Goal: Task Accomplishment & Management: Manage account settings

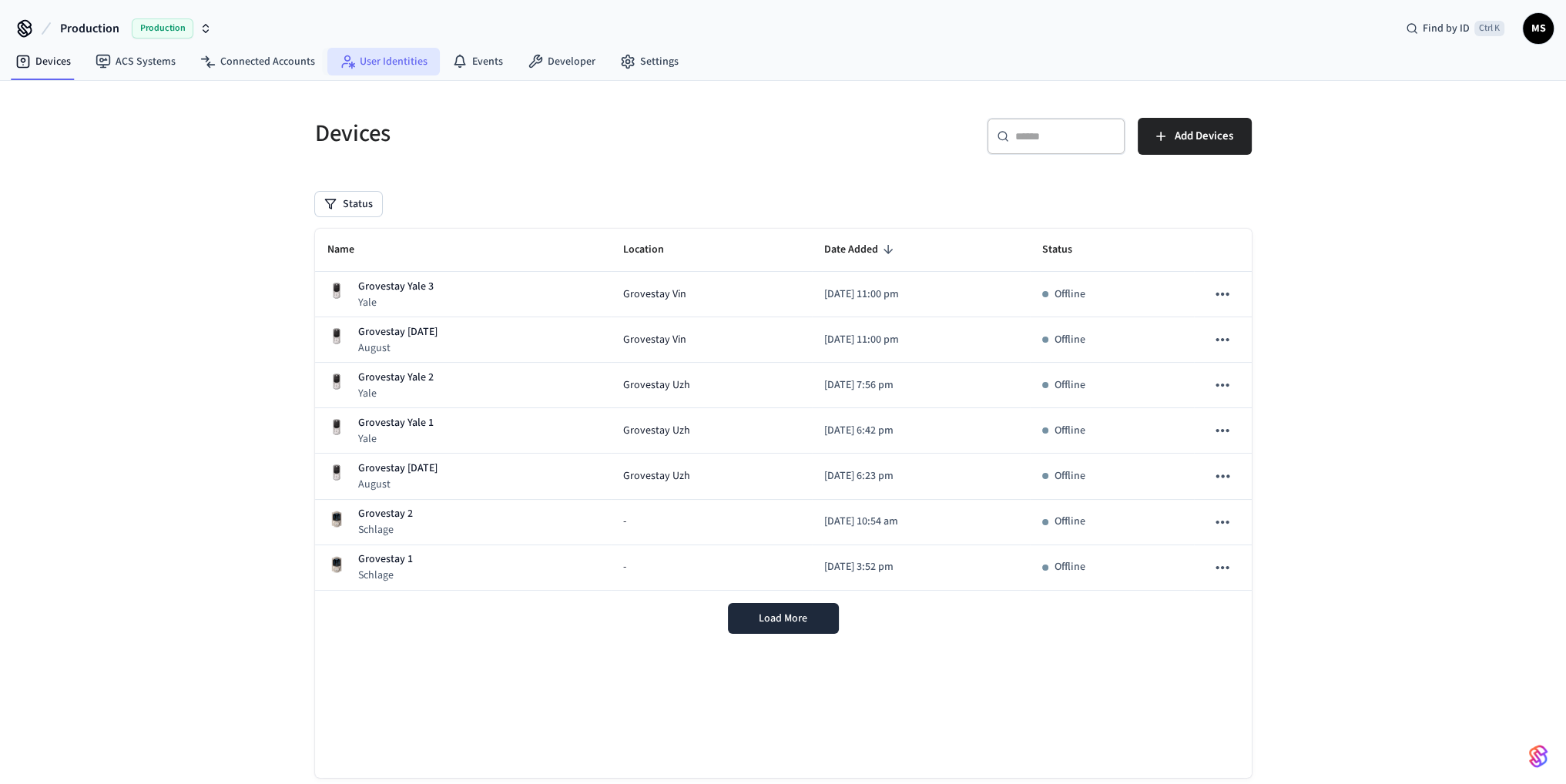
click at [399, 63] on link "User Identities" at bounding box center [384, 61] width 112 height 28
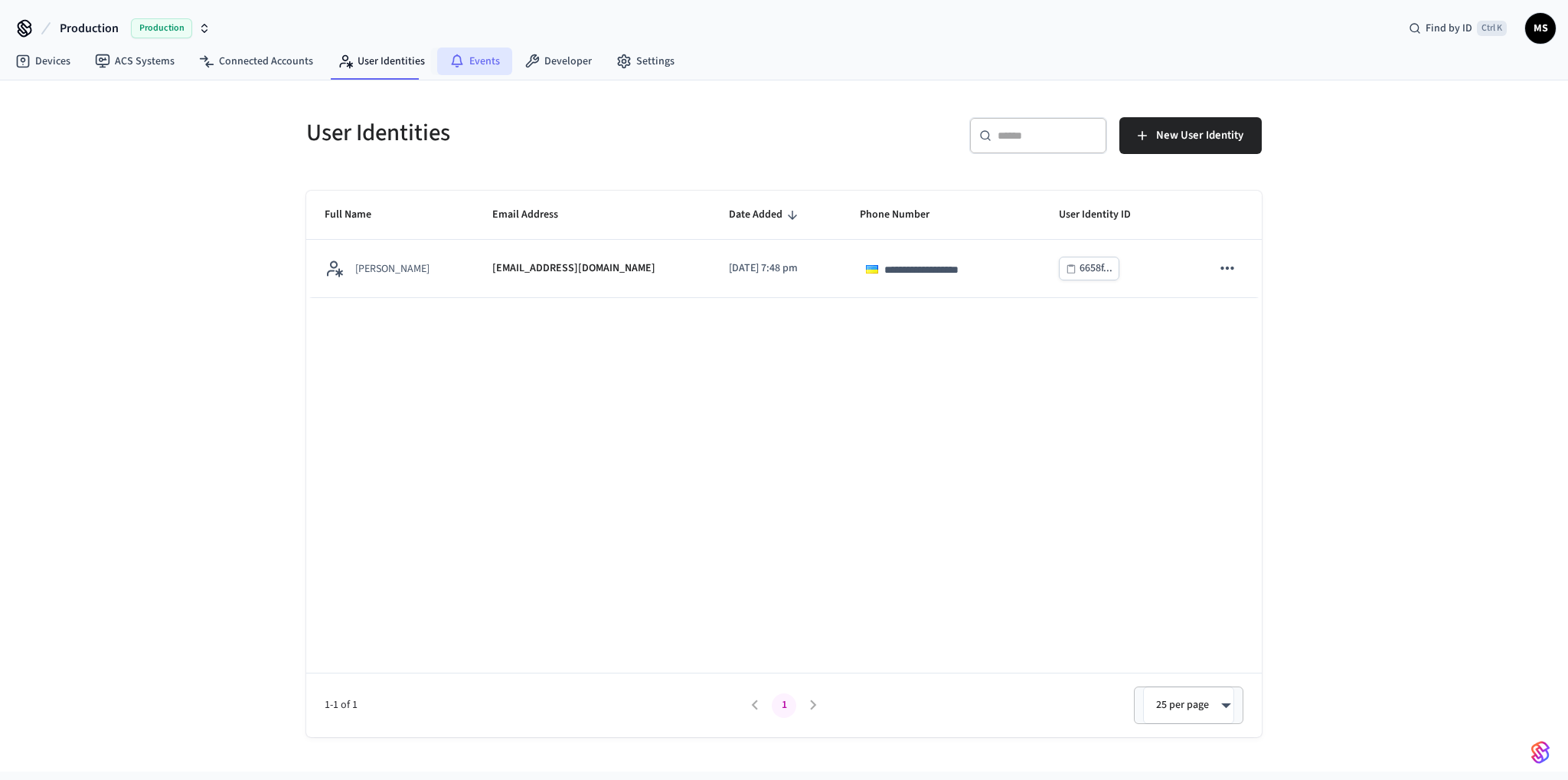
click at [455, 61] on icon at bounding box center [456, 59] width 11 height 10
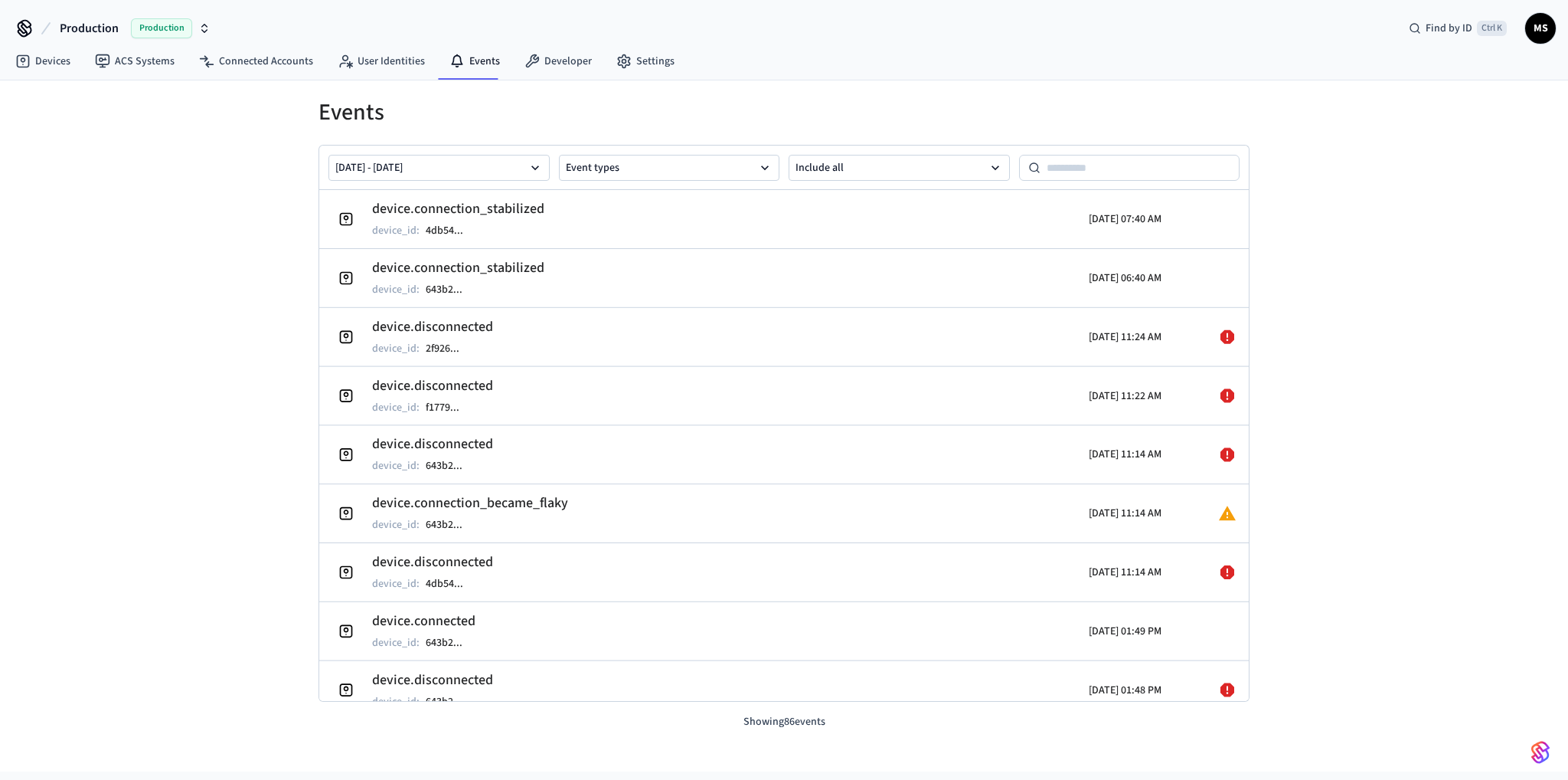
click at [1354, 466] on div "Events Sep 18 2025 - Sep 25 2025 Event types Include all device.connection_stab…" at bounding box center [784, 426] width 1568 height 691
click at [571, 68] on link "Developer" at bounding box center [558, 61] width 92 height 28
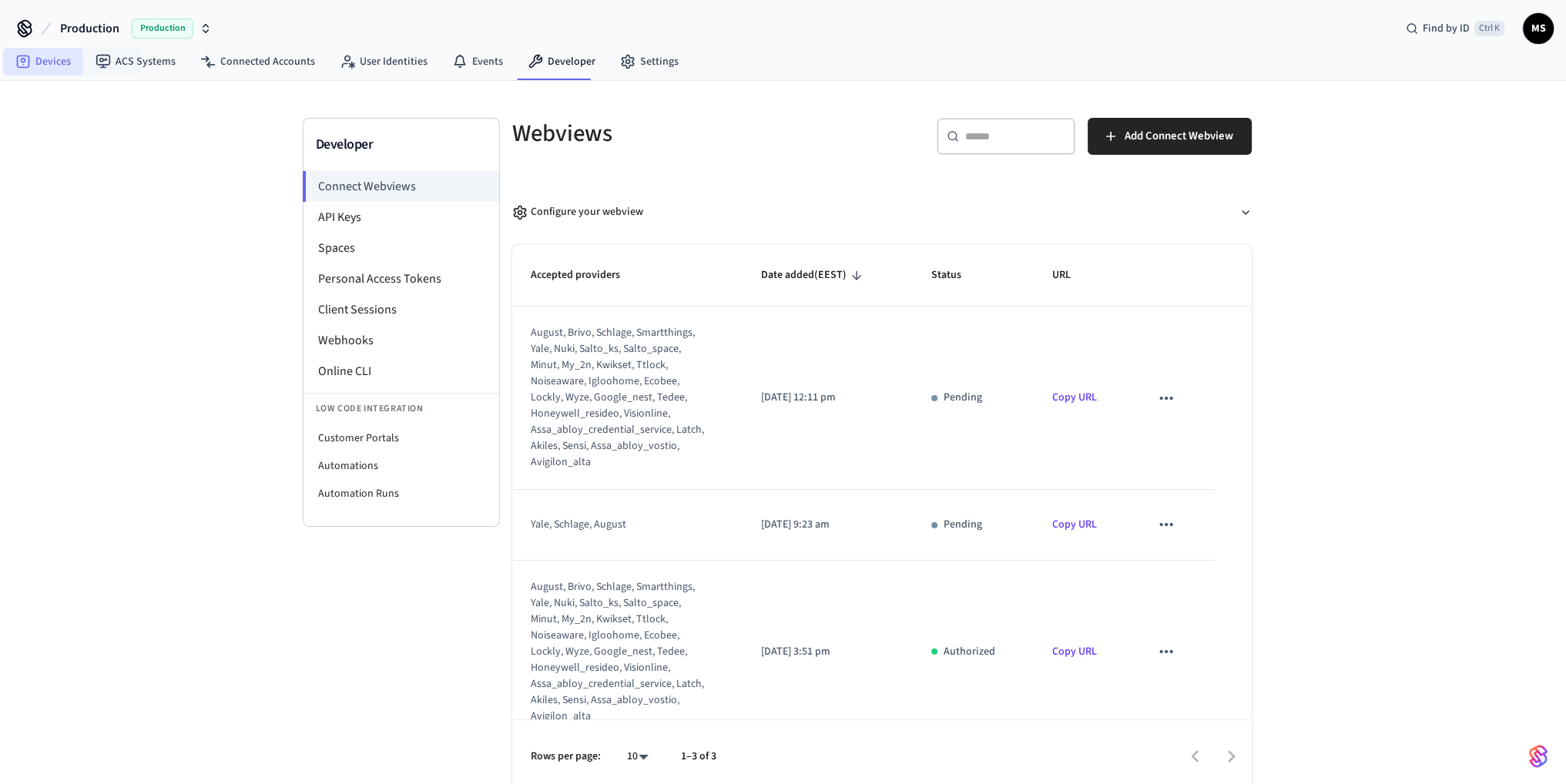
click at [54, 57] on link "Devices" at bounding box center [43, 61] width 80 height 28
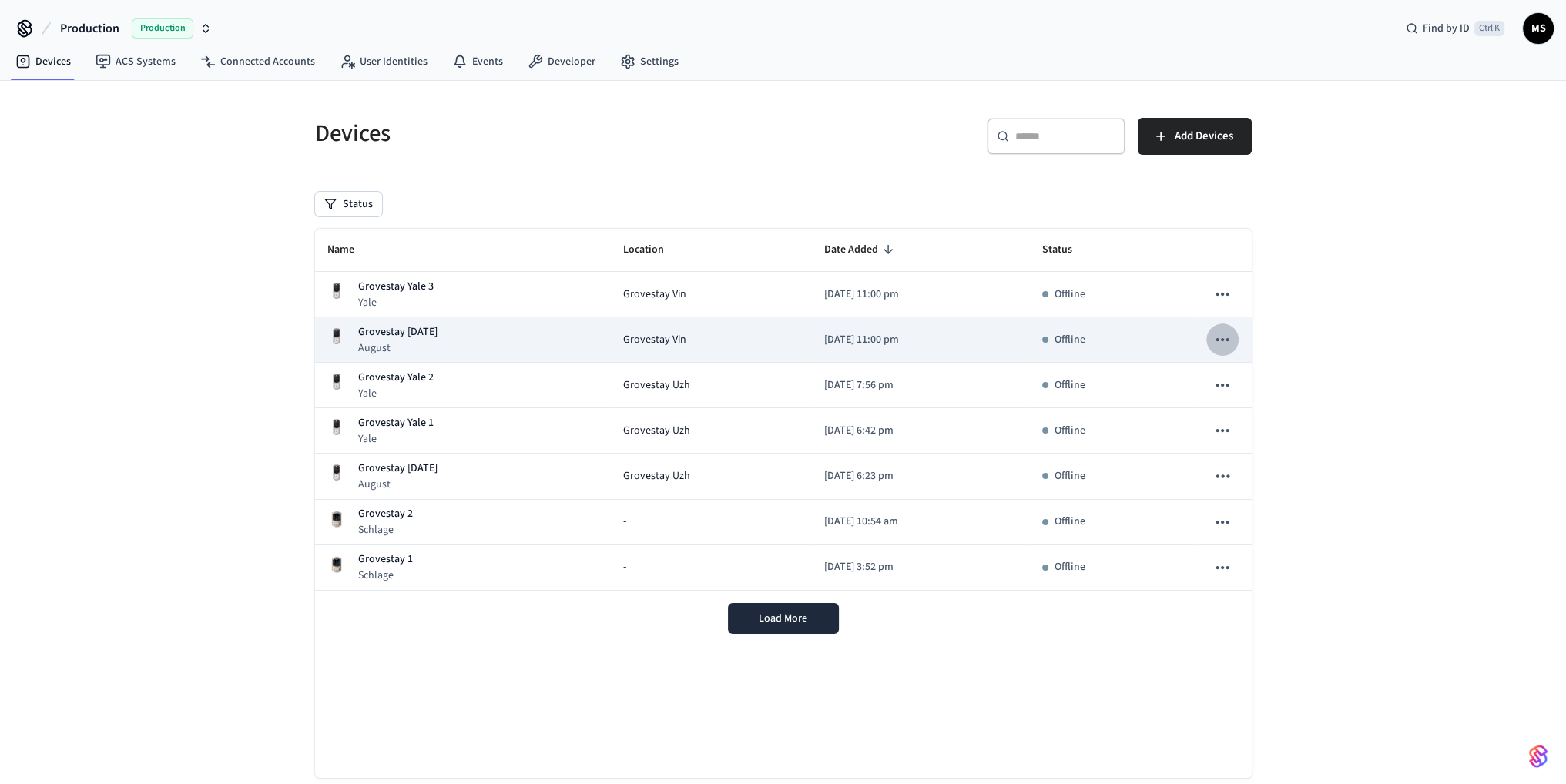
click at [1220, 339] on icon "sticky table" at bounding box center [1222, 339] width 20 height 20
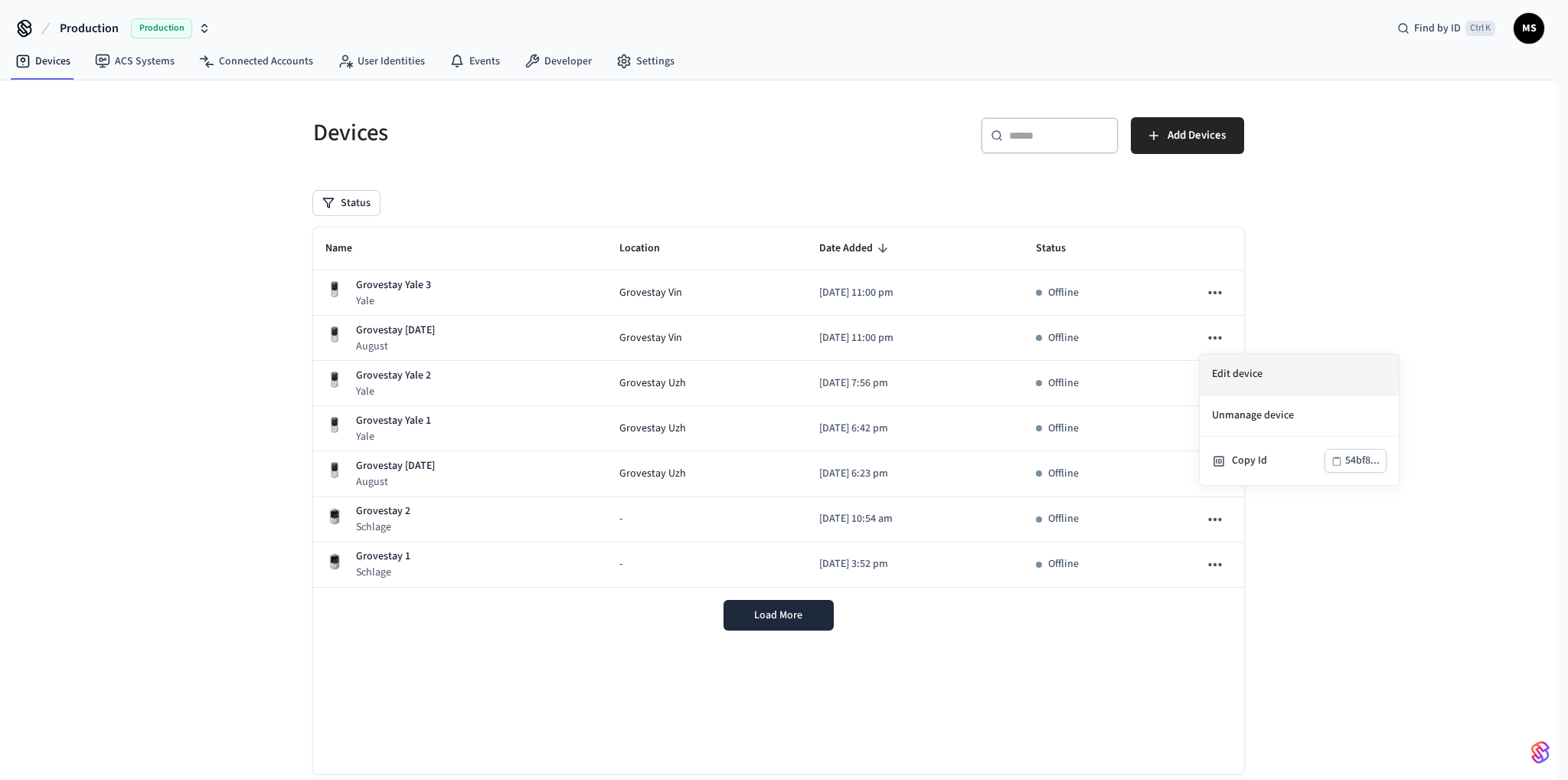
click at [1310, 378] on li "Edit device" at bounding box center [1298, 374] width 199 height 42
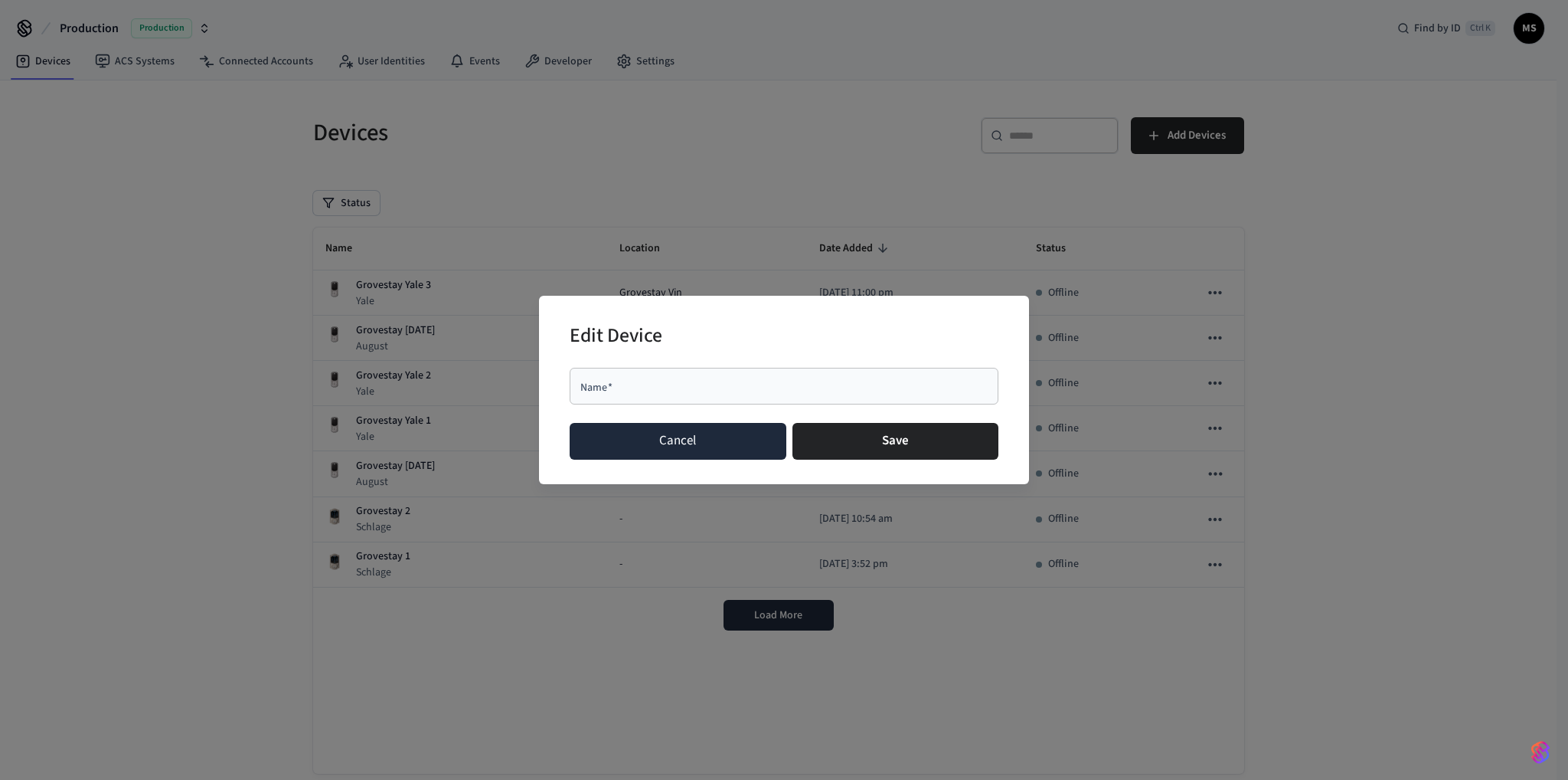
click at [699, 445] on button "Cancel" at bounding box center [678, 441] width 217 height 37
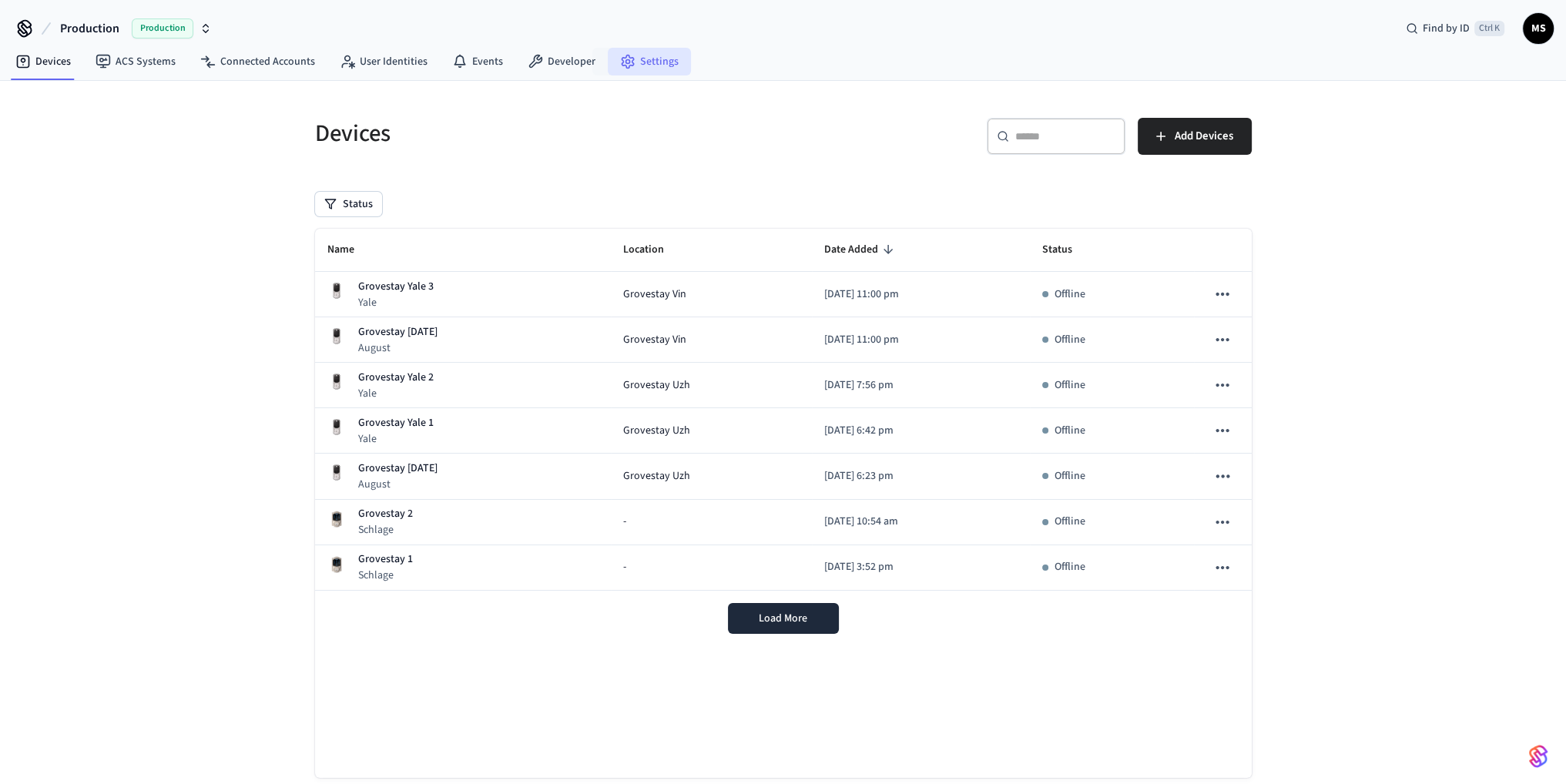
click at [639, 60] on link "Settings" at bounding box center [649, 61] width 83 height 28
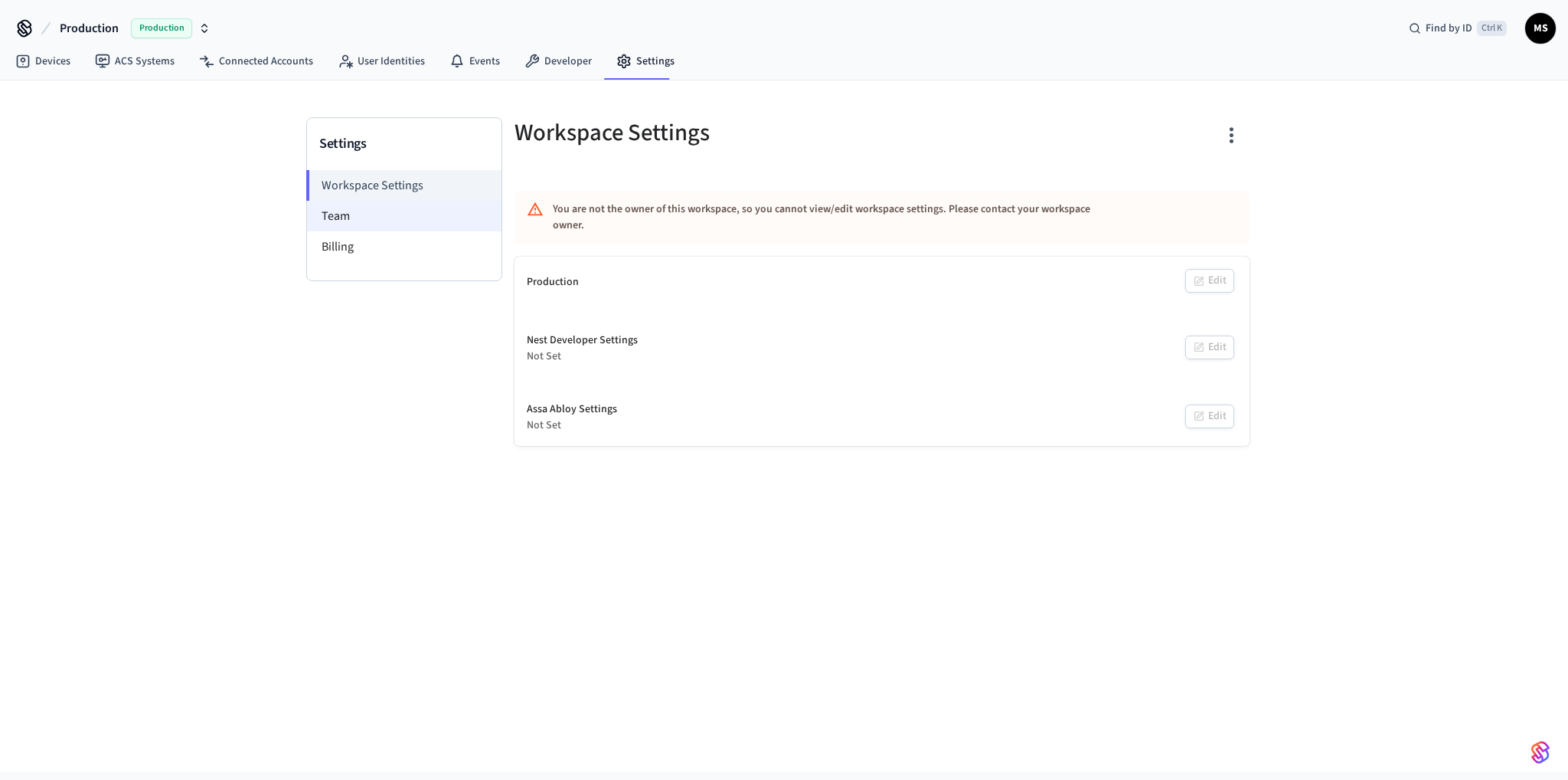
click at [365, 226] on li "Team" at bounding box center [405, 216] width 195 height 30
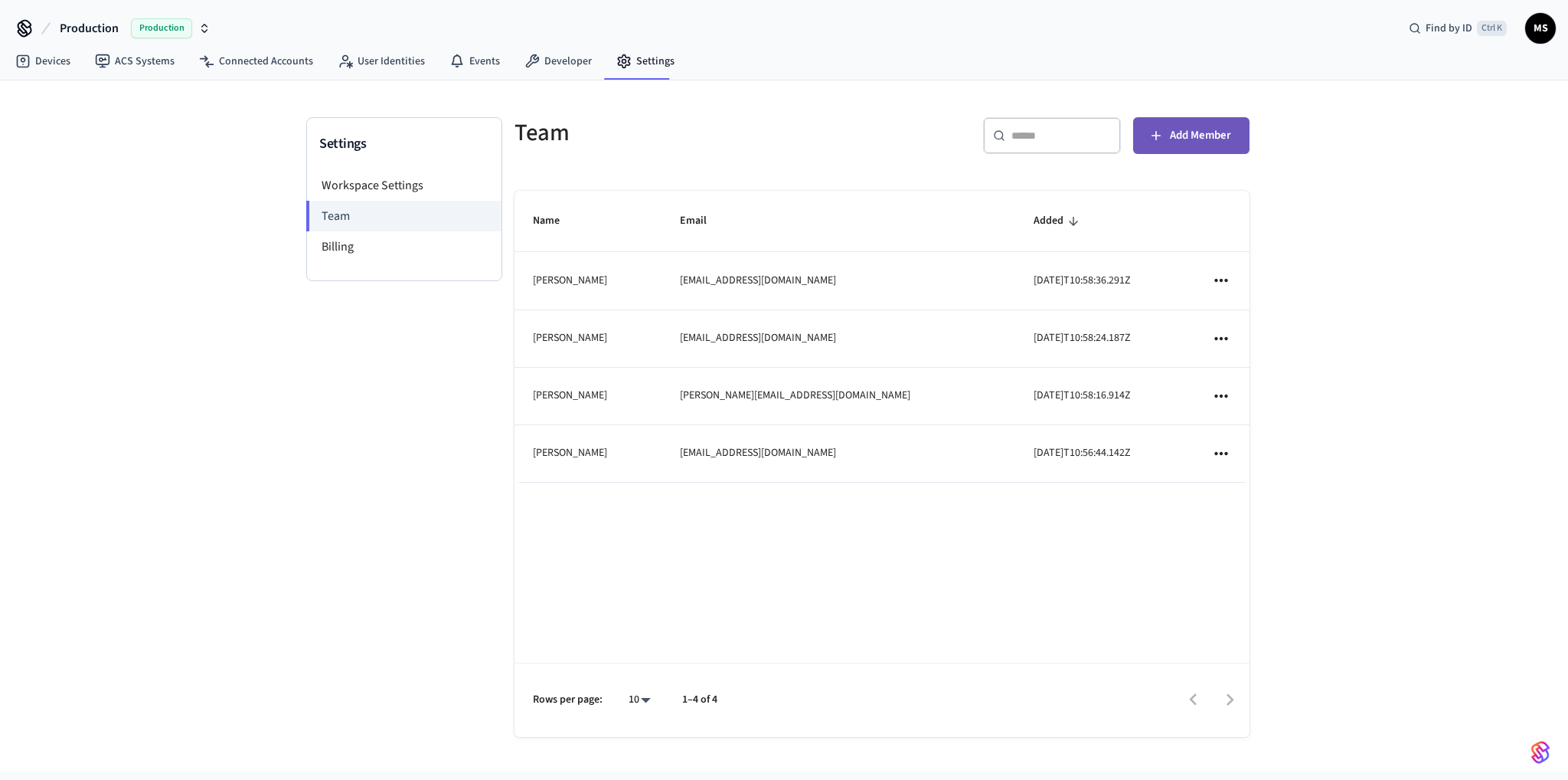
click at [1202, 134] on span "Add Member" at bounding box center [1200, 135] width 61 height 20
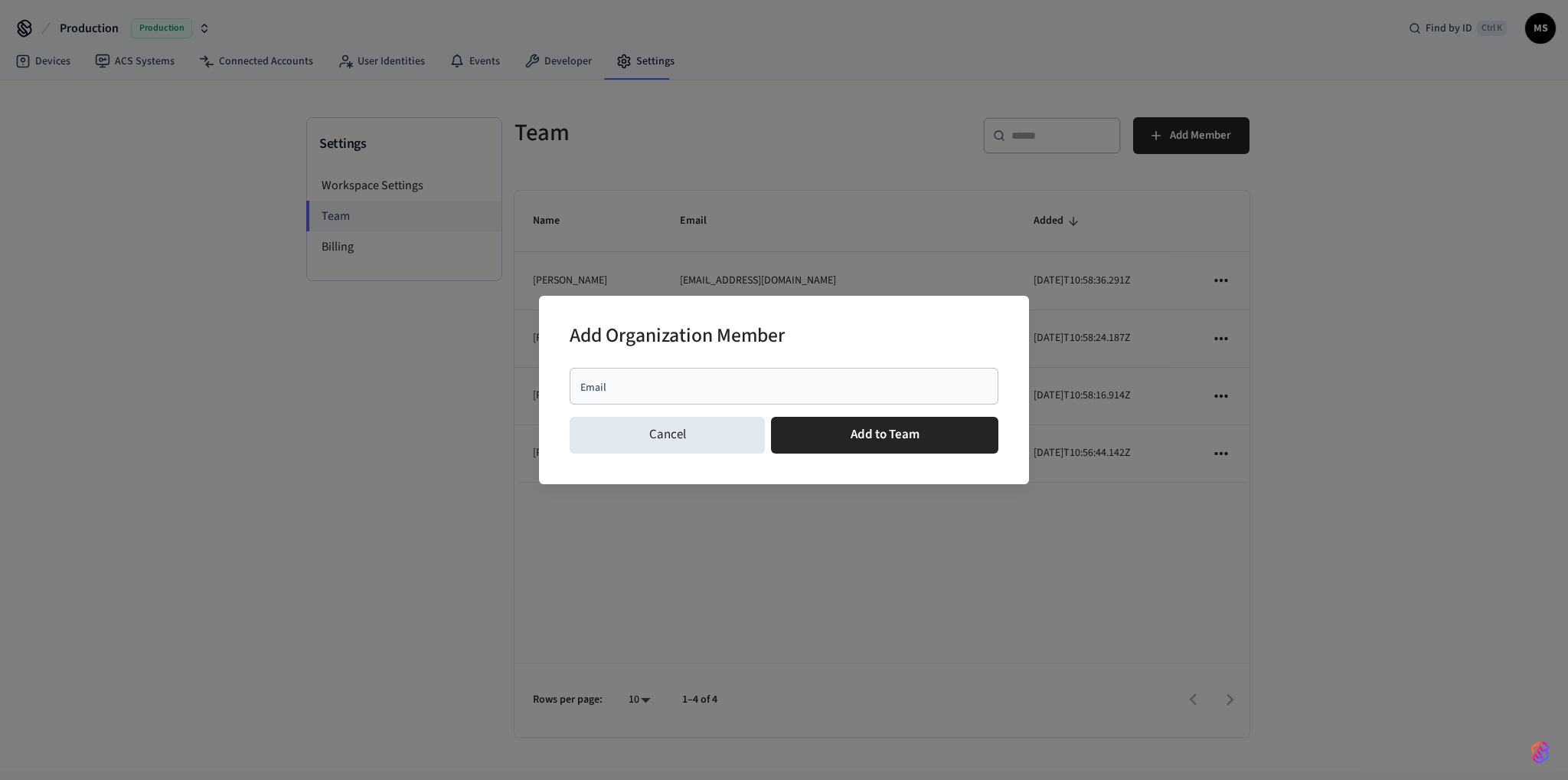
click at [650, 388] on input "Email" at bounding box center [784, 386] width 410 height 15
click at [695, 382] on input "Email" at bounding box center [784, 386] width 410 height 15
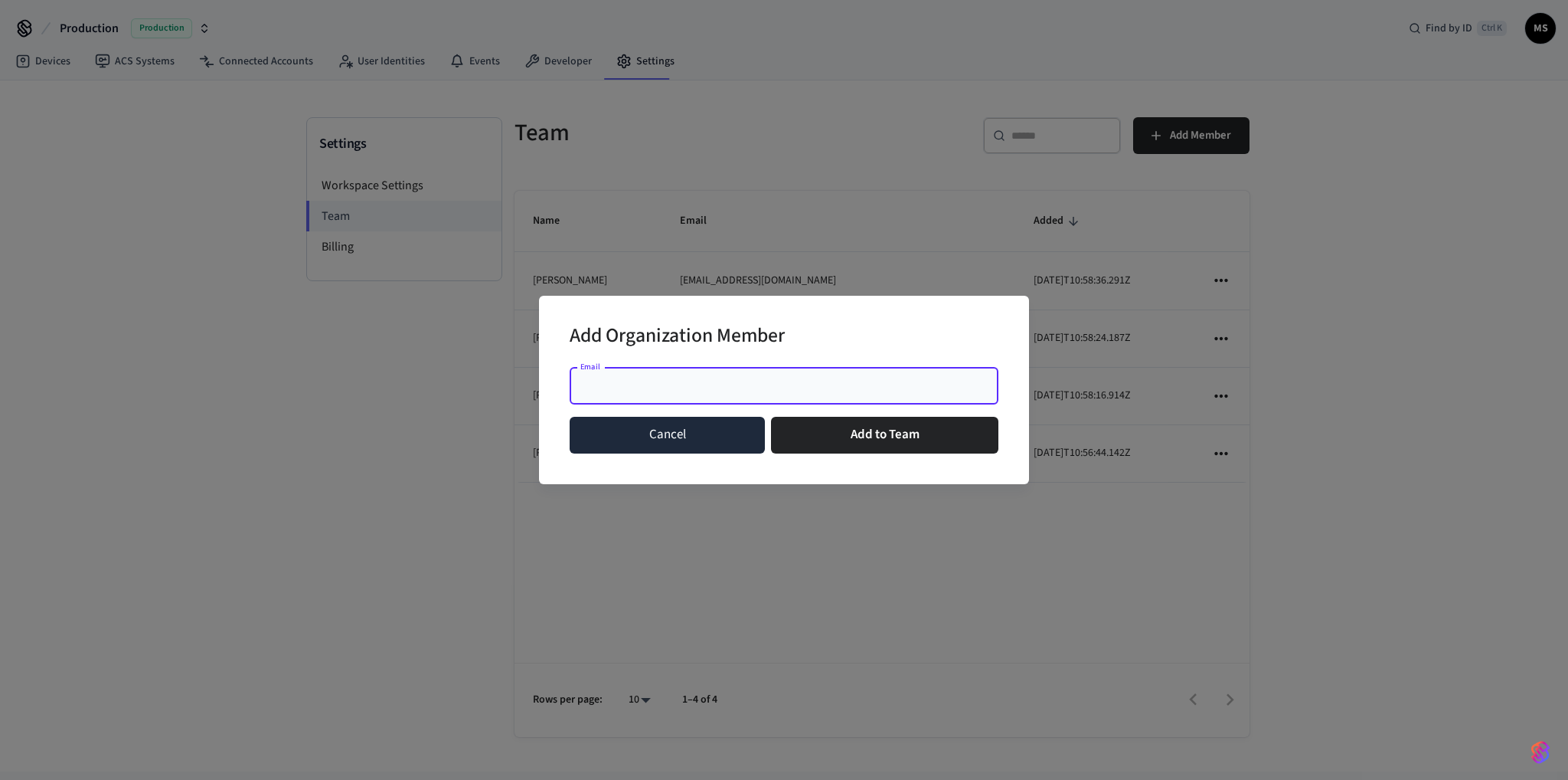
click at [701, 433] on button "Cancel" at bounding box center [667, 435] width 196 height 37
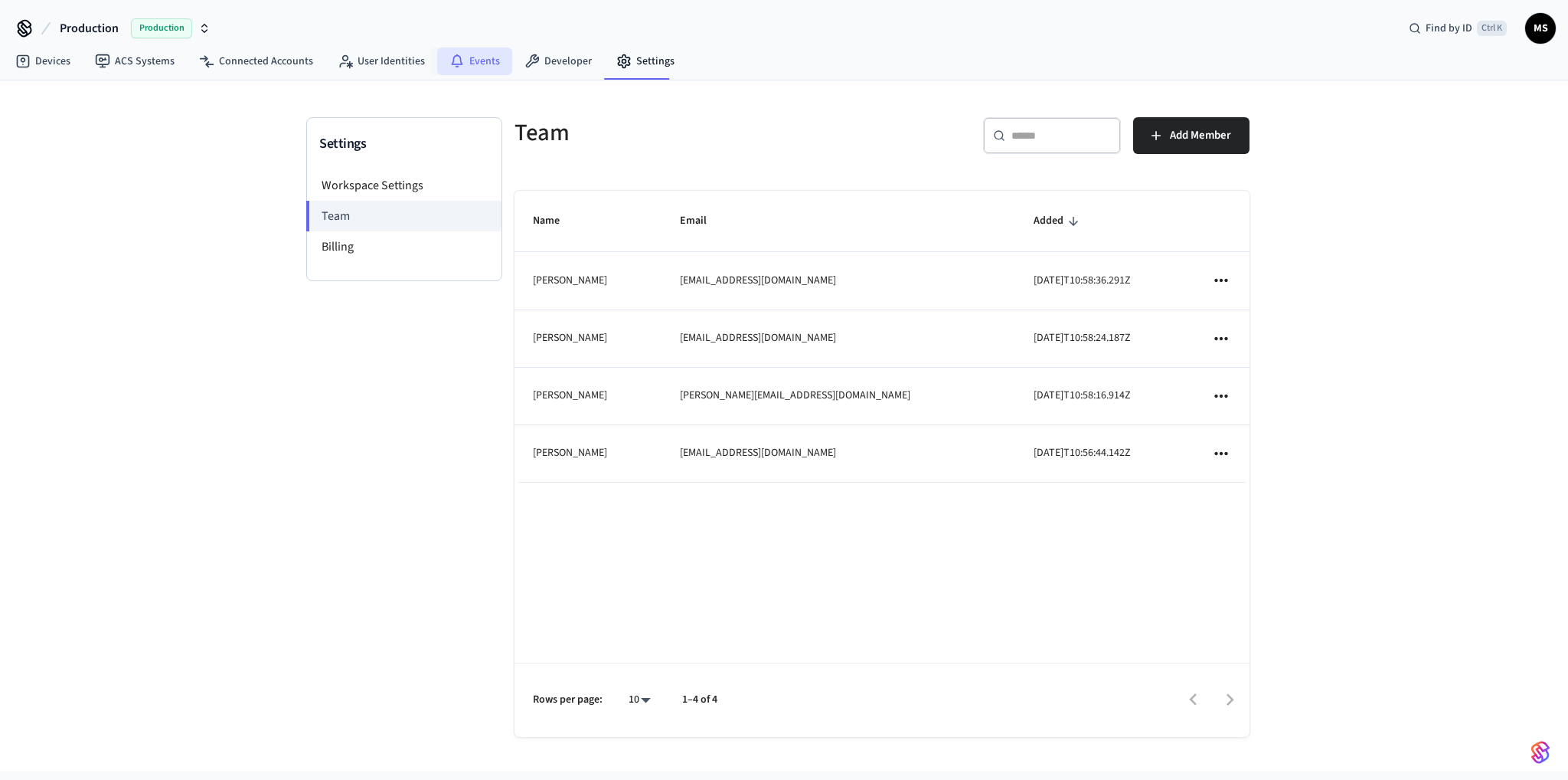
click at [469, 62] on link "Events" at bounding box center [475, 61] width 75 height 28
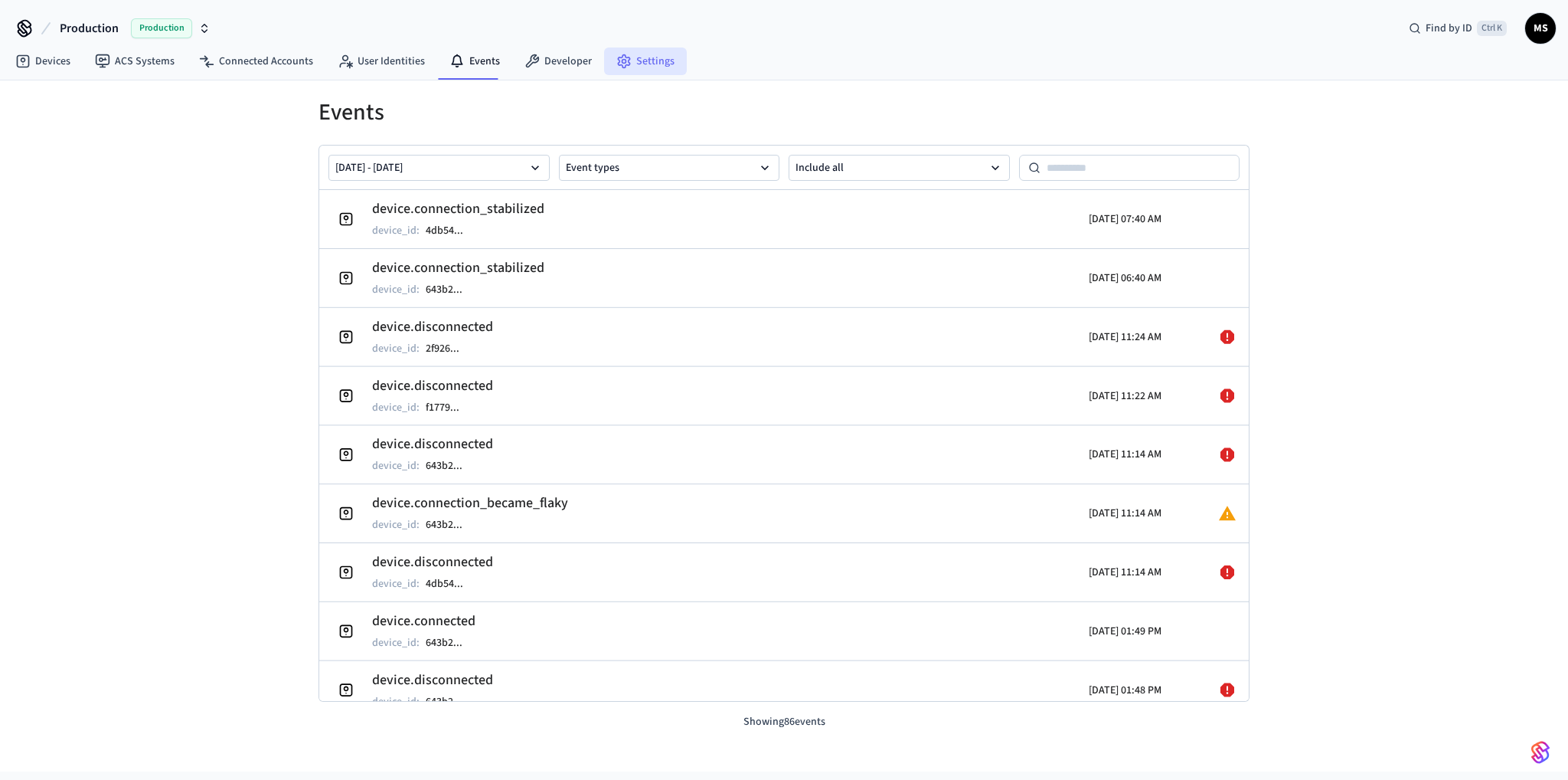
click at [645, 65] on link "Settings" at bounding box center [646, 61] width 83 height 28
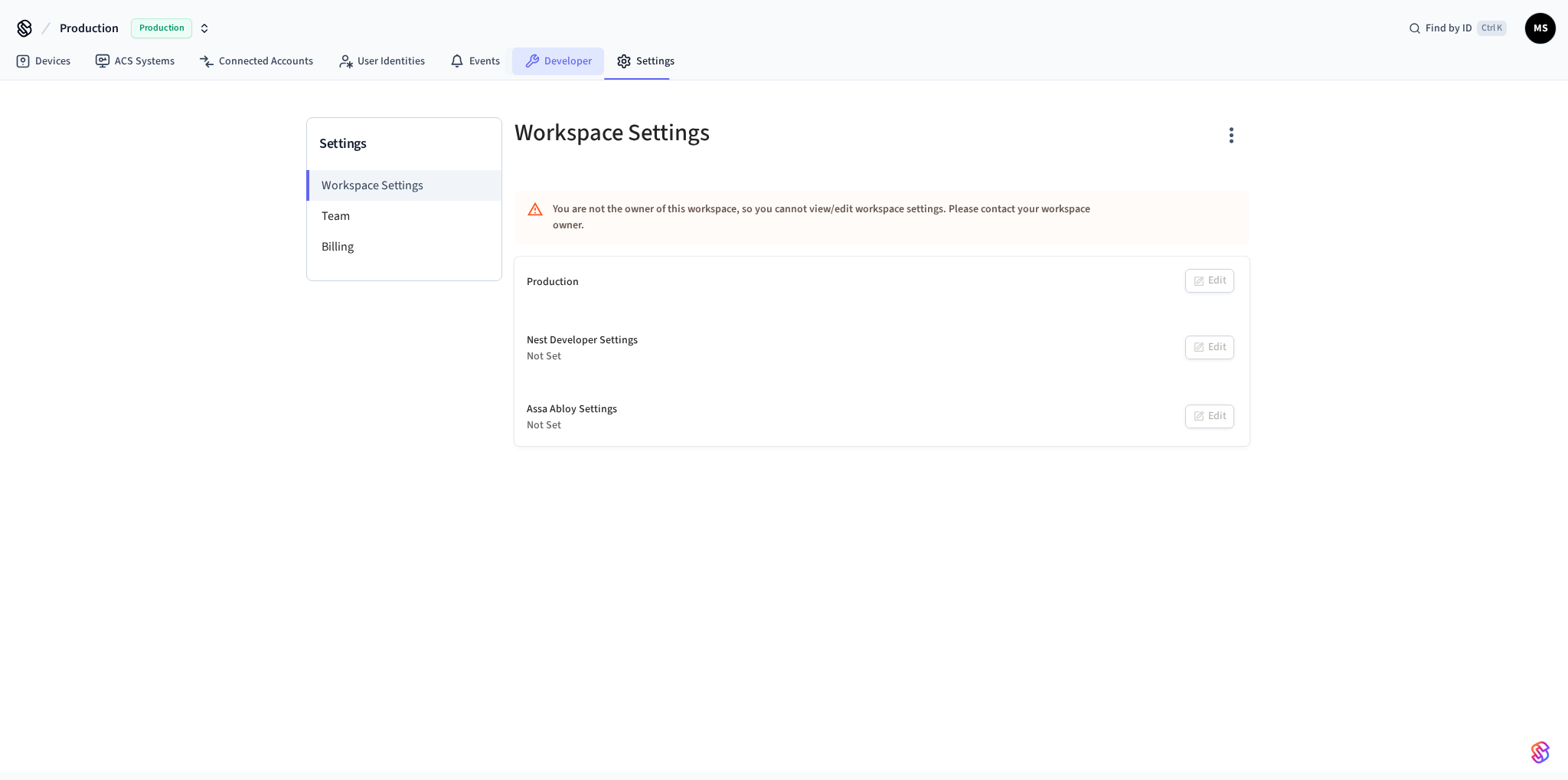
click at [556, 65] on link "Developer" at bounding box center [558, 61] width 92 height 28
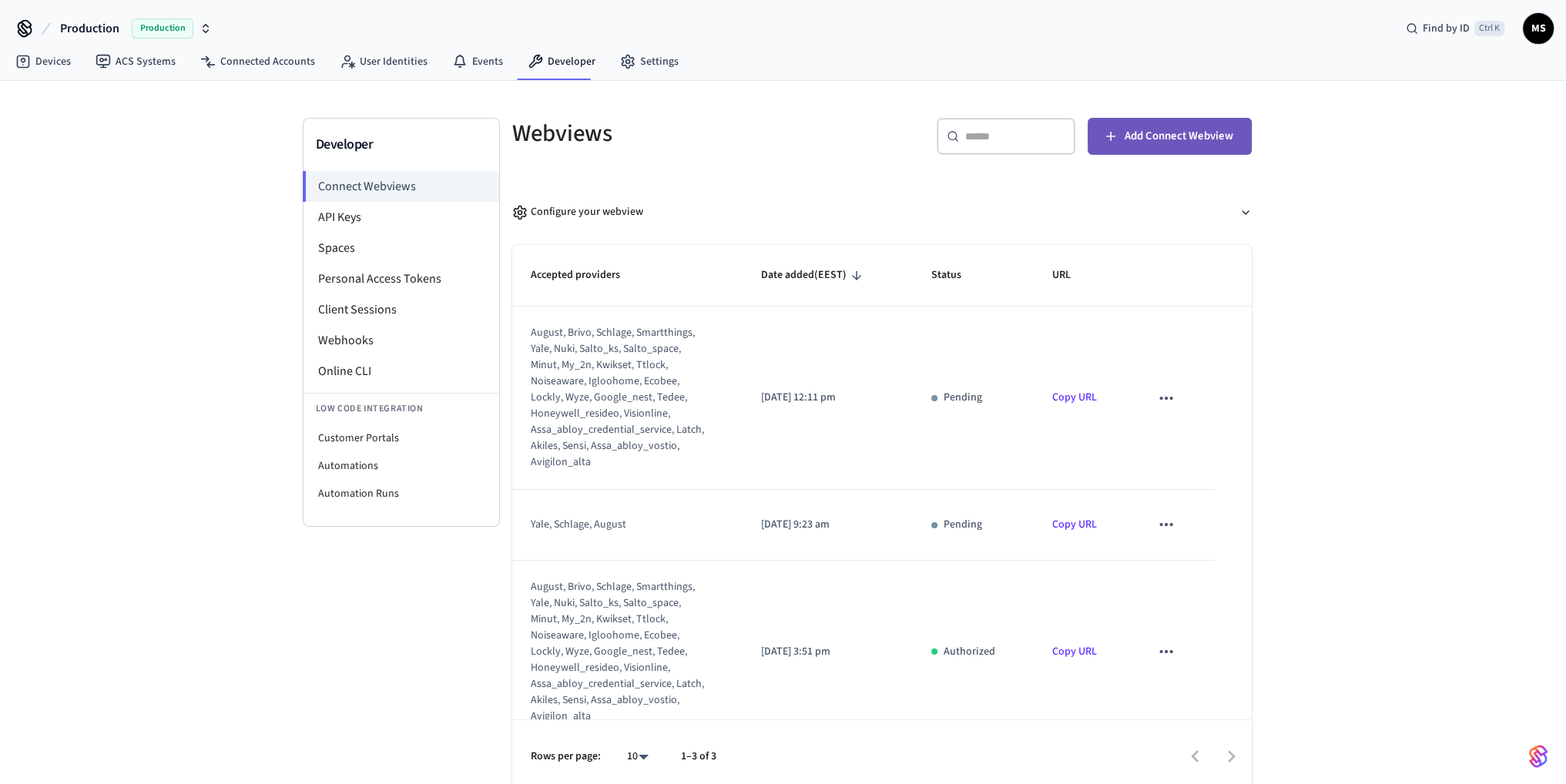
click at [1173, 135] on span "Add Connect Webview" at bounding box center [1178, 136] width 108 height 20
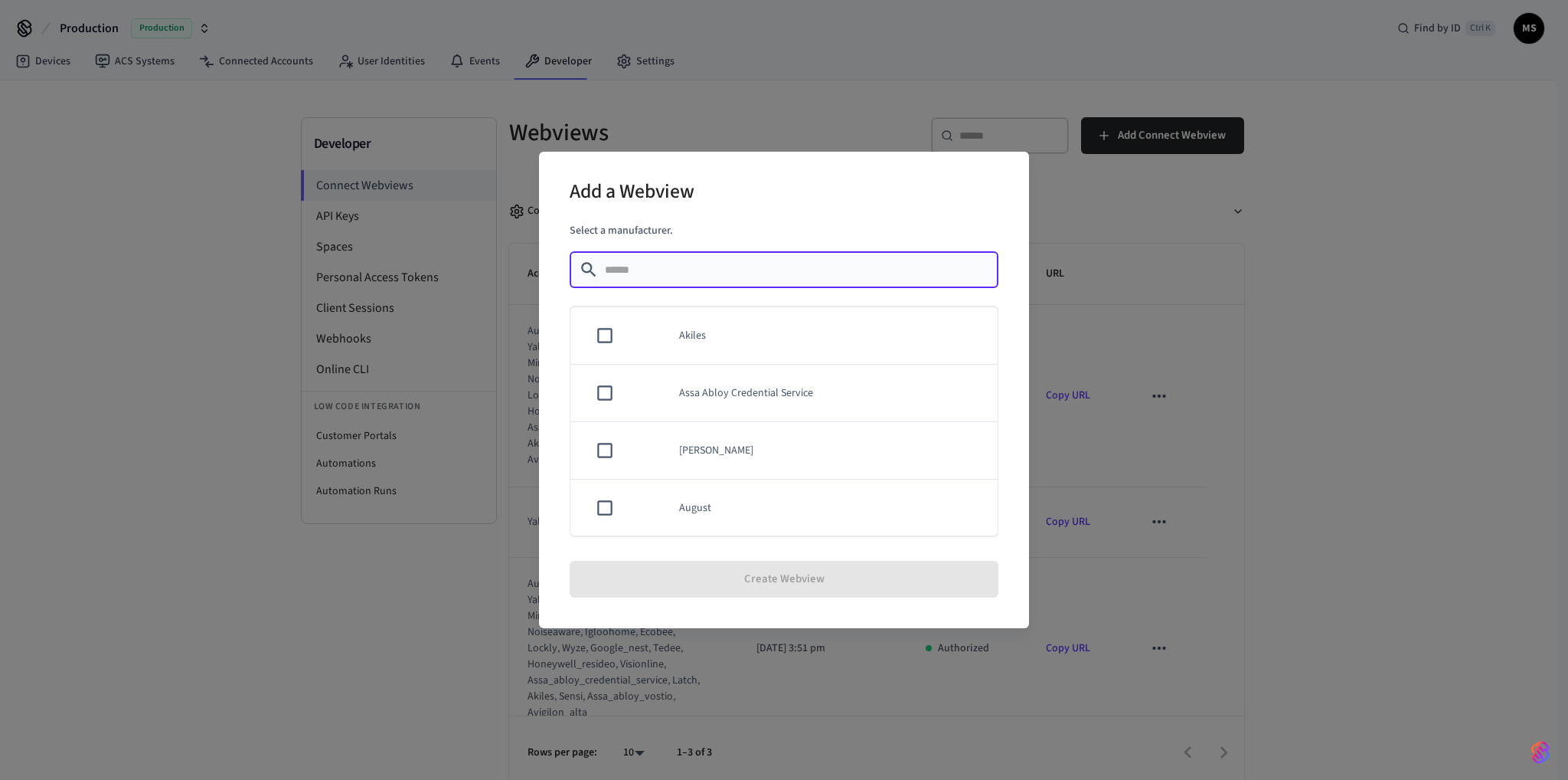
click at [1114, 249] on div "Add a Webview Select a manufacturer. ​ ​ Akiles Assa Abloy Credential Service A…" at bounding box center [784, 390] width 1568 height 780
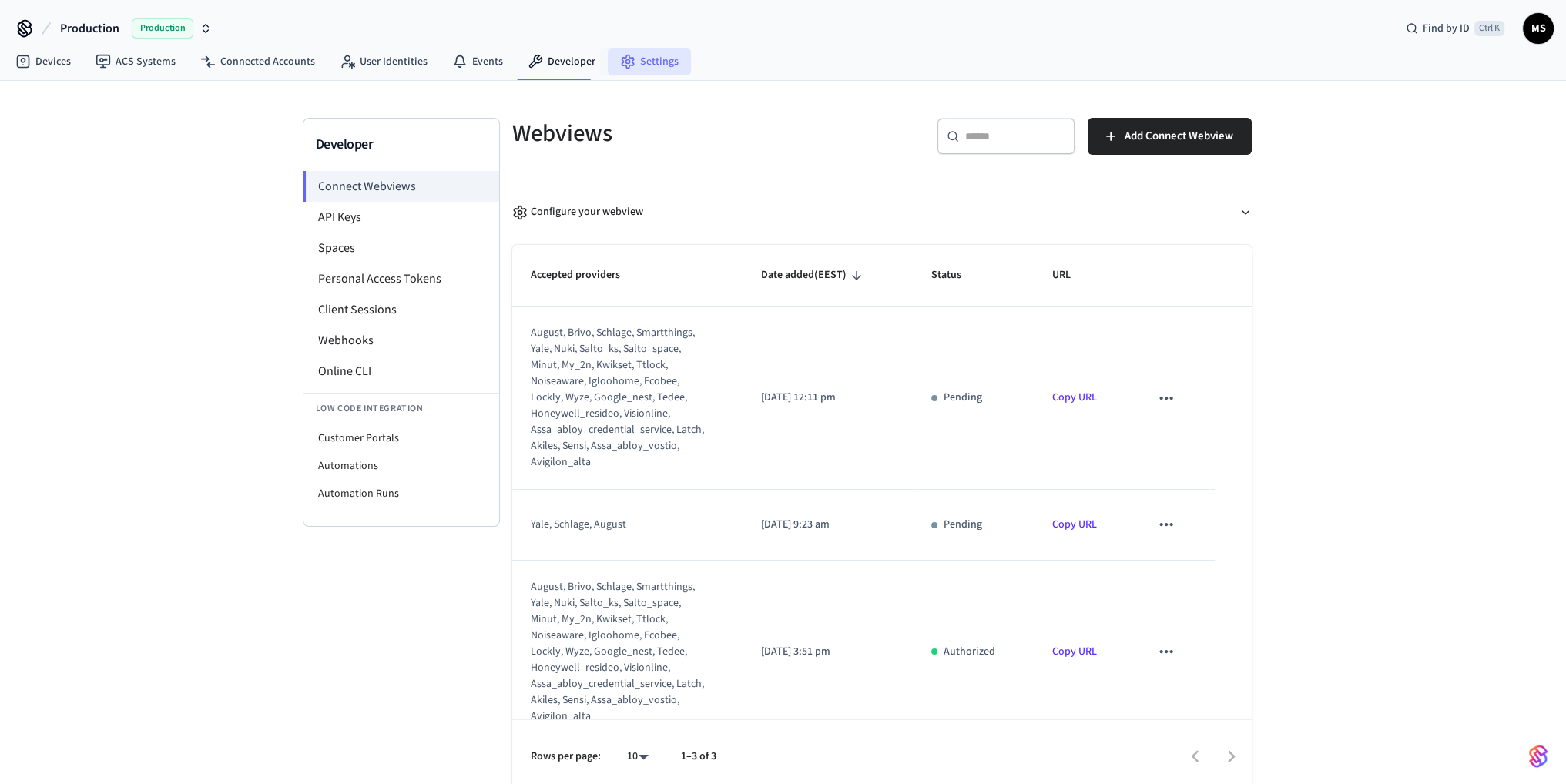
click at [634, 66] on link "Settings" at bounding box center [649, 61] width 83 height 28
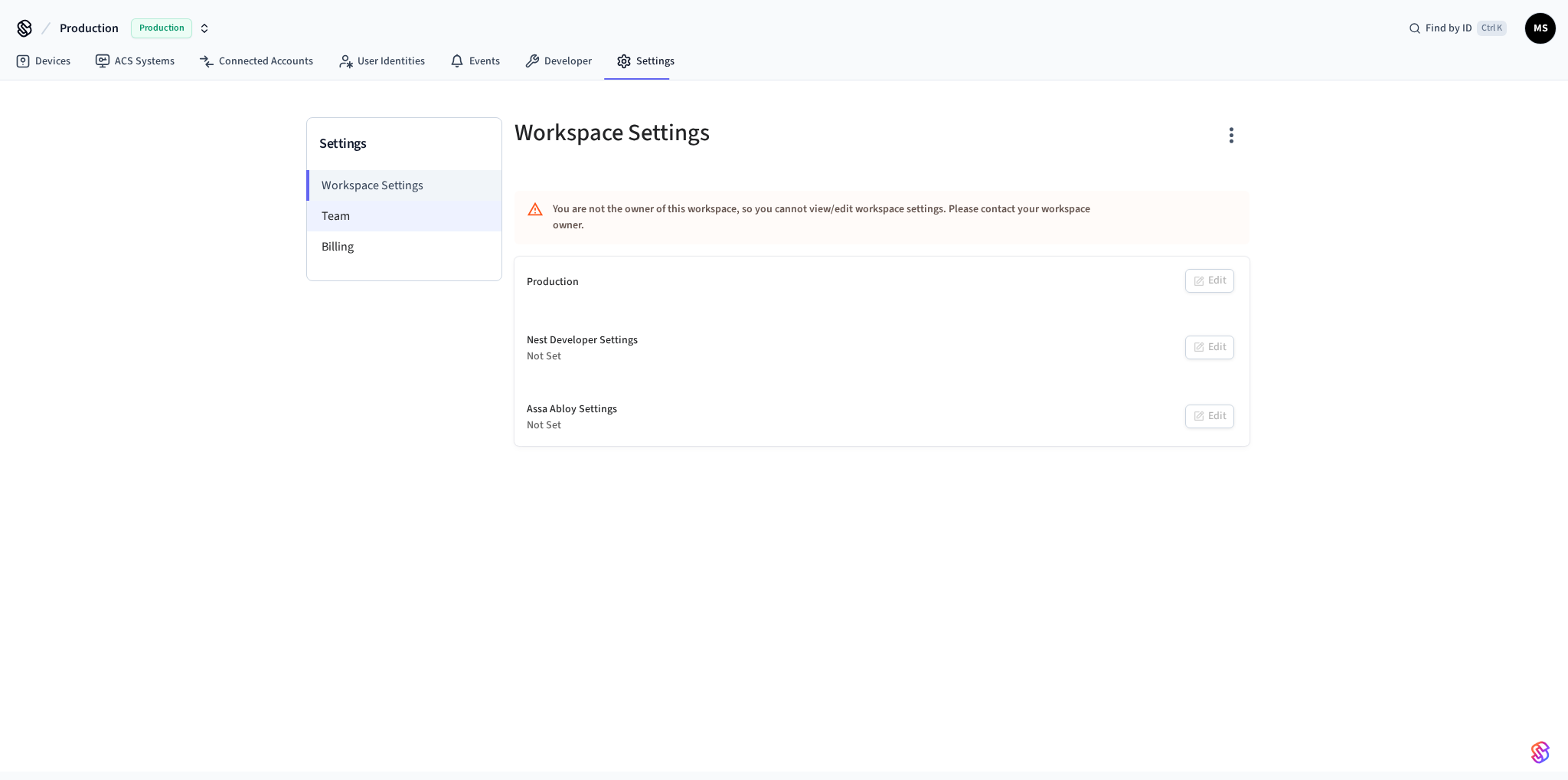
click at [397, 220] on li "Team" at bounding box center [405, 216] width 195 height 30
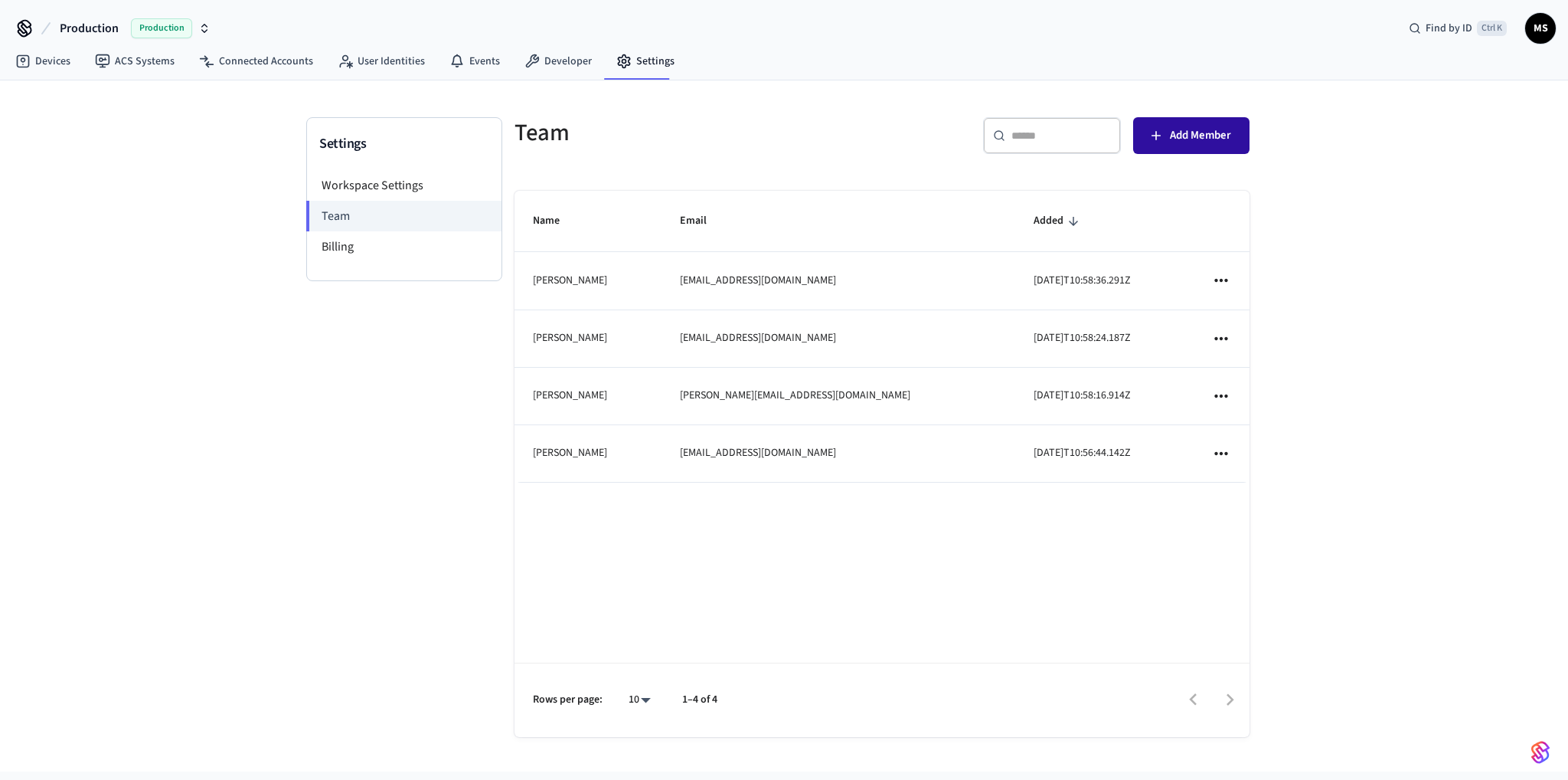
click at [1202, 133] on span "Add Member" at bounding box center [1200, 135] width 61 height 20
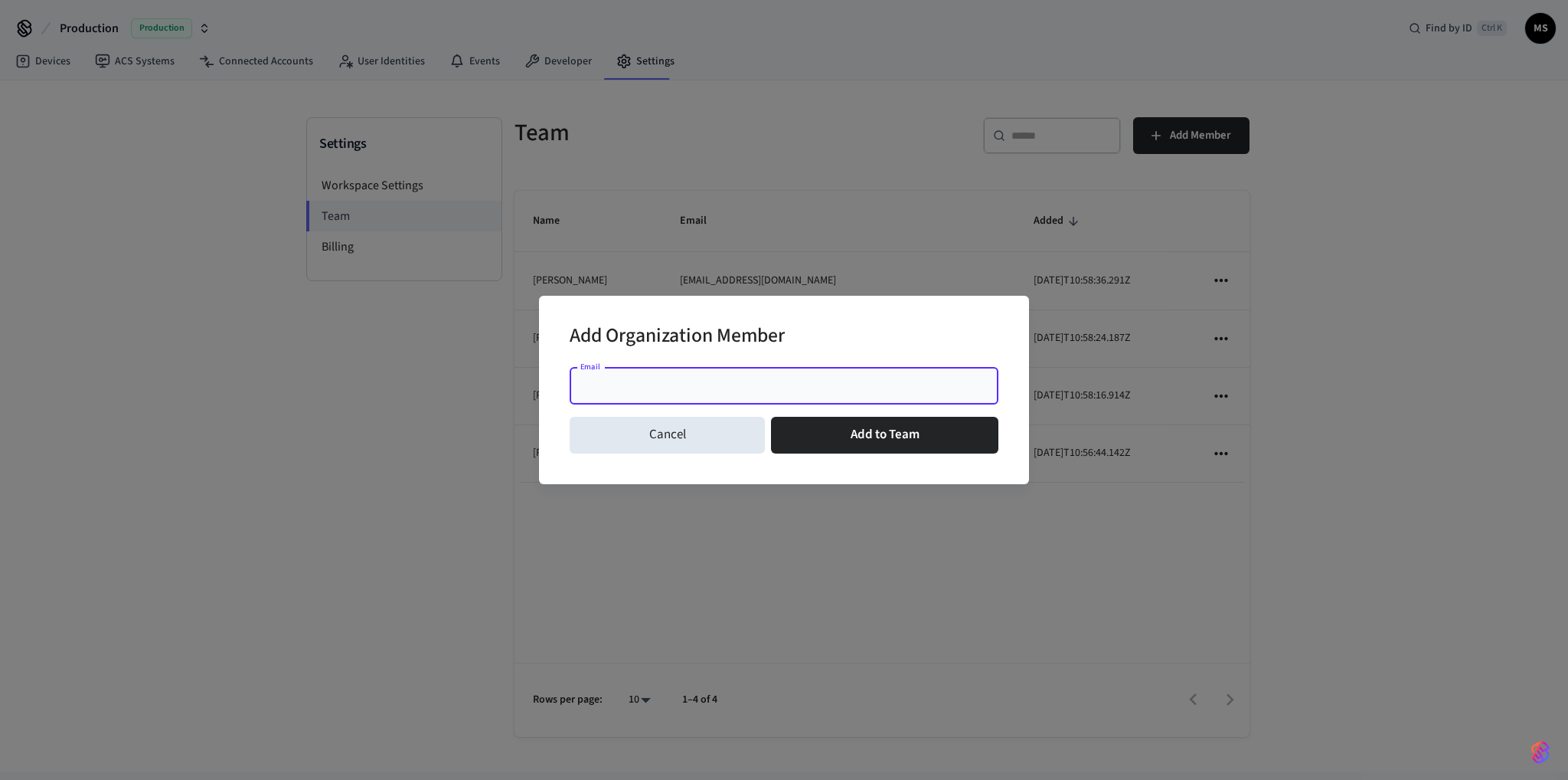
click at [729, 378] on input "Email" at bounding box center [784, 386] width 410 height 15
paste input "**********"
type input "**********"
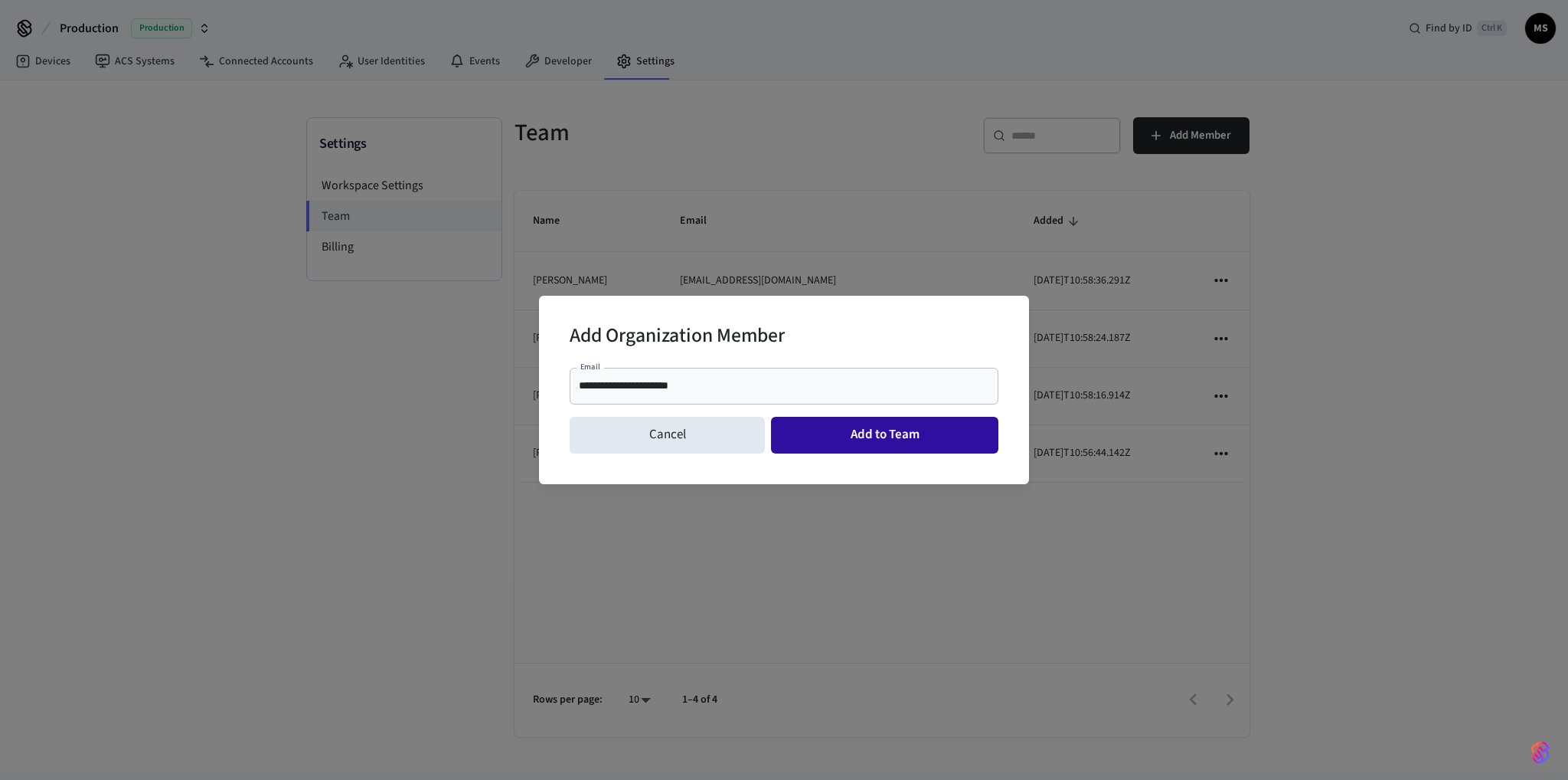
click at [866, 440] on button "Add to Team" at bounding box center [884, 435] width 227 height 37
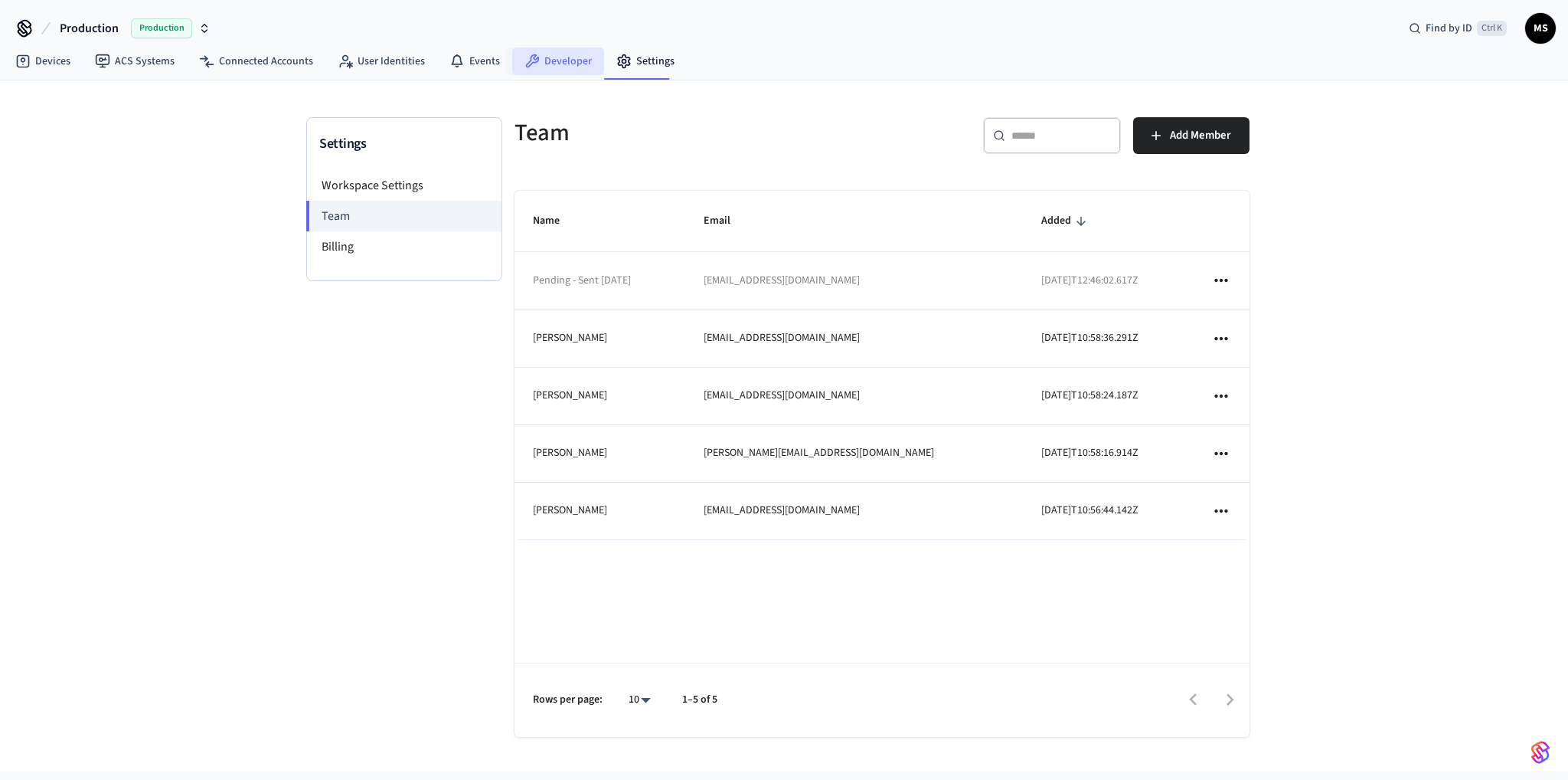
click at [557, 59] on link "Developer" at bounding box center [558, 61] width 92 height 28
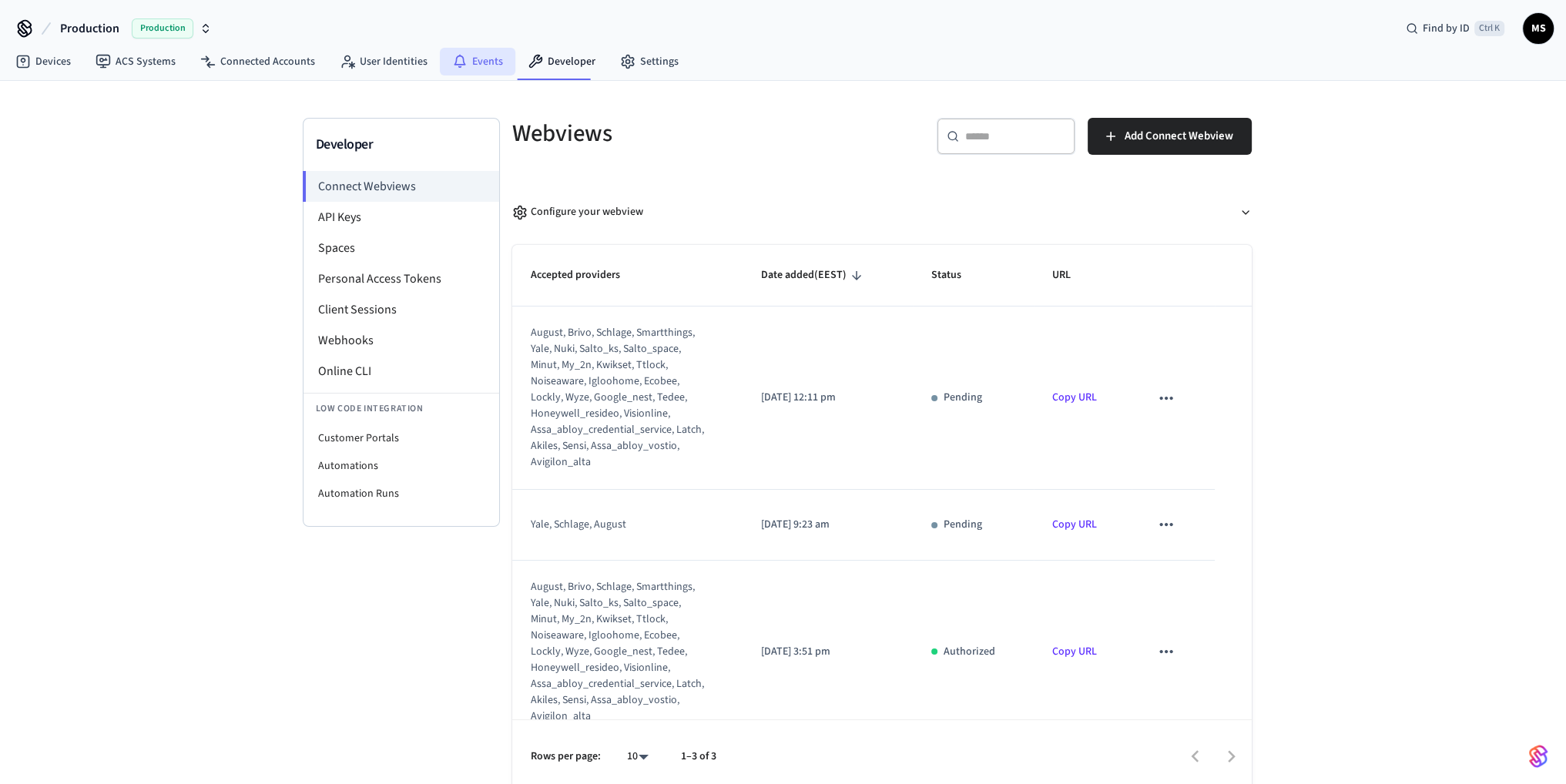
click at [468, 59] on link "Events" at bounding box center [478, 61] width 75 height 28
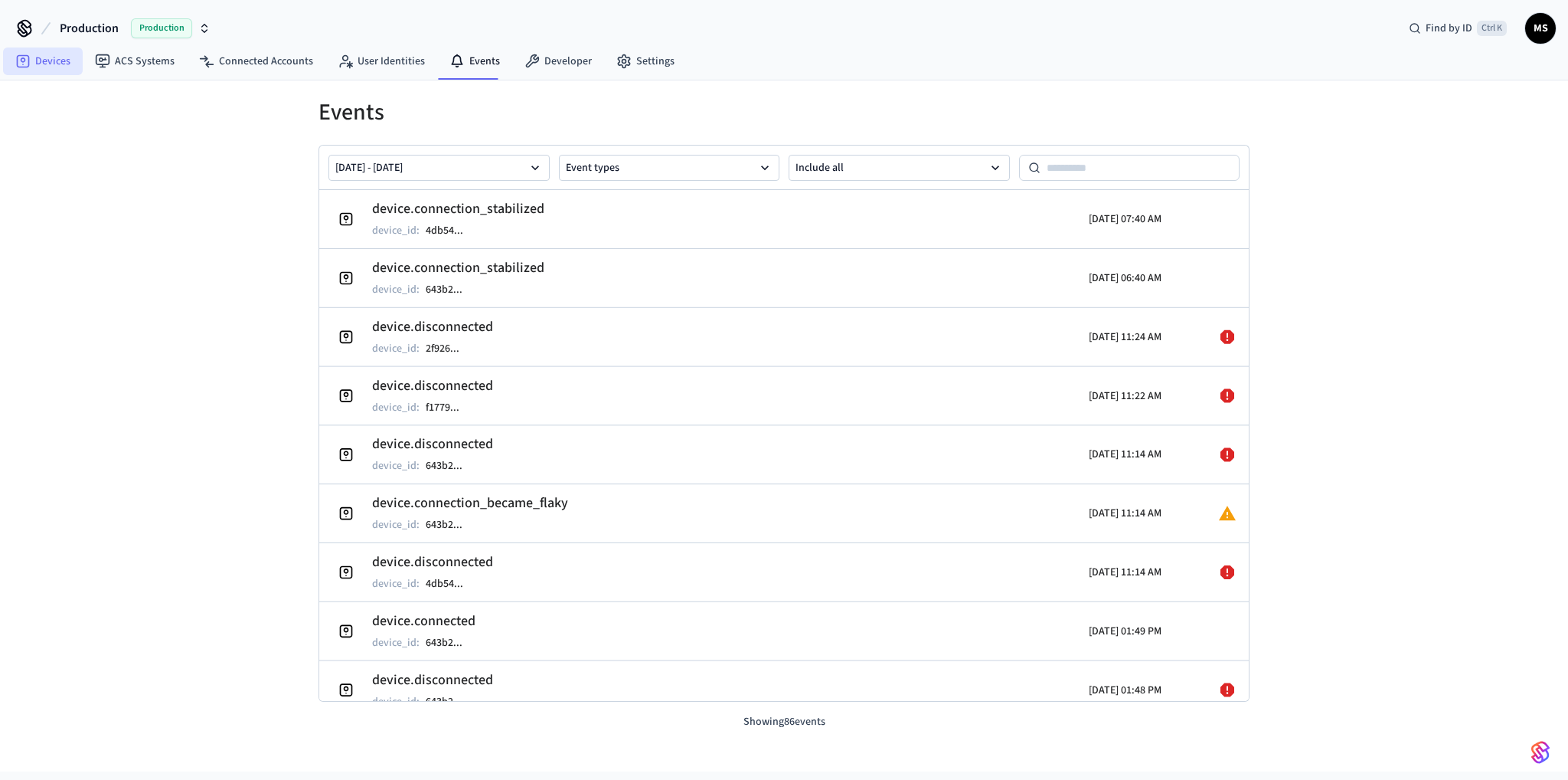
click at [44, 57] on link "Devices" at bounding box center [43, 61] width 80 height 28
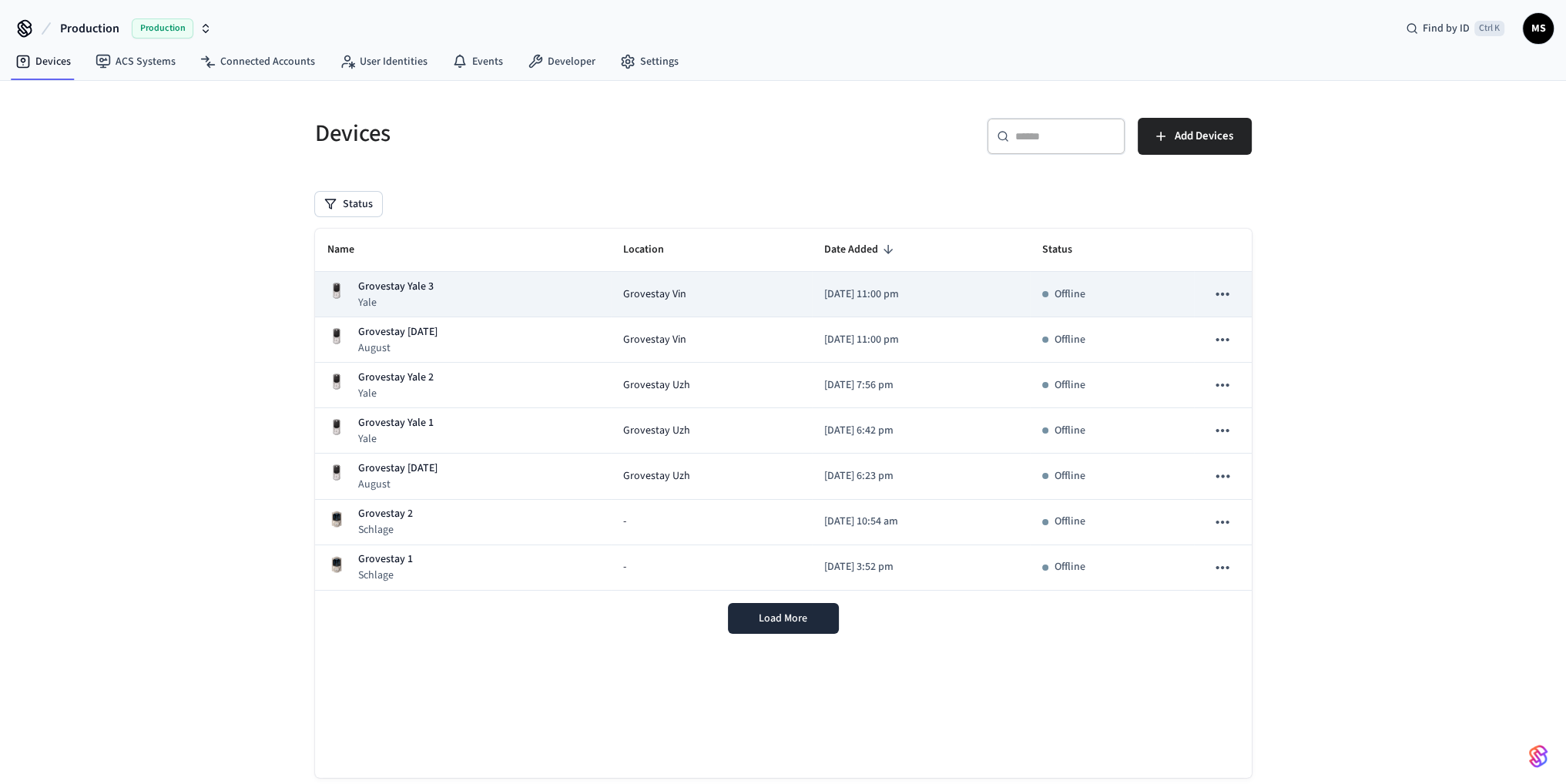
click at [444, 301] on div "Grovestay Yale 3 Yale" at bounding box center [463, 294] width 271 height 31
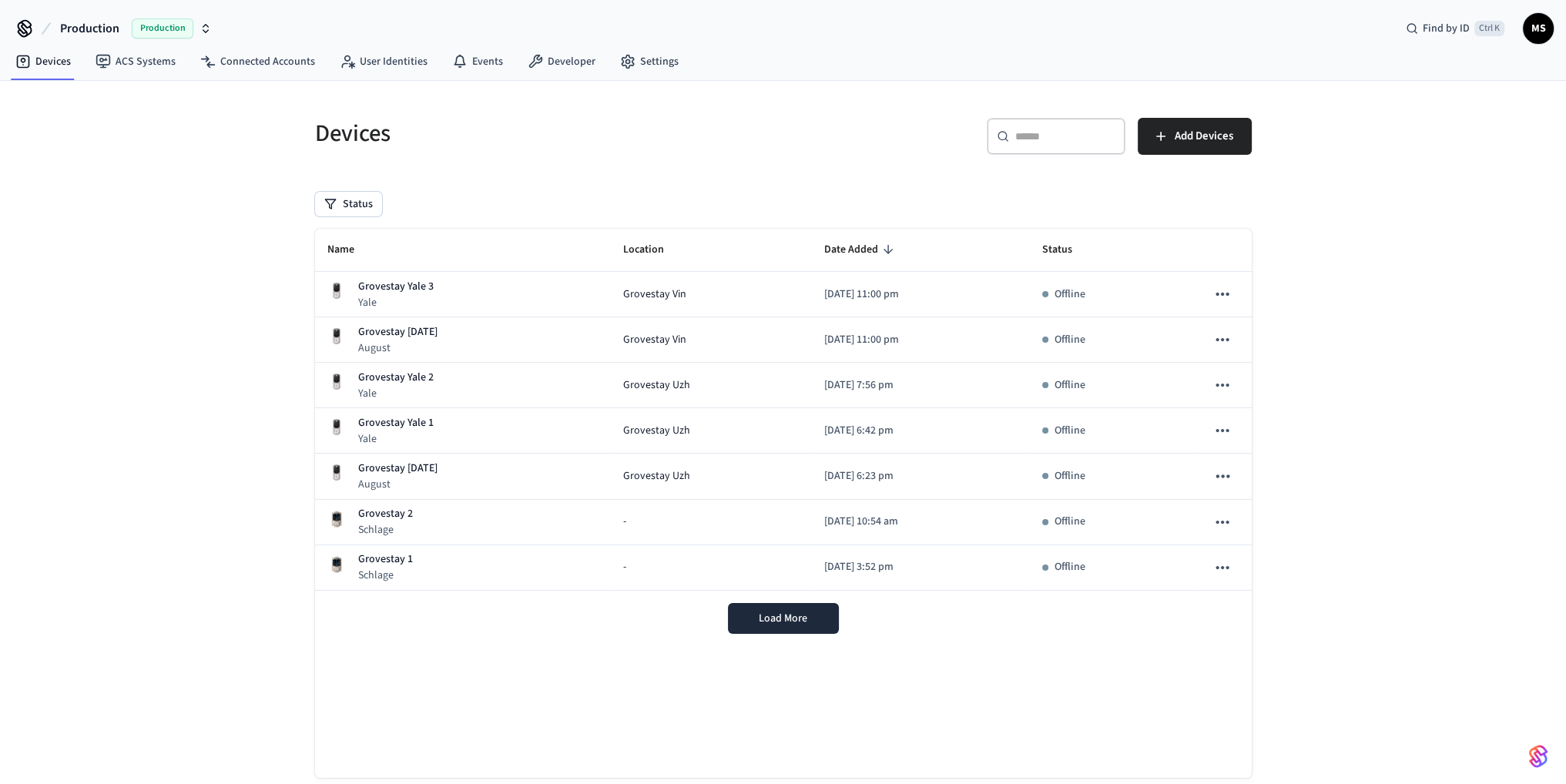
click at [1511, 363] on div "Devices ​ ​ Add Devices Status Name Location Date Added Status Grovestay Yale 3…" at bounding box center [783, 449] width 1566 height 737
click at [620, 67] on icon at bounding box center [627, 61] width 15 height 15
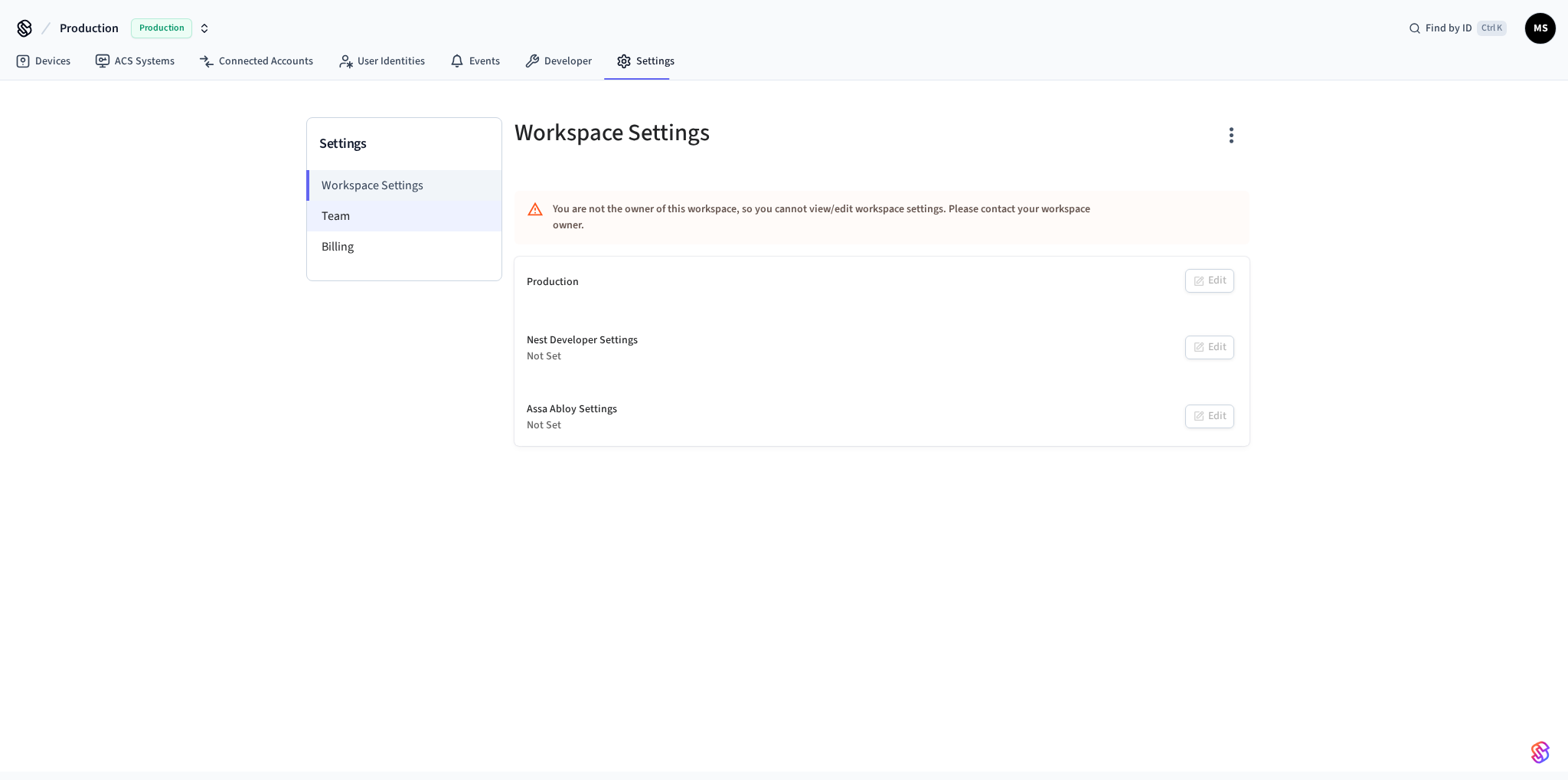
click at [367, 212] on li "Team" at bounding box center [405, 216] width 195 height 30
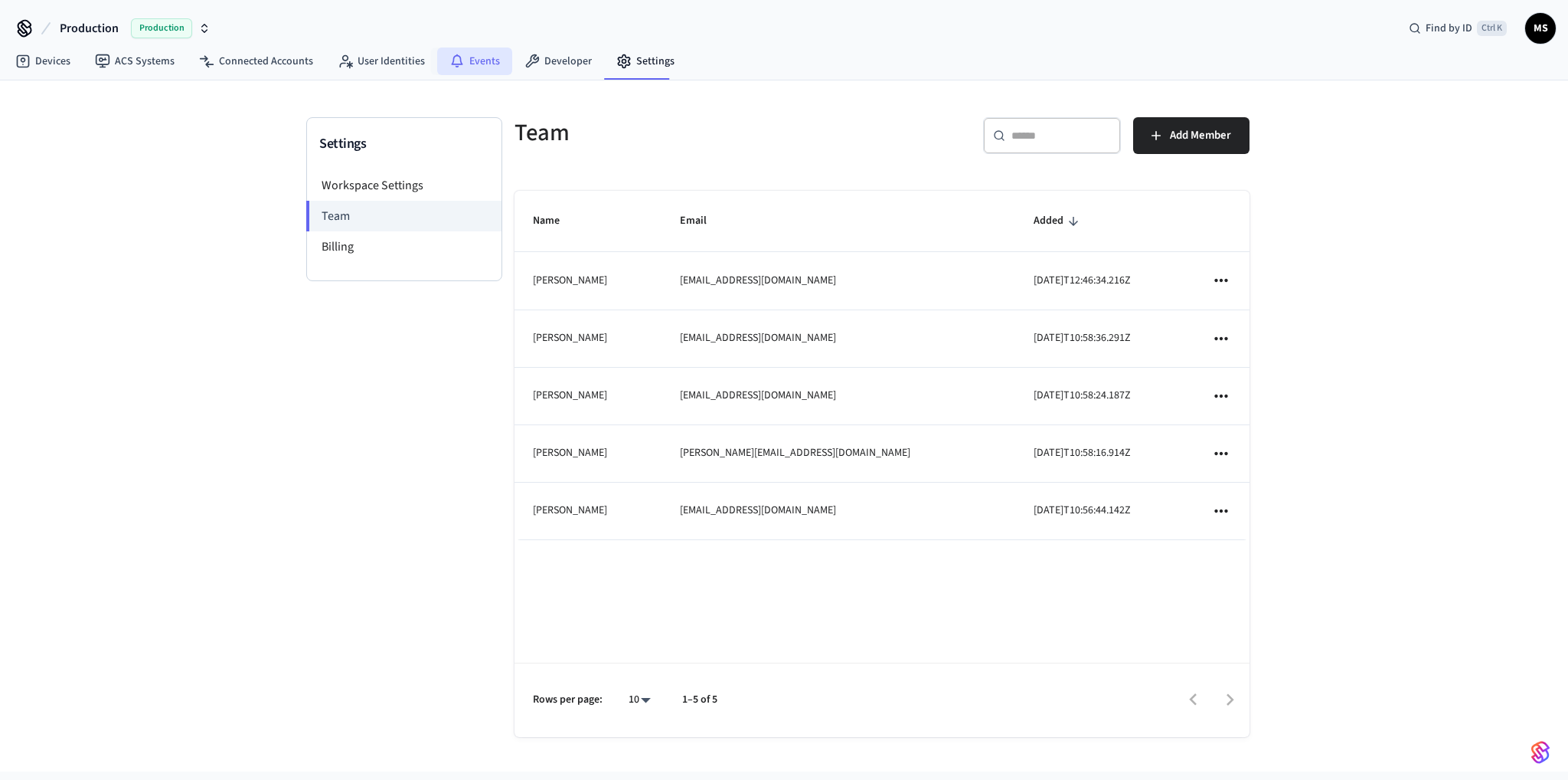
click at [475, 63] on link "Events" at bounding box center [475, 61] width 75 height 28
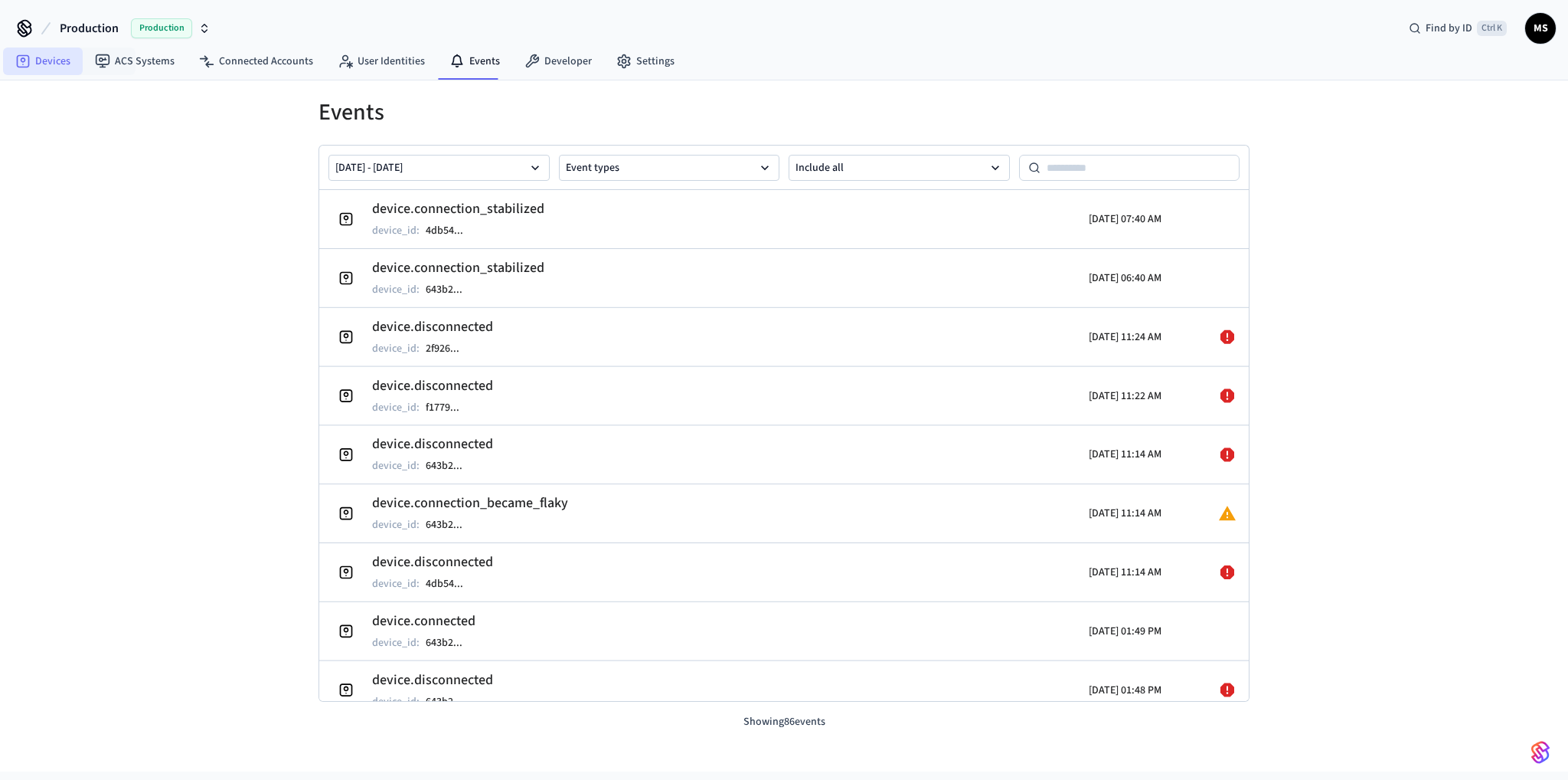
click at [61, 61] on link "Devices" at bounding box center [43, 61] width 80 height 28
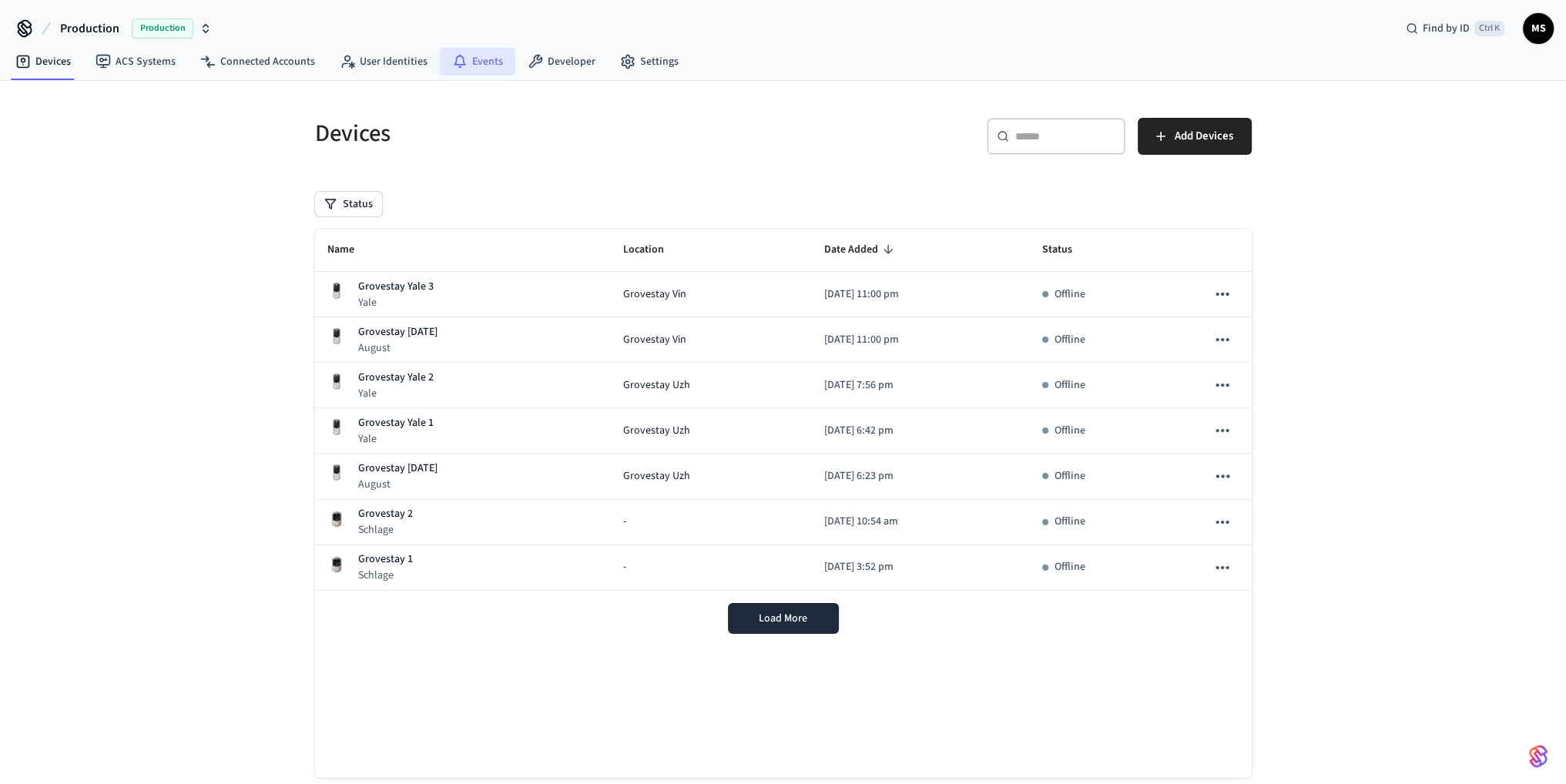
click at [470, 67] on link "Events" at bounding box center [478, 61] width 75 height 28
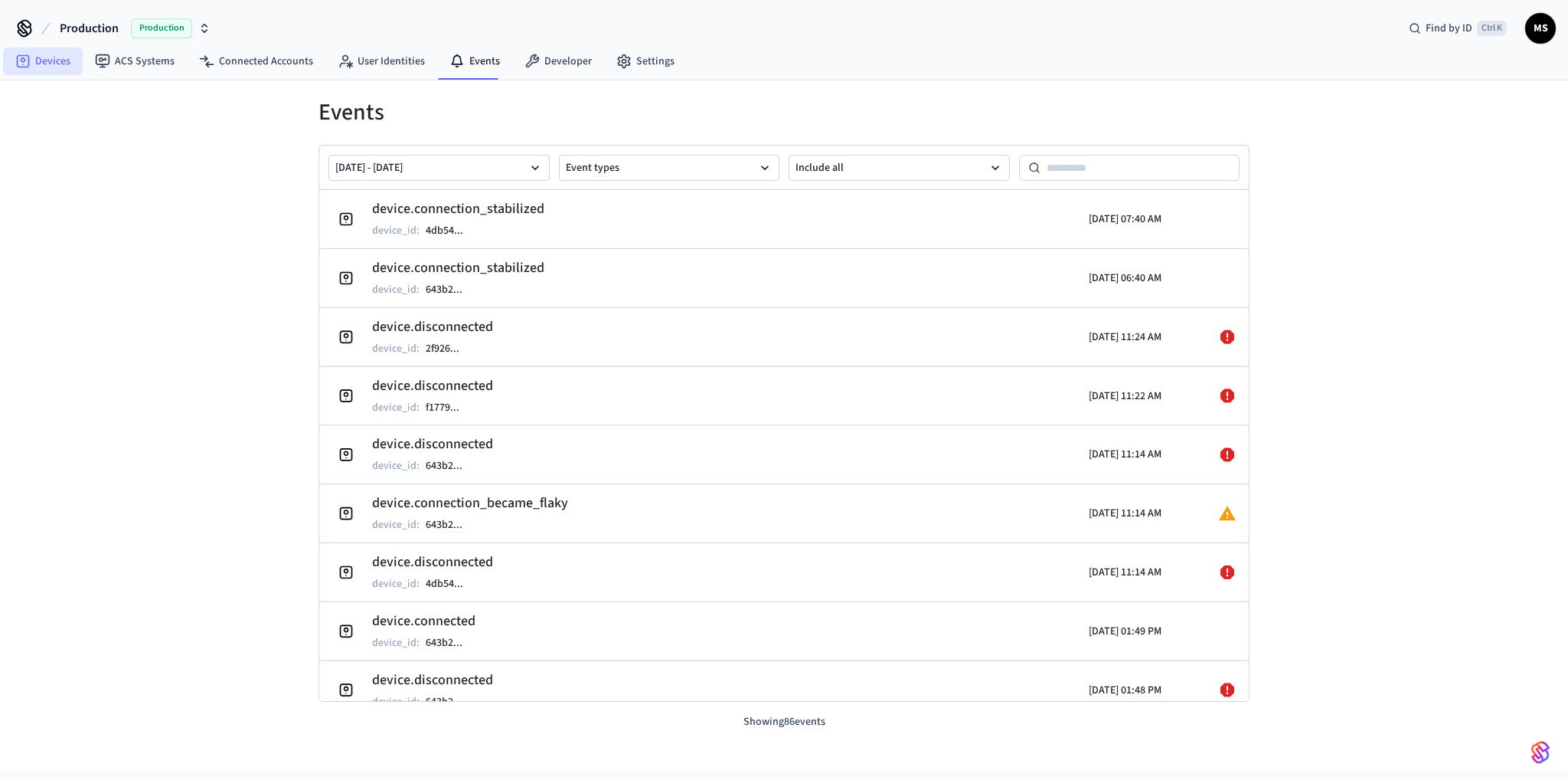
click at [39, 68] on link "Devices" at bounding box center [43, 61] width 80 height 28
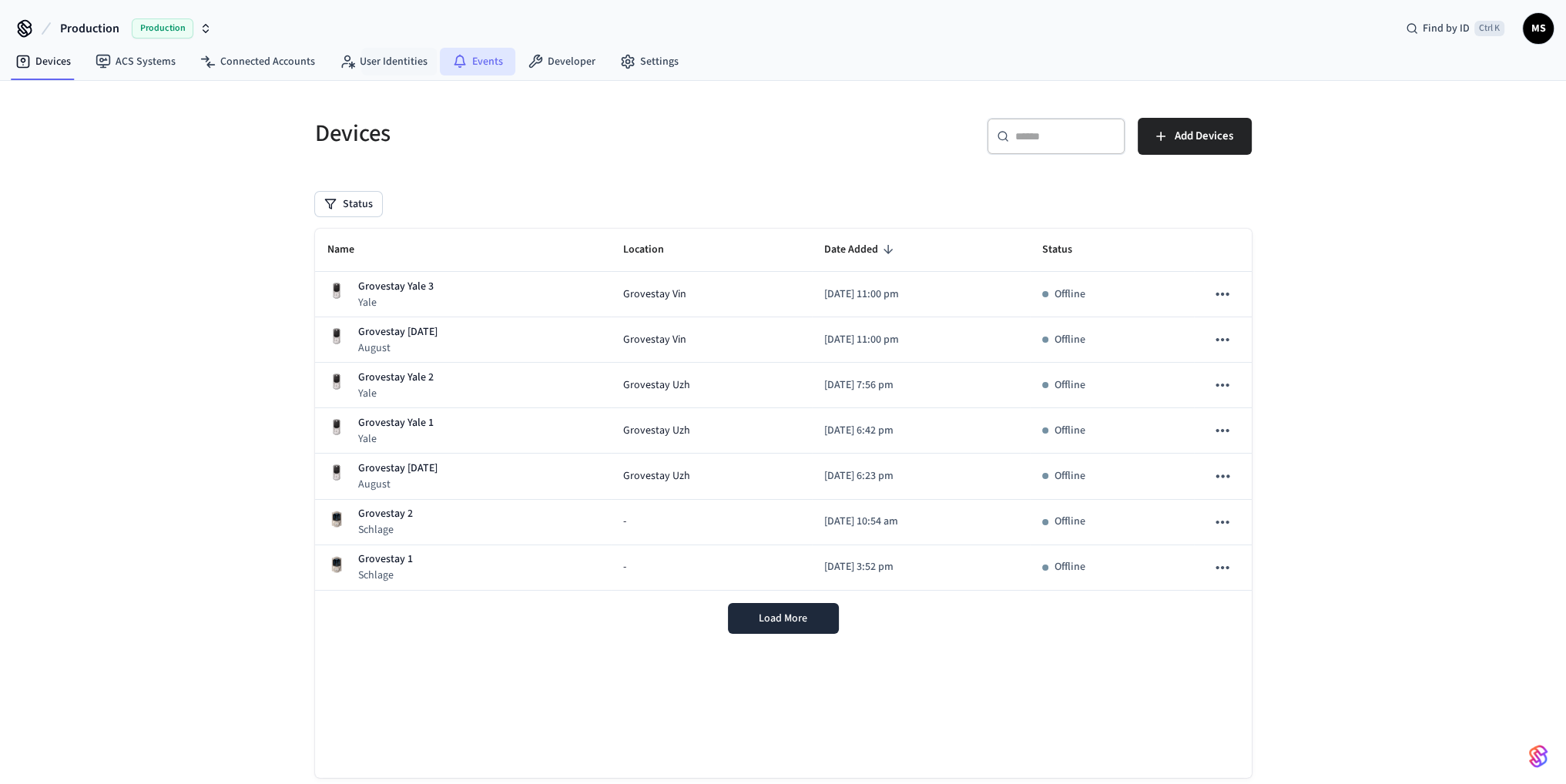
click at [486, 58] on link "Events" at bounding box center [478, 61] width 75 height 28
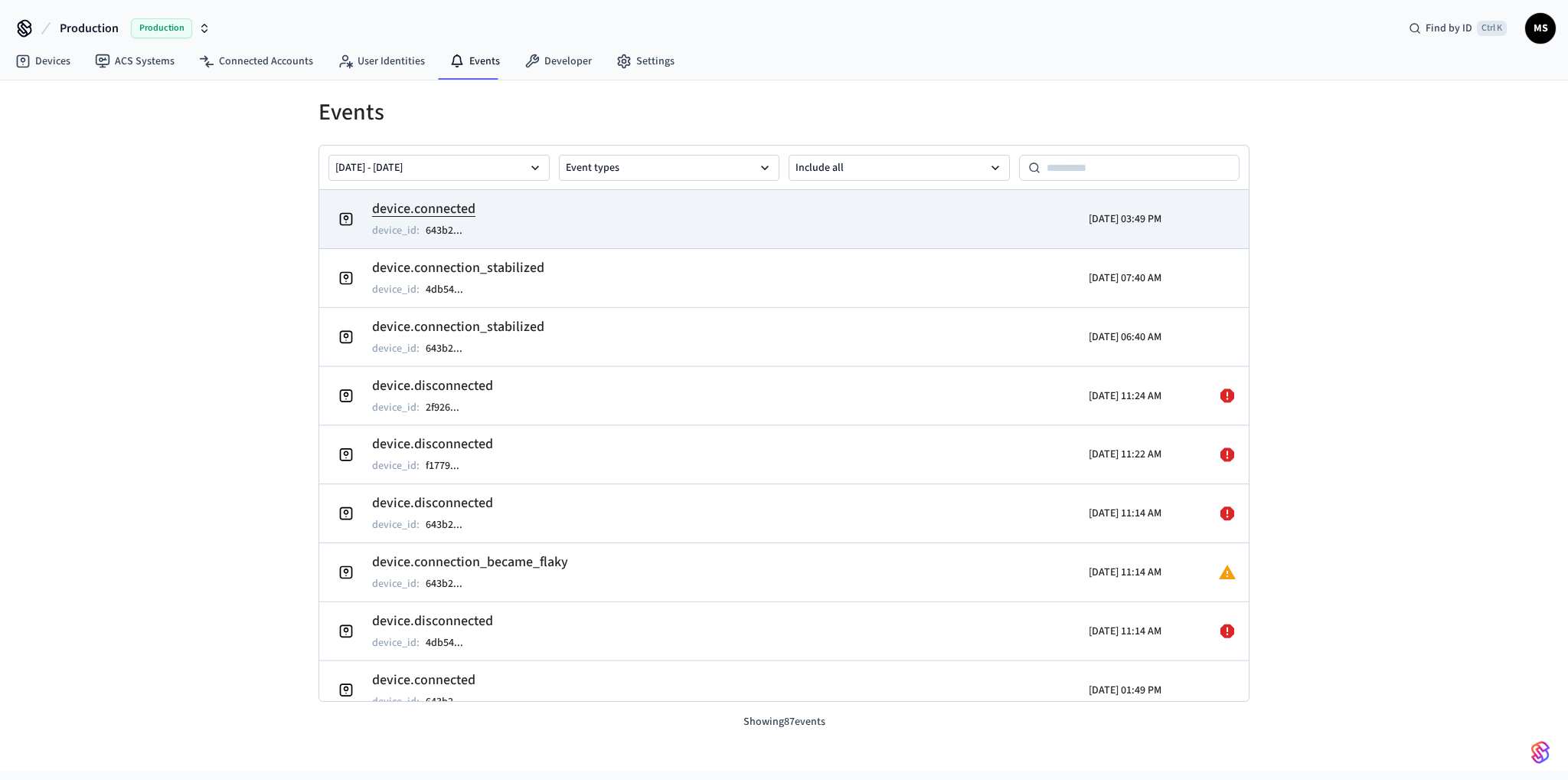
click at [837, 218] on td "device.connected device_id : 643b2 ..." at bounding box center [633, 220] width 603 height 43
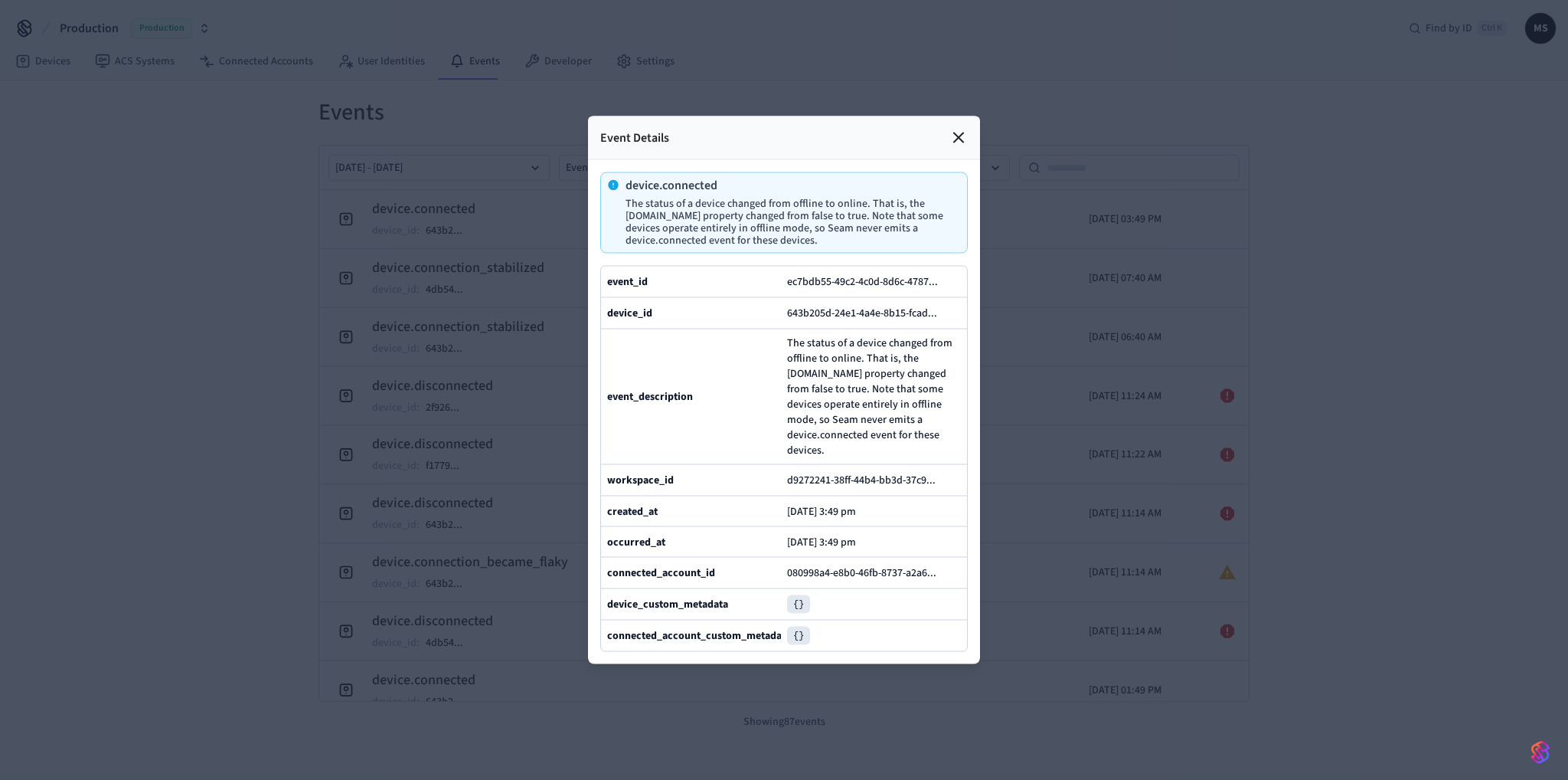
click at [953, 129] on icon at bounding box center [958, 137] width 18 height 18
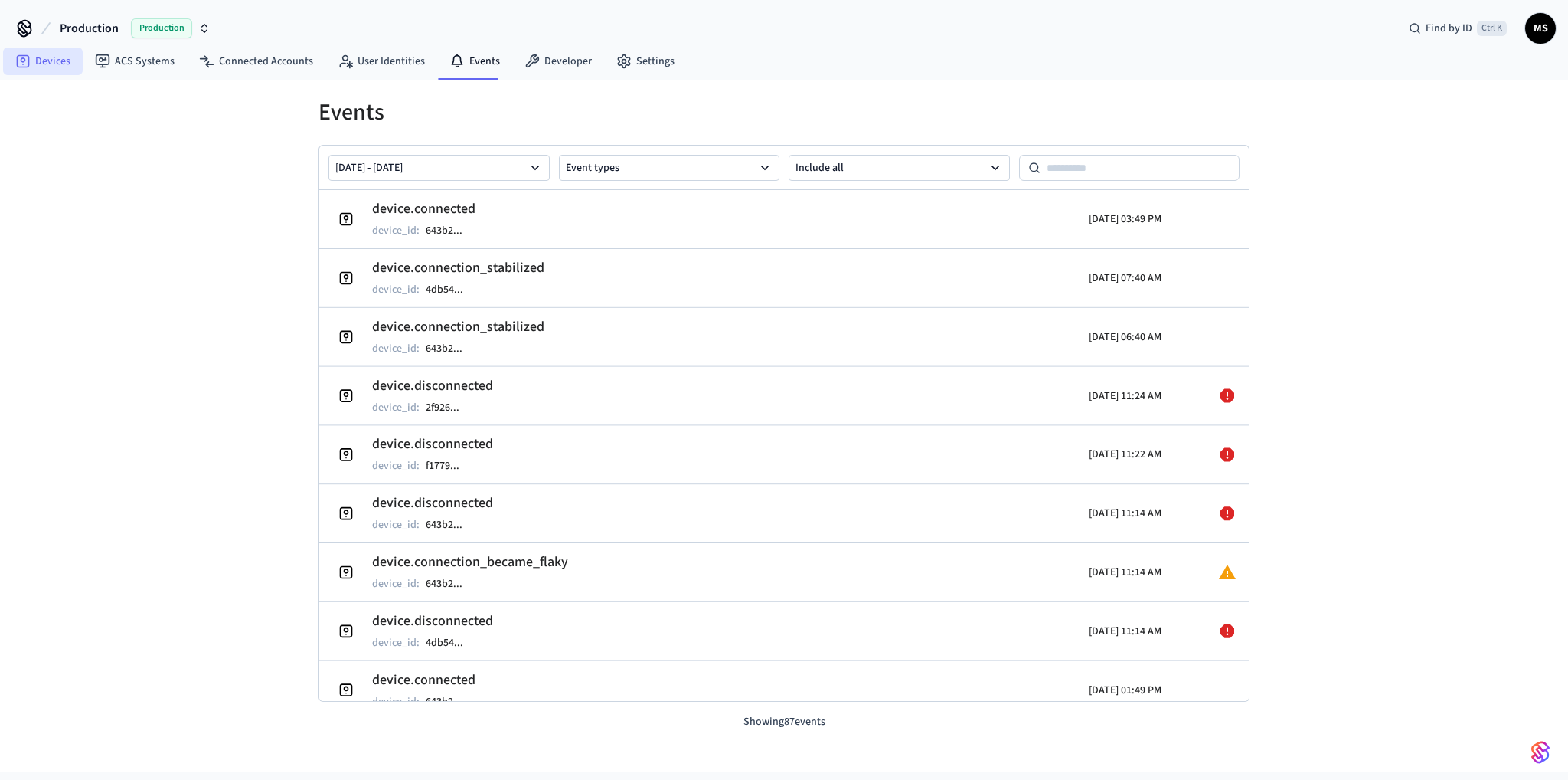
click at [47, 61] on link "Devices" at bounding box center [43, 61] width 80 height 28
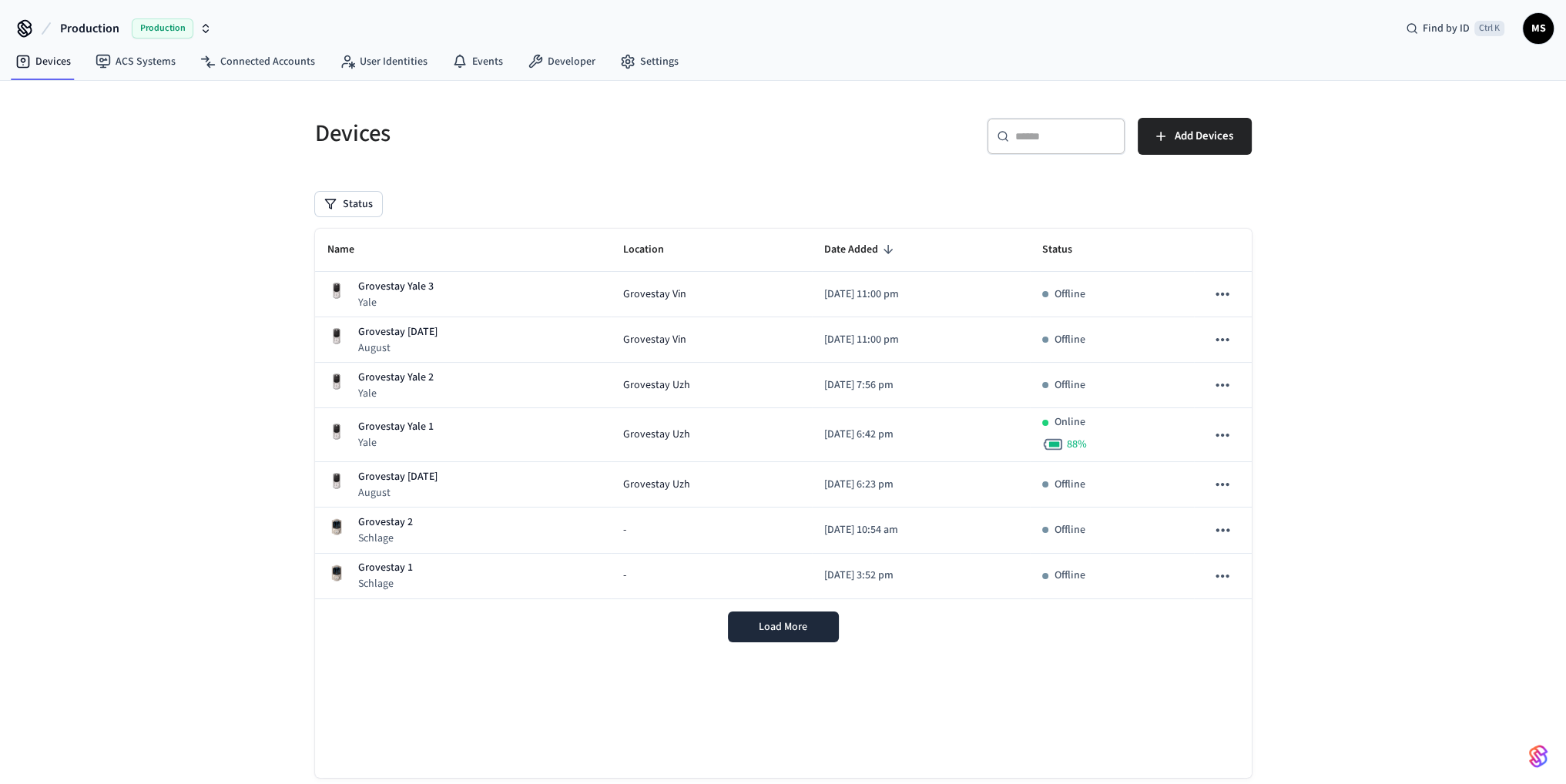
click at [1456, 399] on div "Devices ​ ​ Add Devices Status Name Location Date Added Status Grovestay Yale 3…" at bounding box center [783, 449] width 1566 height 737
click at [474, 59] on link "Events" at bounding box center [478, 61] width 75 height 28
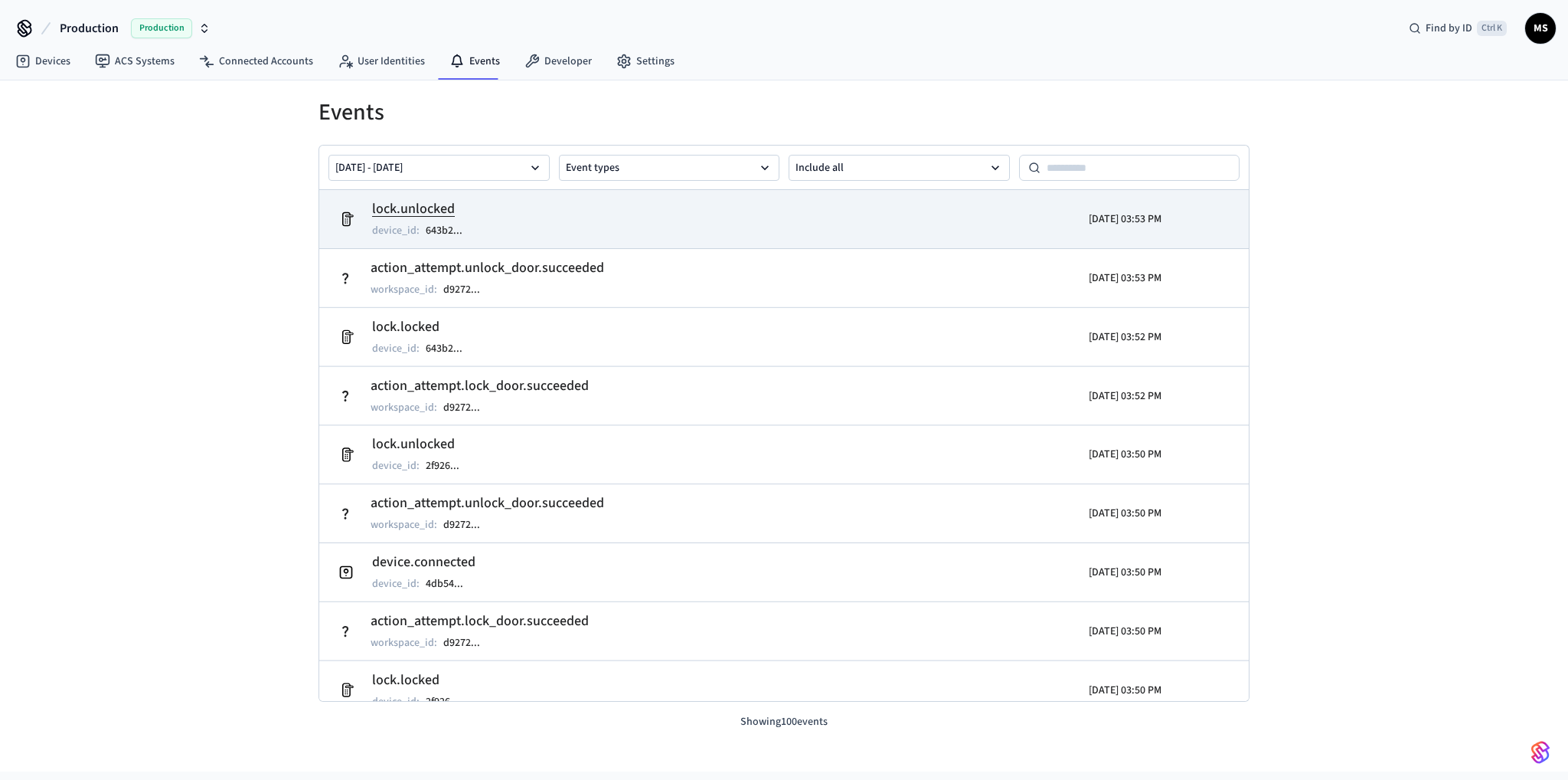
click at [833, 222] on td "lock.unlocked device_id : 643b2 ..." at bounding box center [633, 220] width 603 height 43
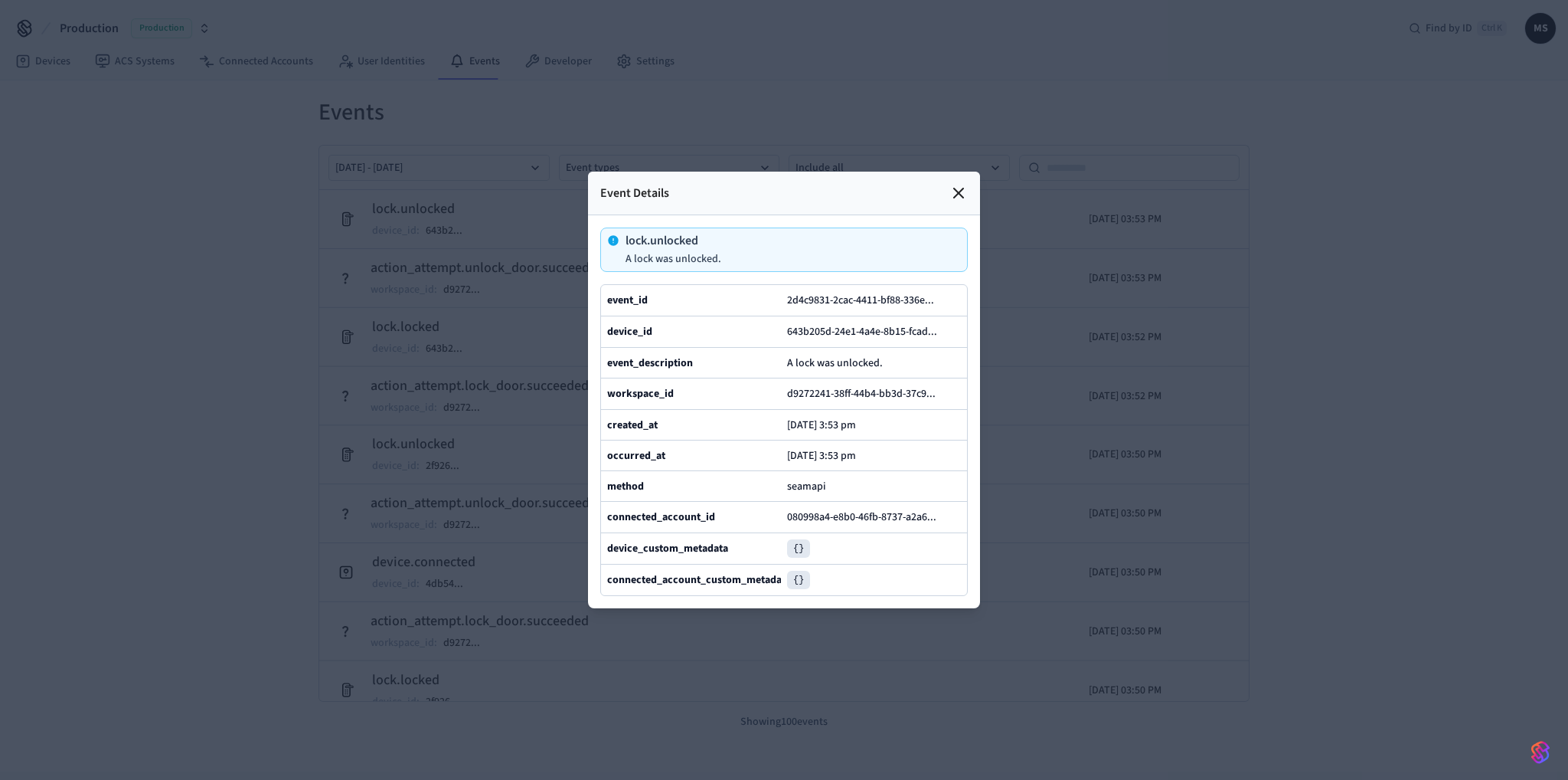
click at [962, 184] on icon at bounding box center [958, 192] width 18 height 18
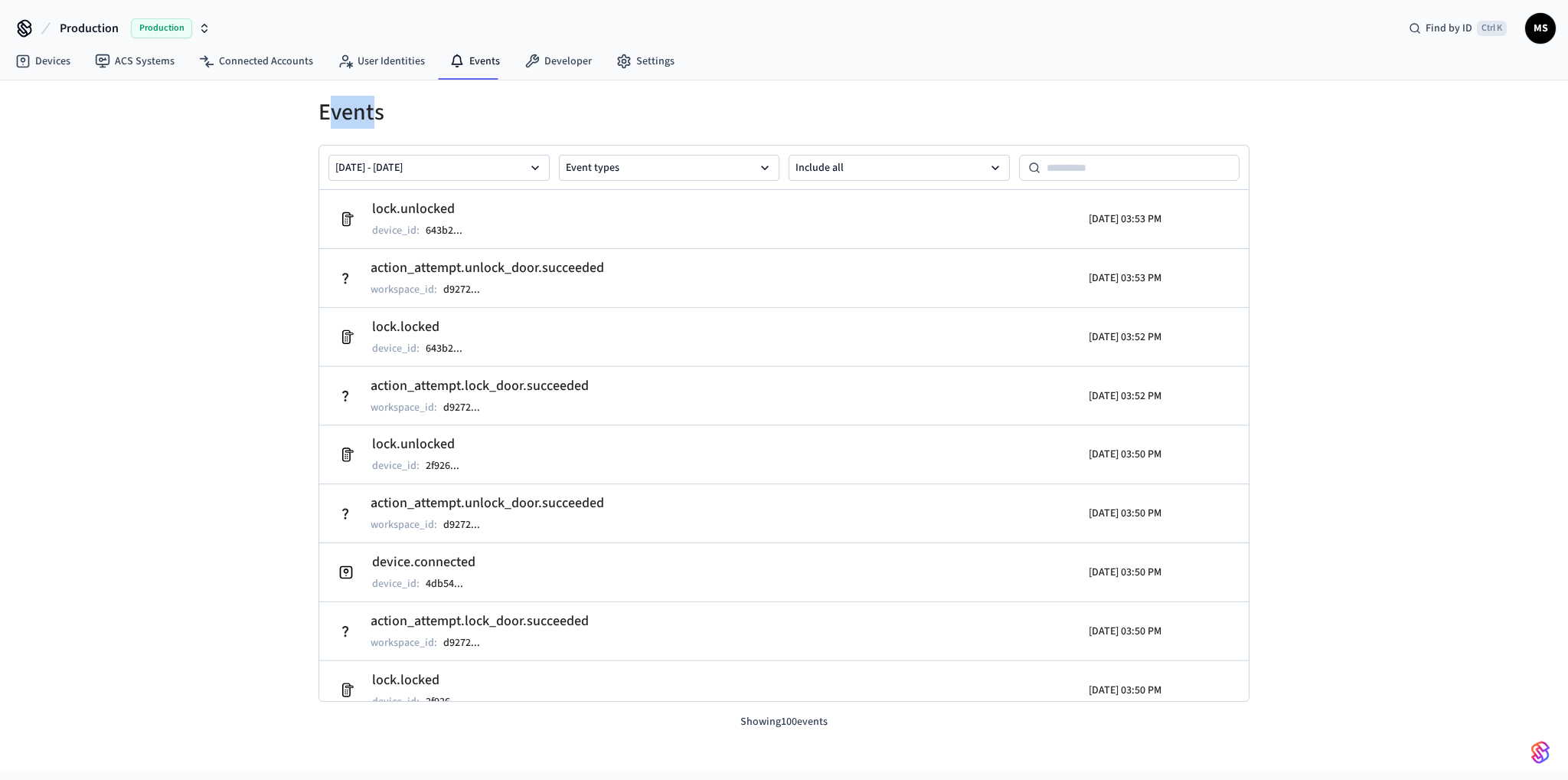
drag, startPoint x: 325, startPoint y: 115, endPoint x: 375, endPoint y: 109, distance: 50.4
click at [375, 109] on h1 "Events" at bounding box center [784, 113] width 931 height 28
click at [675, 160] on button "Event types" at bounding box center [669, 168] width 221 height 26
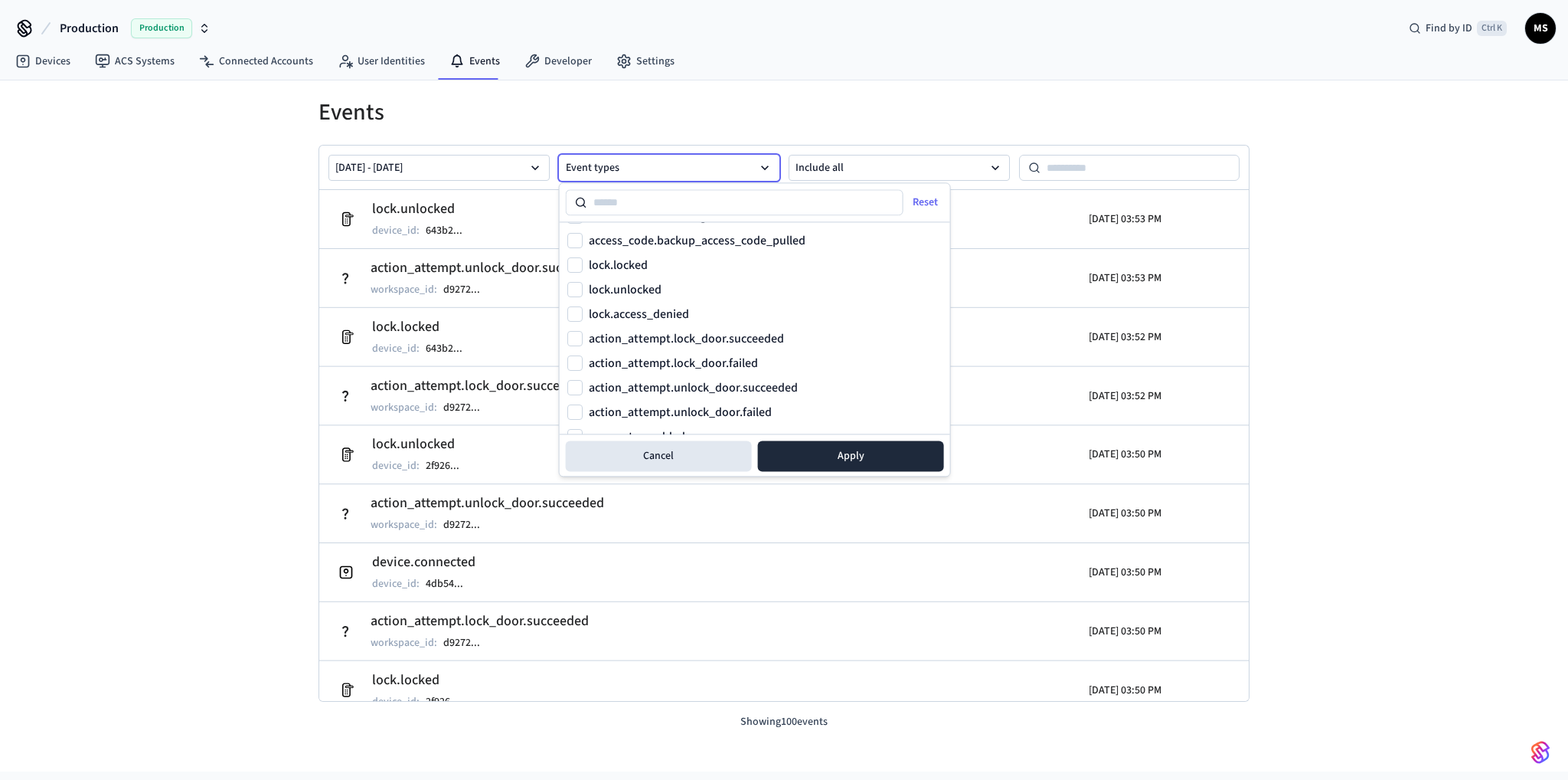
scroll to position [919, 0]
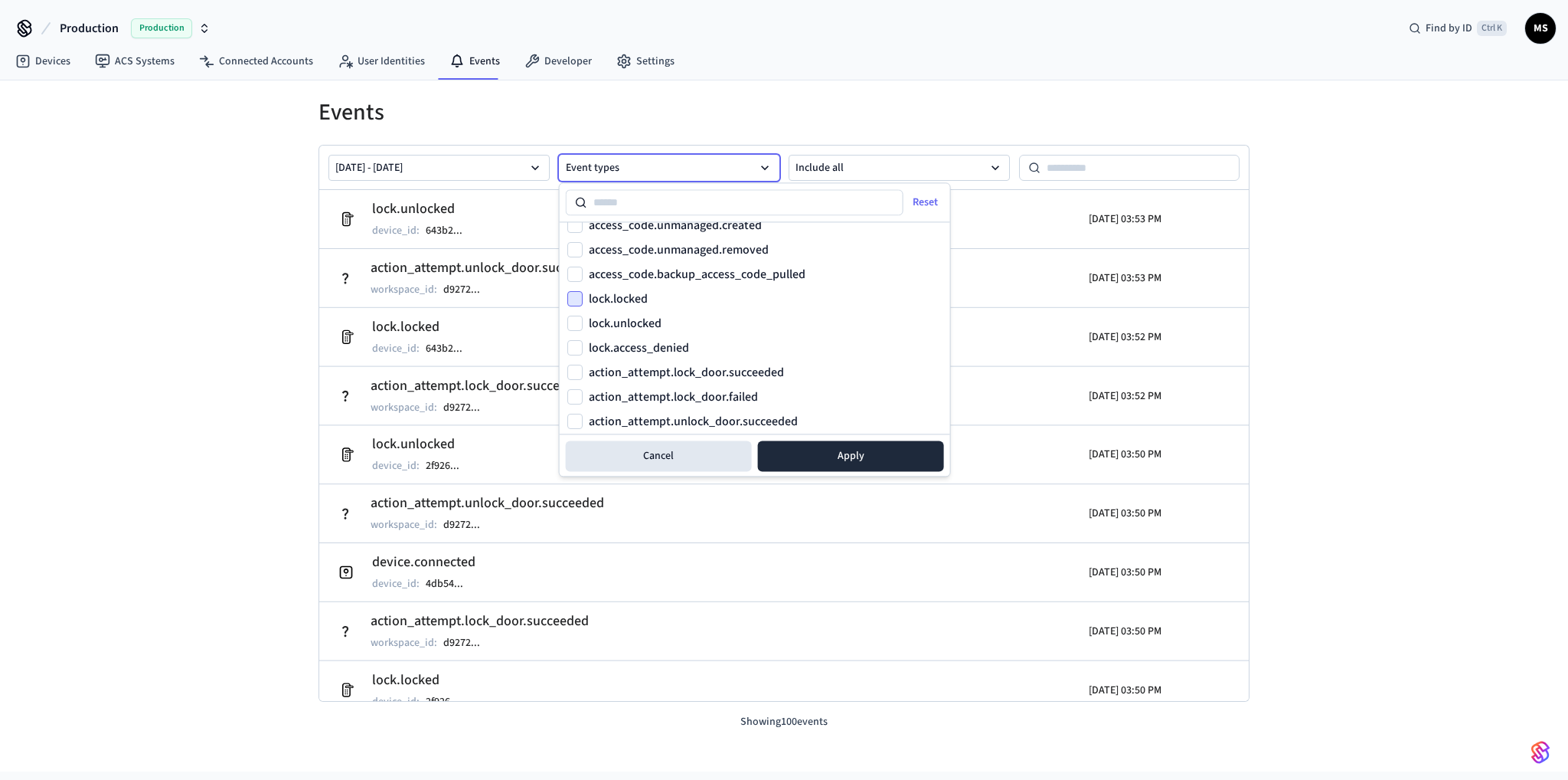
click at [575, 298] on button "lock.locked" at bounding box center [575, 299] width 15 height 15
click at [578, 325] on button "lock.unlocked" at bounding box center [575, 323] width 15 height 15
click at [831, 446] on button "Apply" at bounding box center [851, 456] width 186 height 30
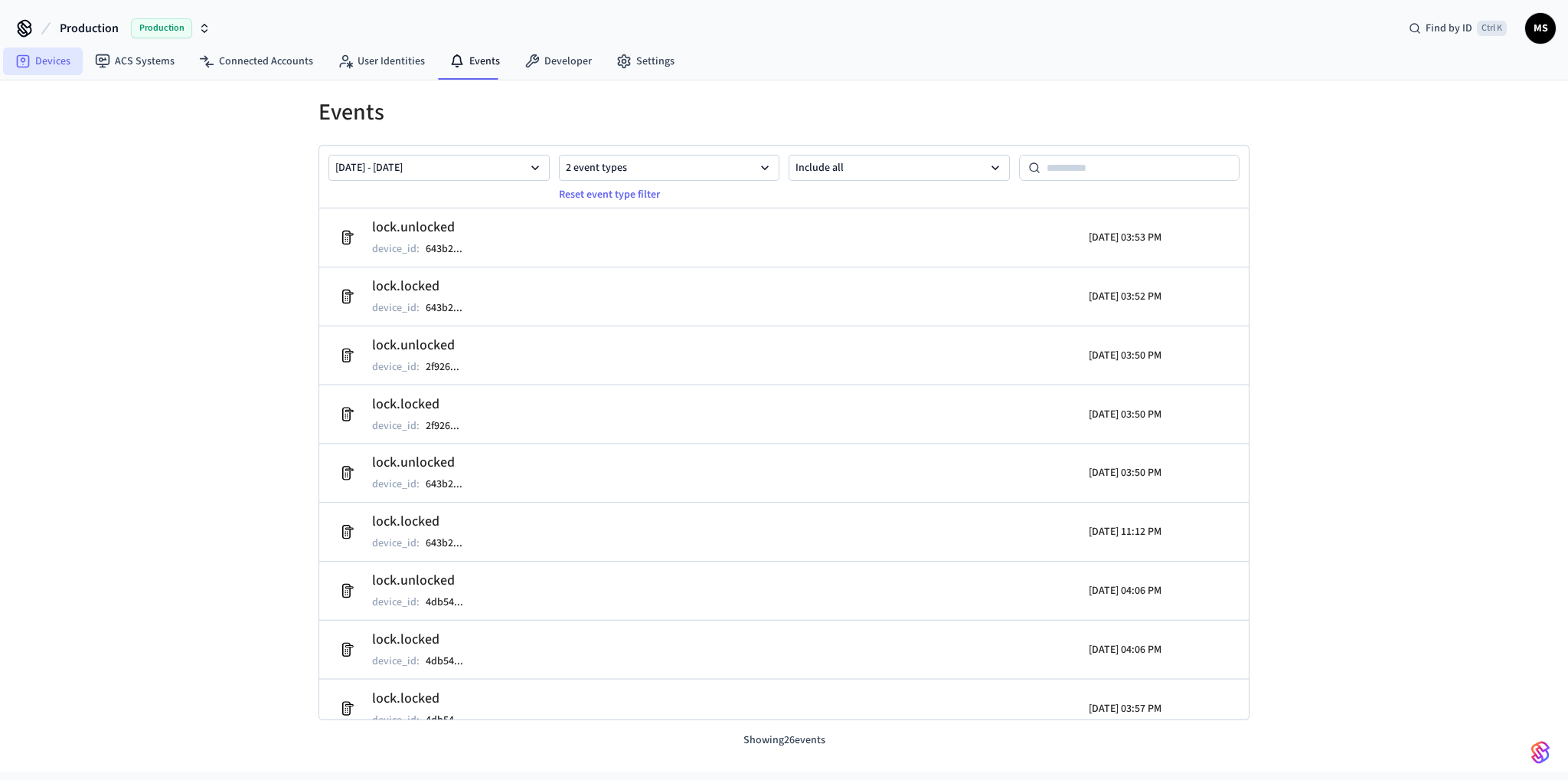
click at [46, 65] on link "Devices" at bounding box center [43, 61] width 80 height 28
click at [40, 52] on link "Devices" at bounding box center [43, 61] width 80 height 28
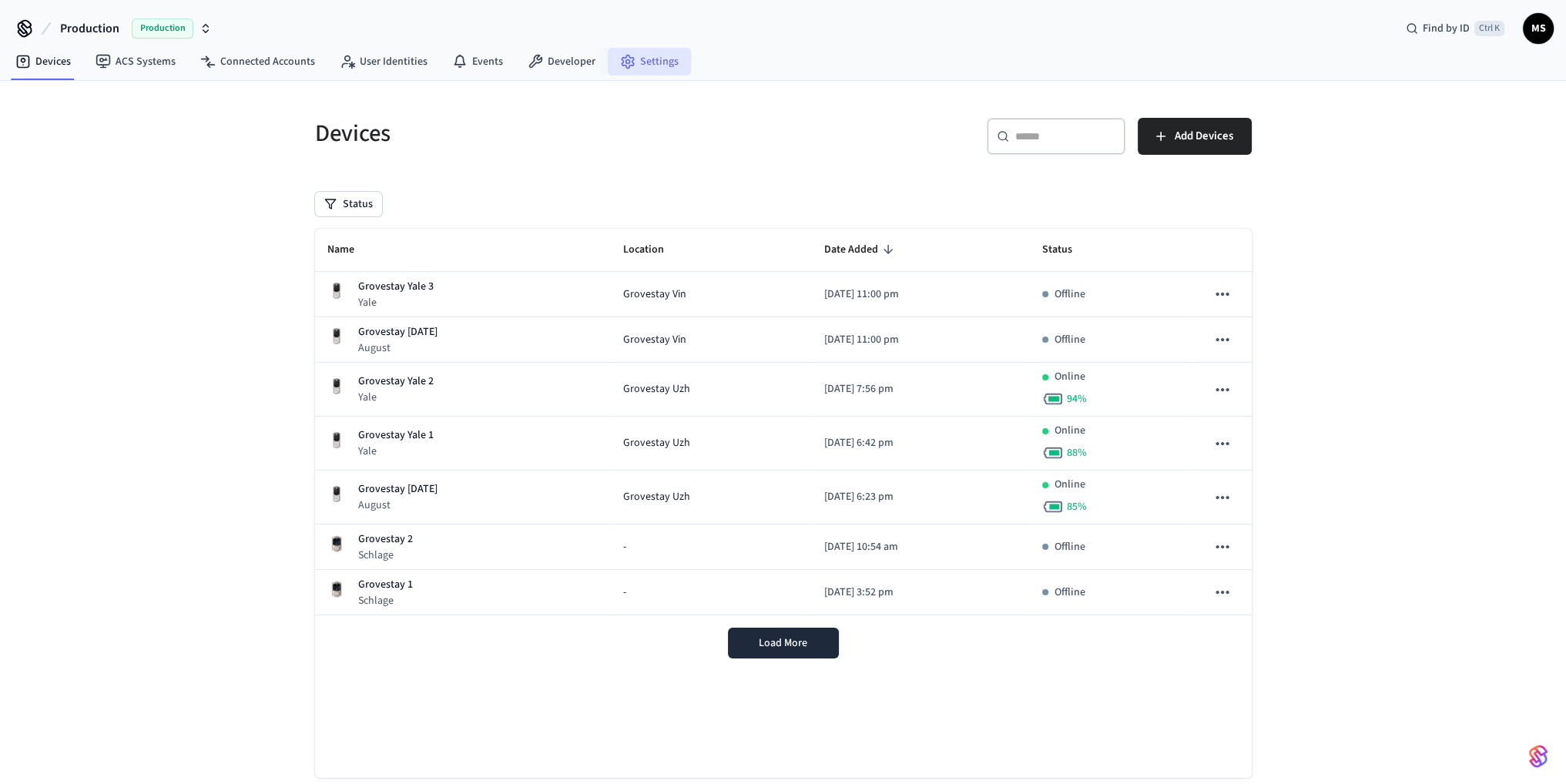
click at [628, 54] on link "Settings" at bounding box center [649, 61] width 83 height 28
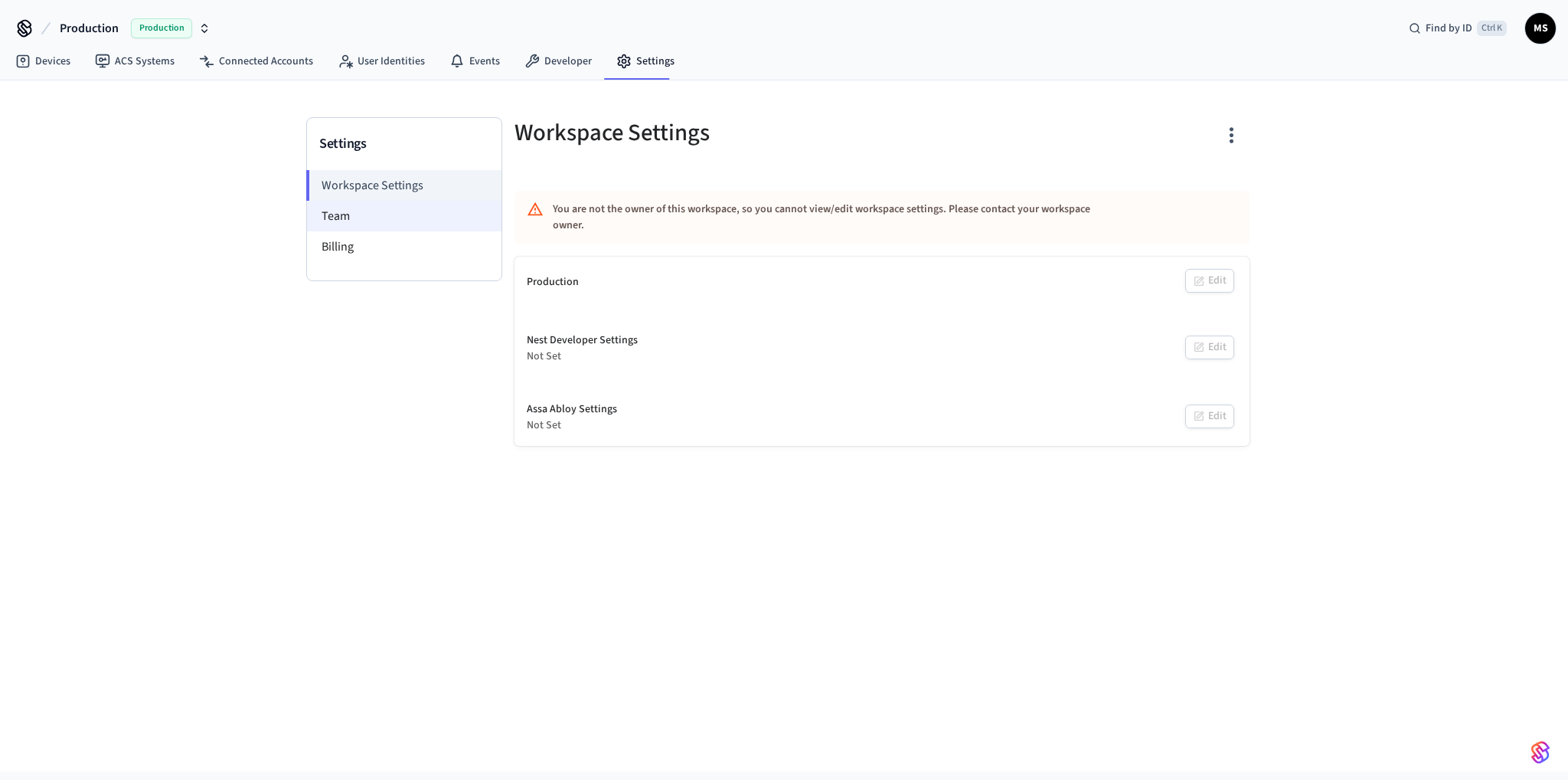
click at [373, 217] on li "Team" at bounding box center [405, 216] width 195 height 30
click at [573, 53] on link "Developer" at bounding box center [558, 61] width 92 height 28
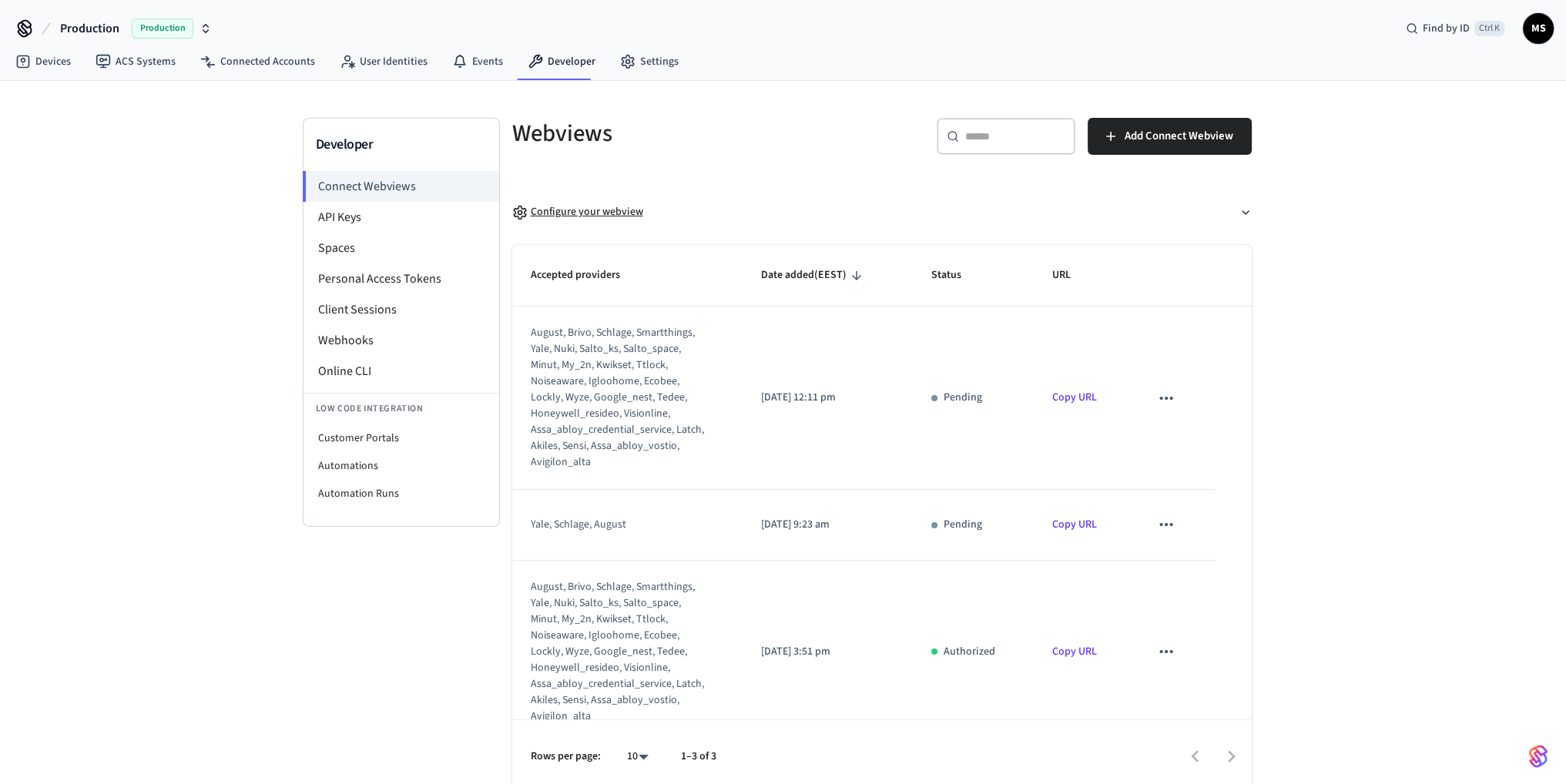
click at [571, 208] on div "Configure your webview" at bounding box center [577, 212] width 131 height 16
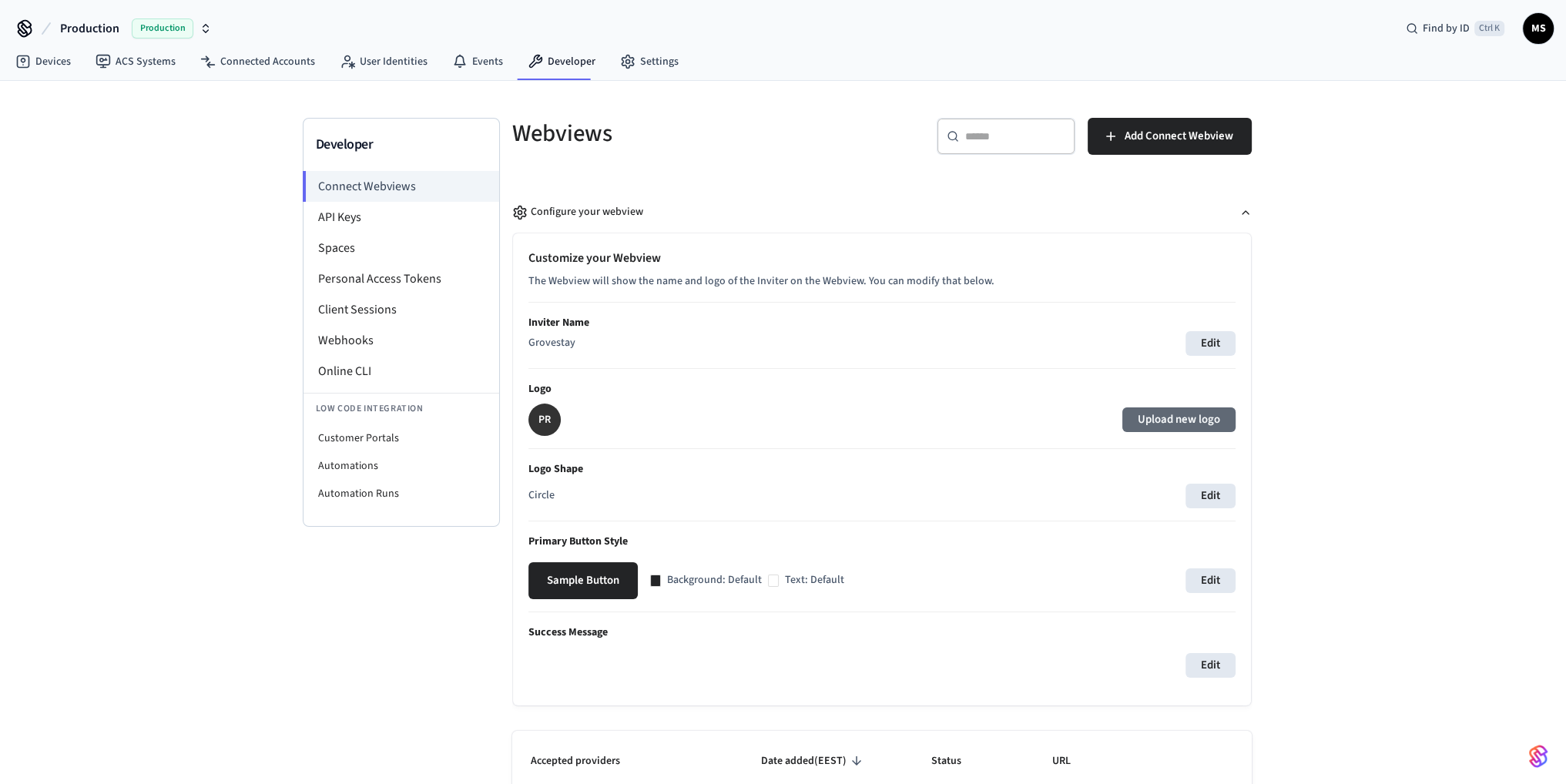
click at [1158, 416] on label "Upload new logo" at bounding box center [1178, 420] width 113 height 25
click at [0, 0] on input "Upload new logo" at bounding box center [0, 0] width 0 height 0
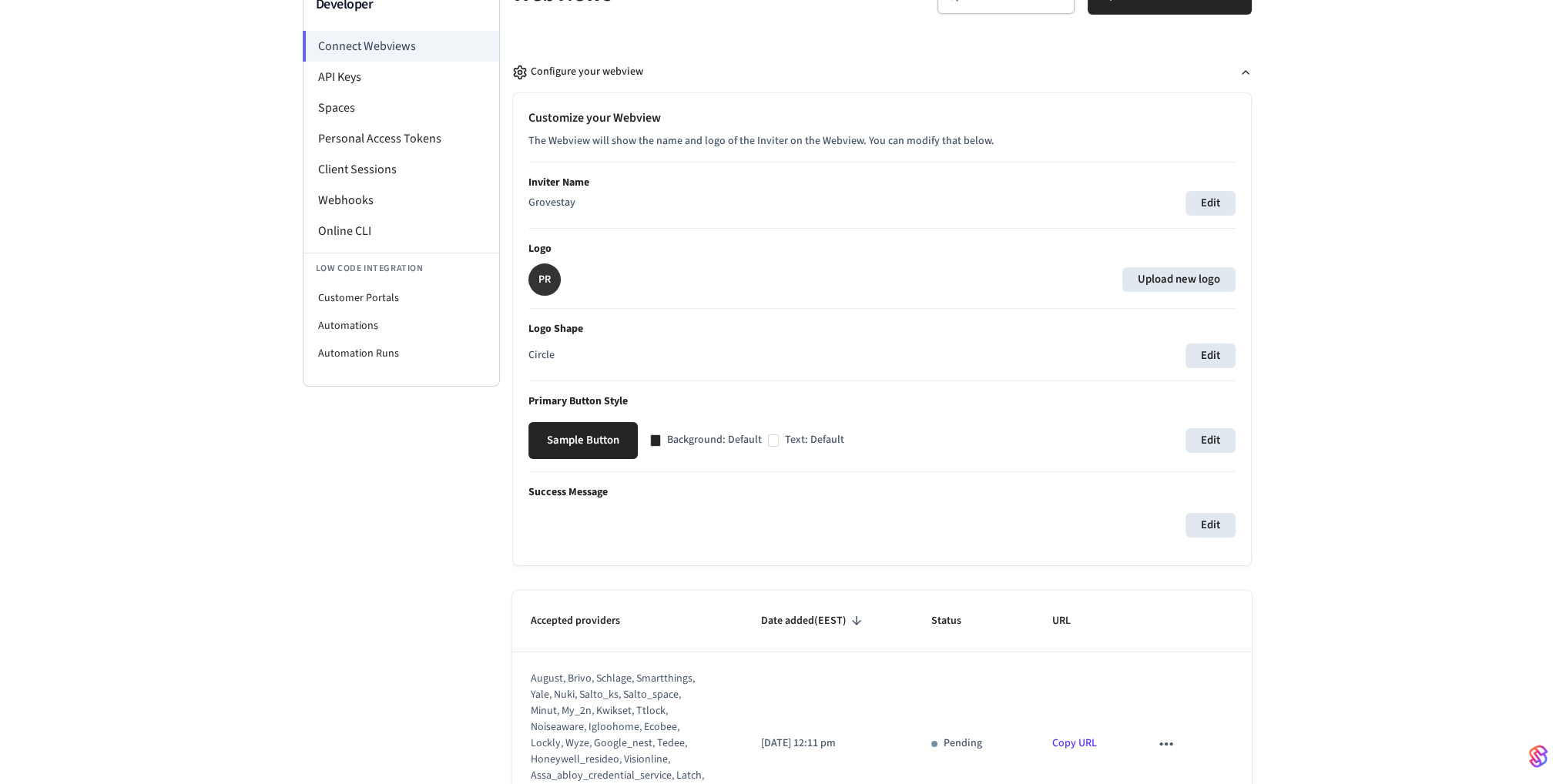
scroll to position [154, 0]
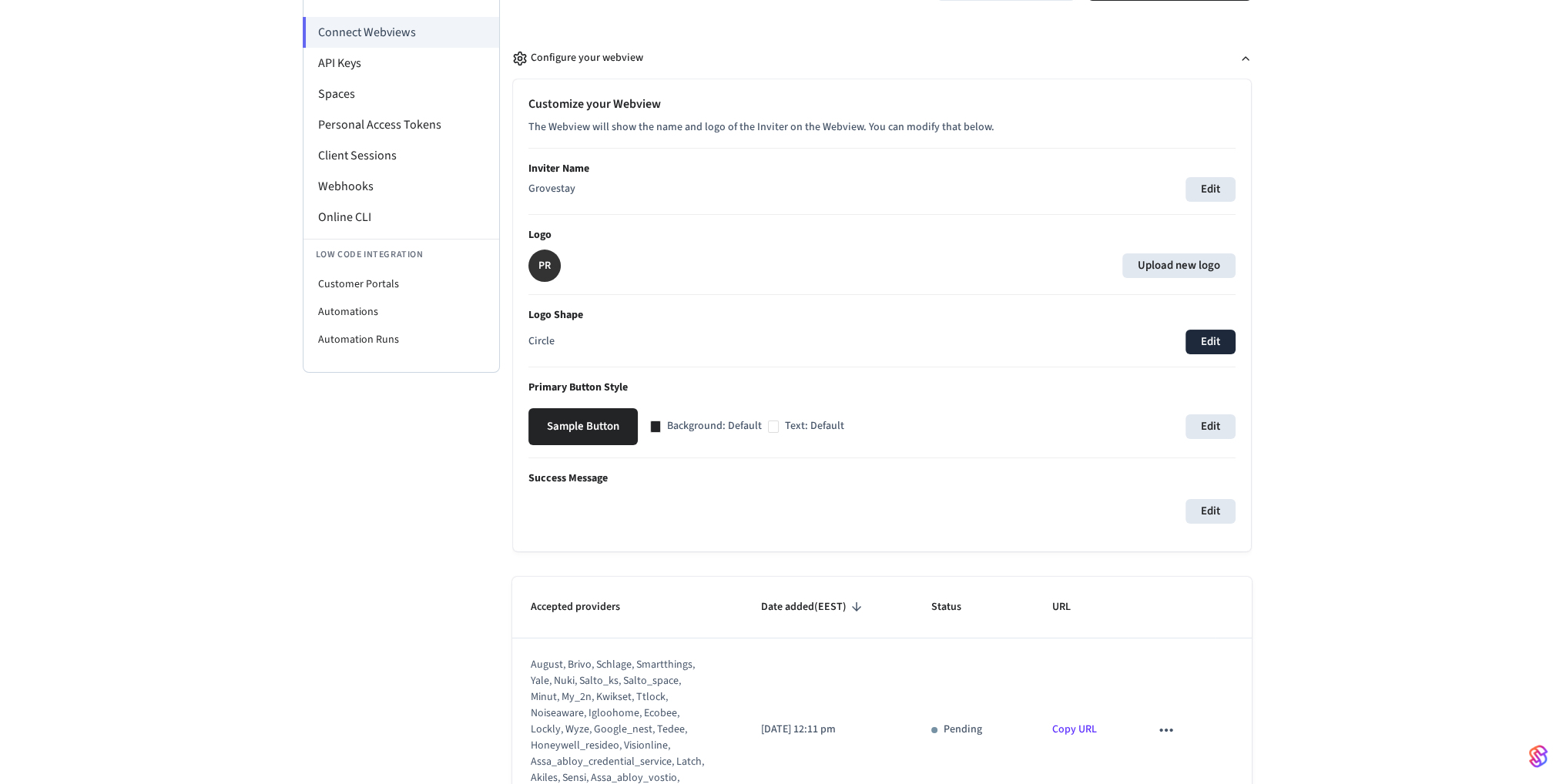
click at [1198, 335] on button "Edit" at bounding box center [1210, 342] width 50 height 25
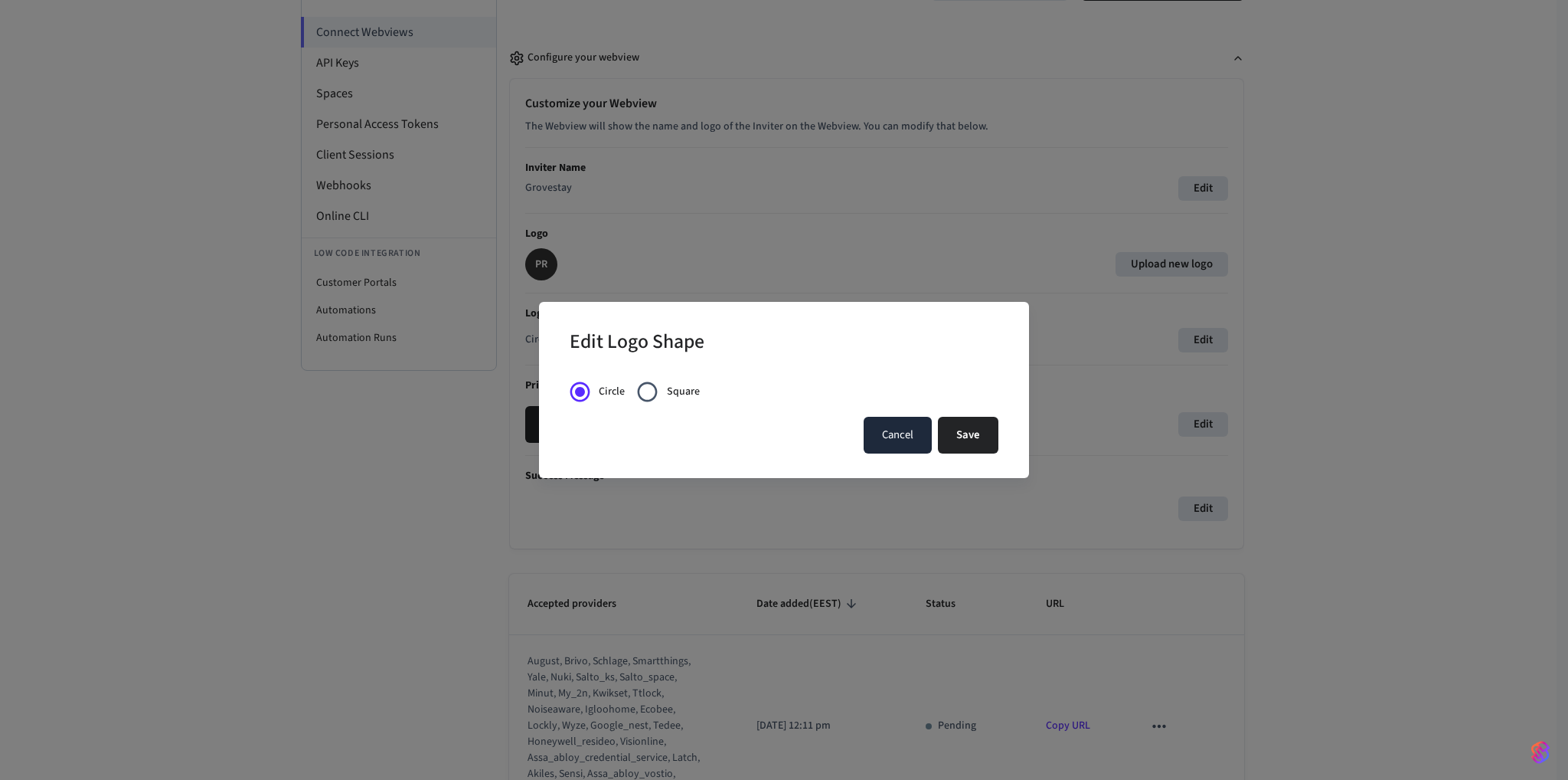
click at [895, 434] on button "Cancel" at bounding box center [897, 435] width 68 height 37
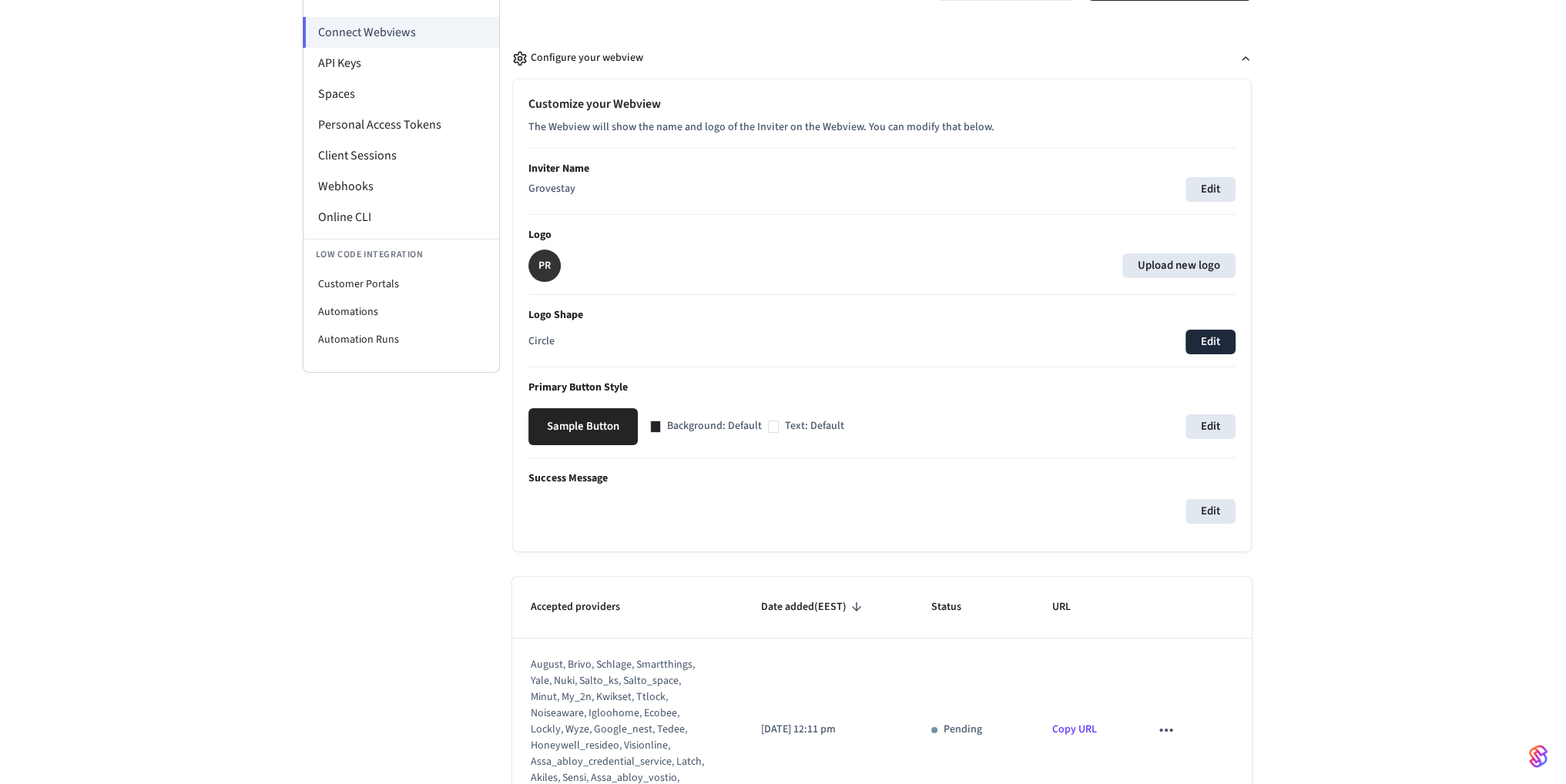
click at [1210, 332] on button "Edit" at bounding box center [1210, 342] width 50 height 25
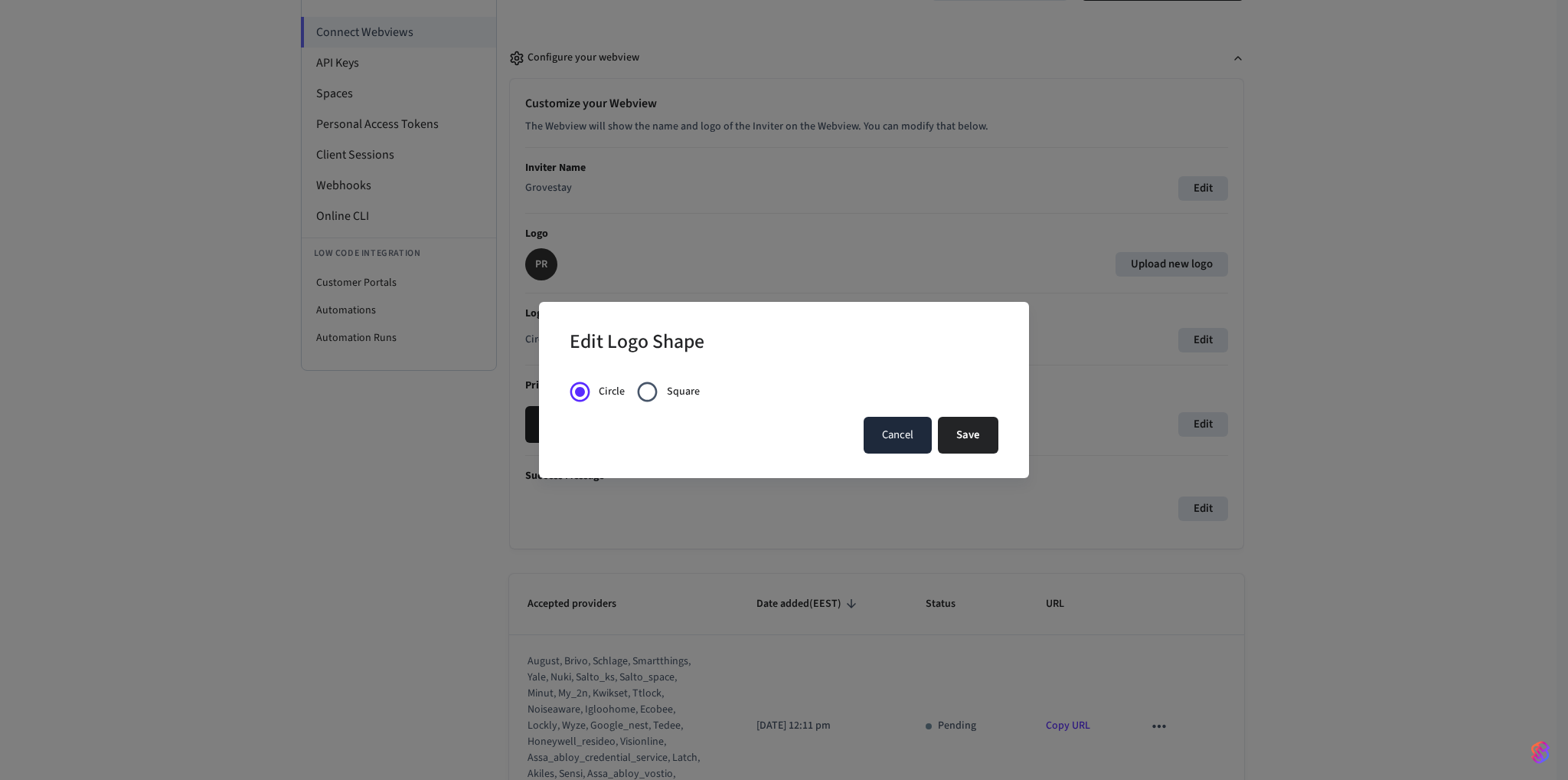
click at [888, 430] on button "Cancel" at bounding box center [897, 435] width 68 height 37
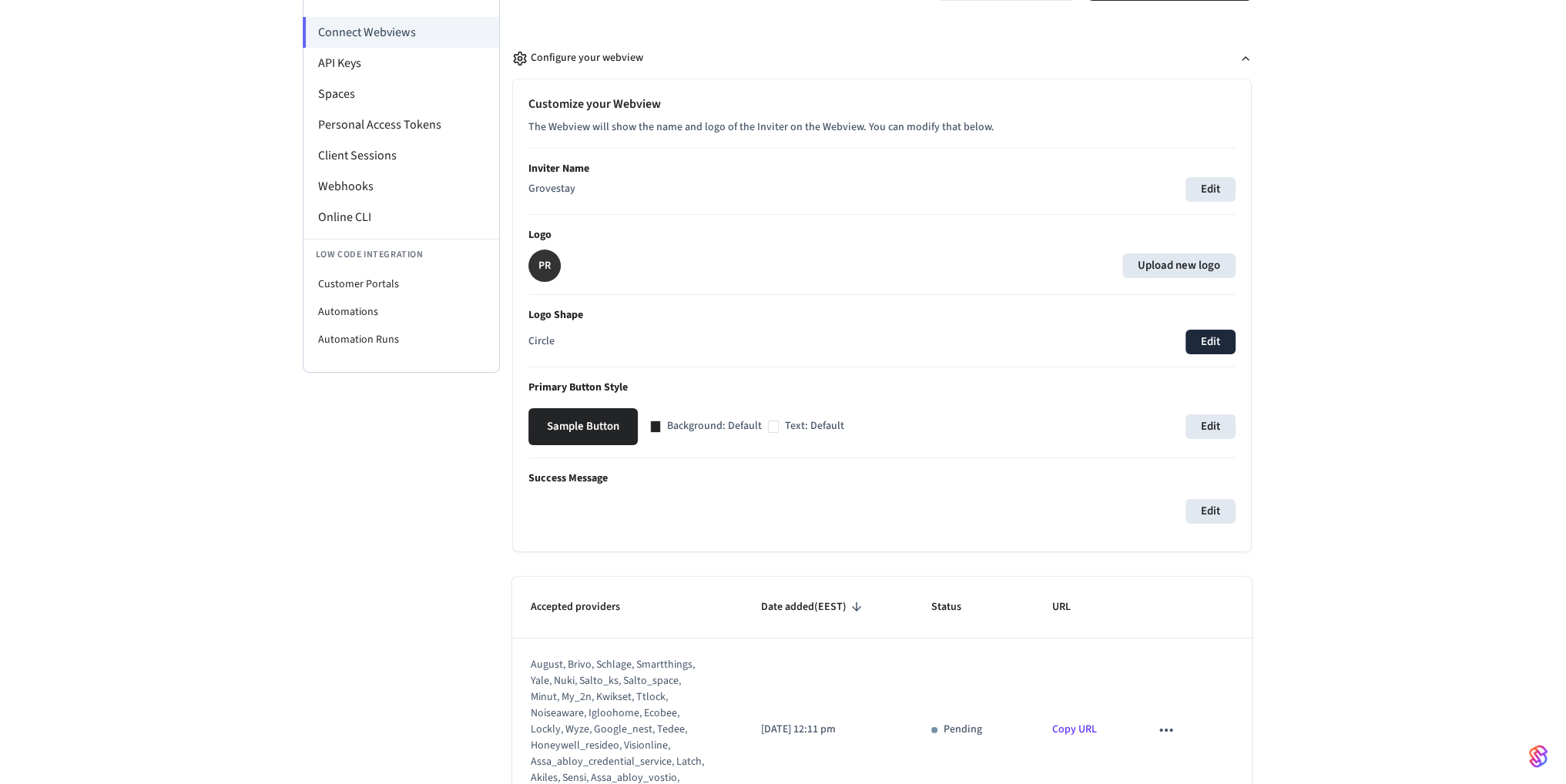
click at [1211, 337] on button "Edit" at bounding box center [1210, 342] width 50 height 25
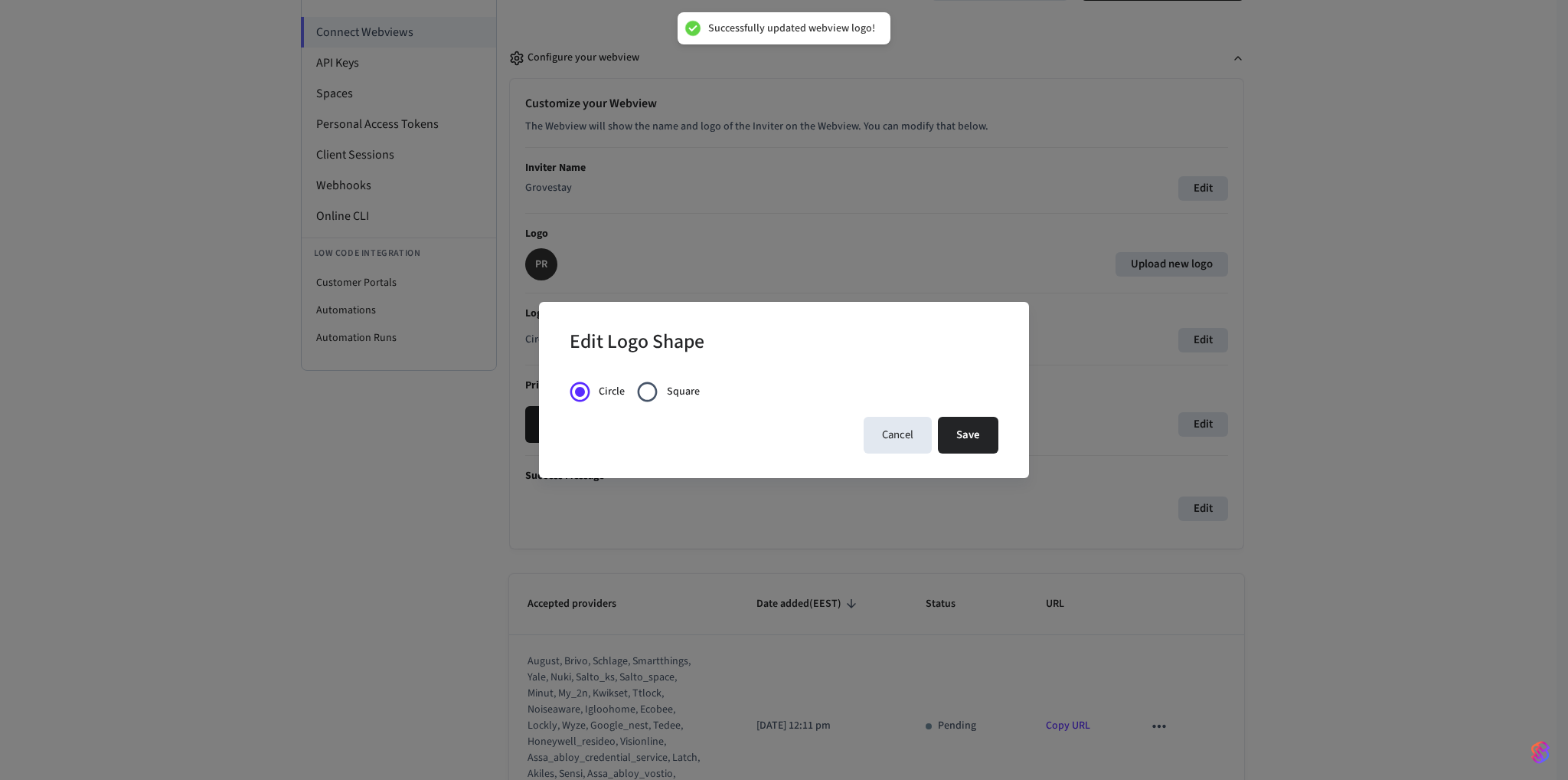
click at [920, 240] on div "Edit Logo Shape Circle Square Cancel Save" at bounding box center [784, 390] width 1568 height 780
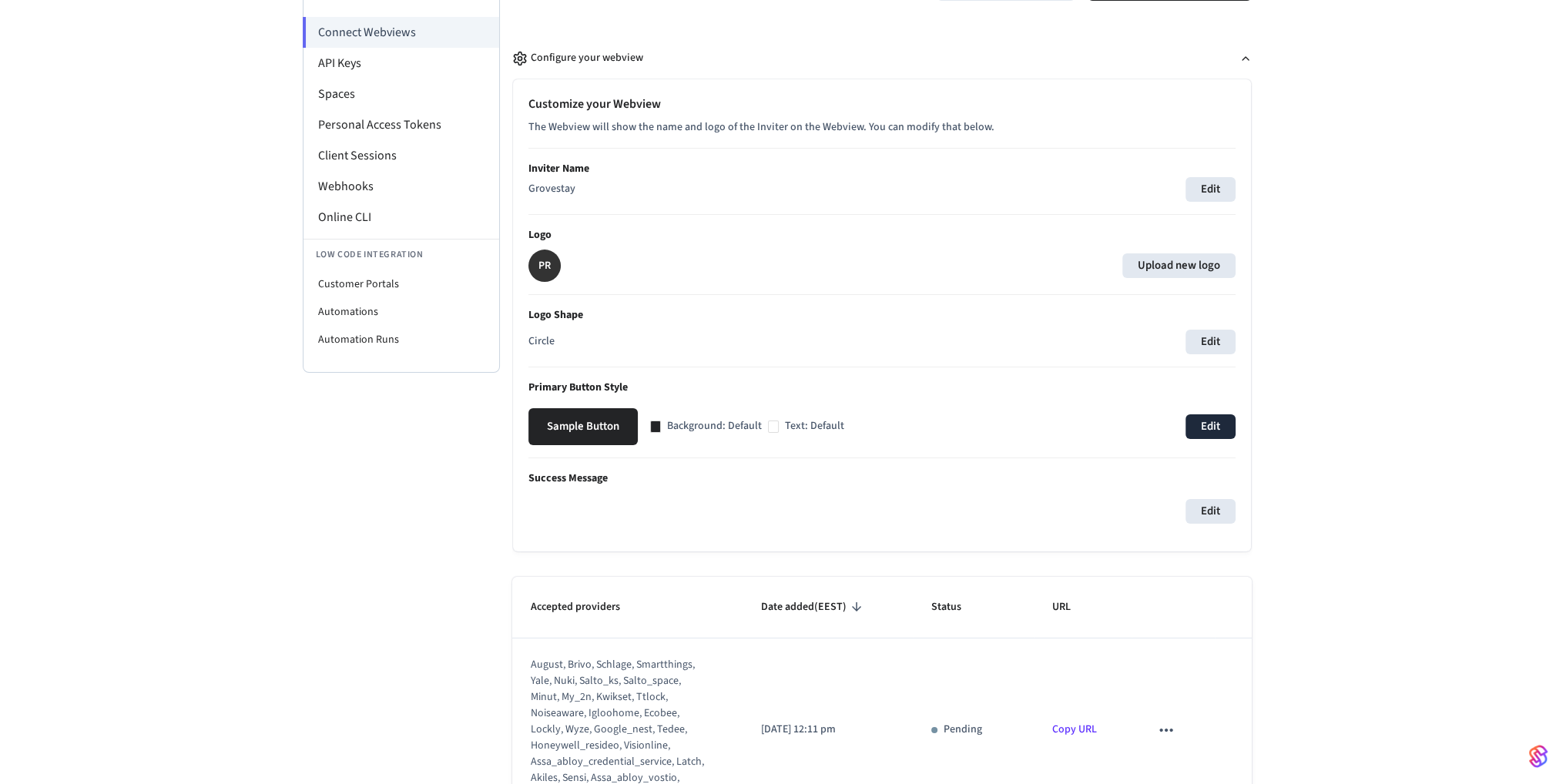
click at [1202, 420] on button "Edit" at bounding box center [1210, 426] width 50 height 25
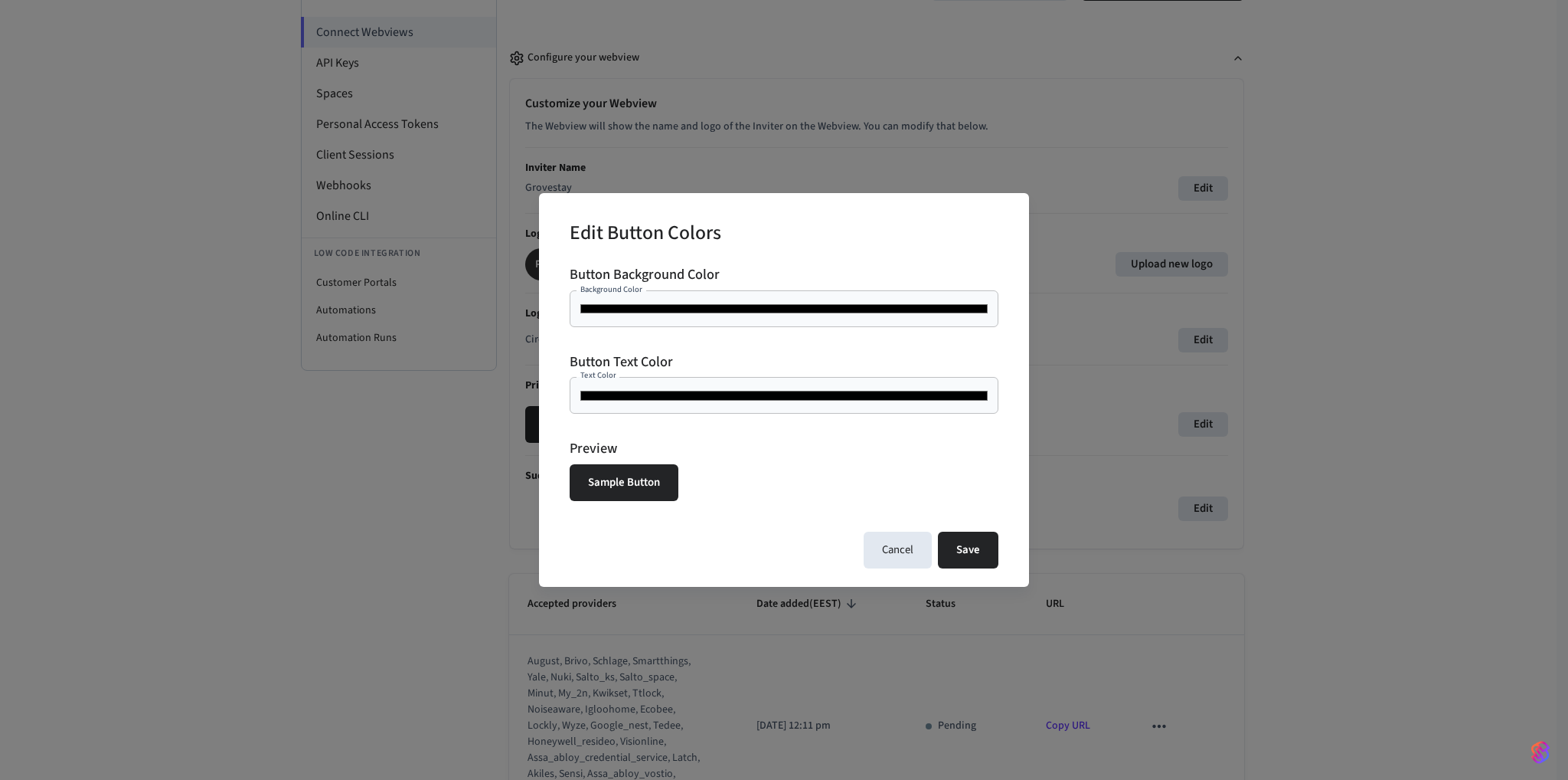
click at [733, 313] on input "*******" at bounding box center [784, 308] width 410 height 15
click at [707, 307] on input "*******" at bounding box center [784, 308] width 410 height 15
type input "*******"
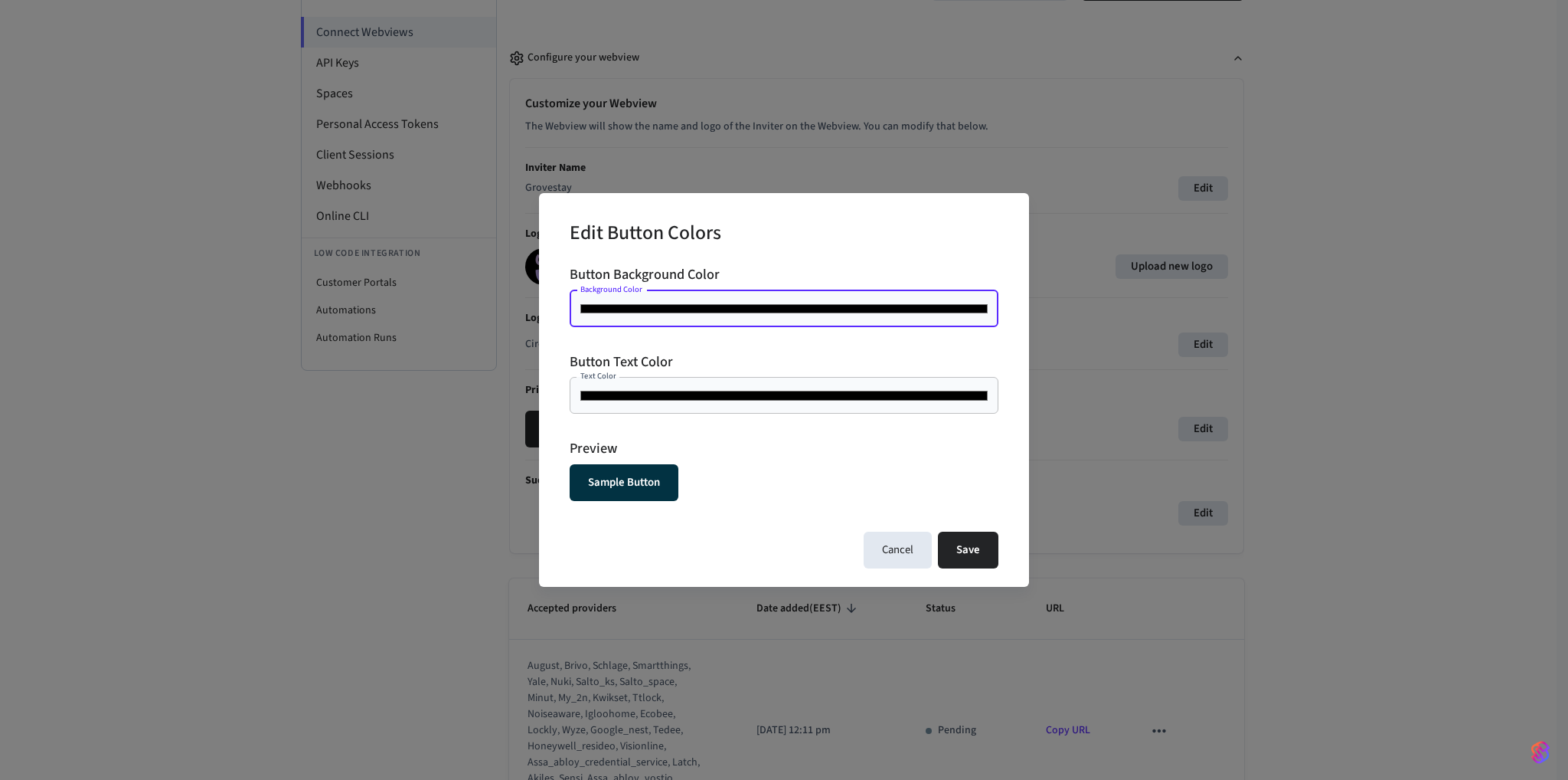
type input "*******"
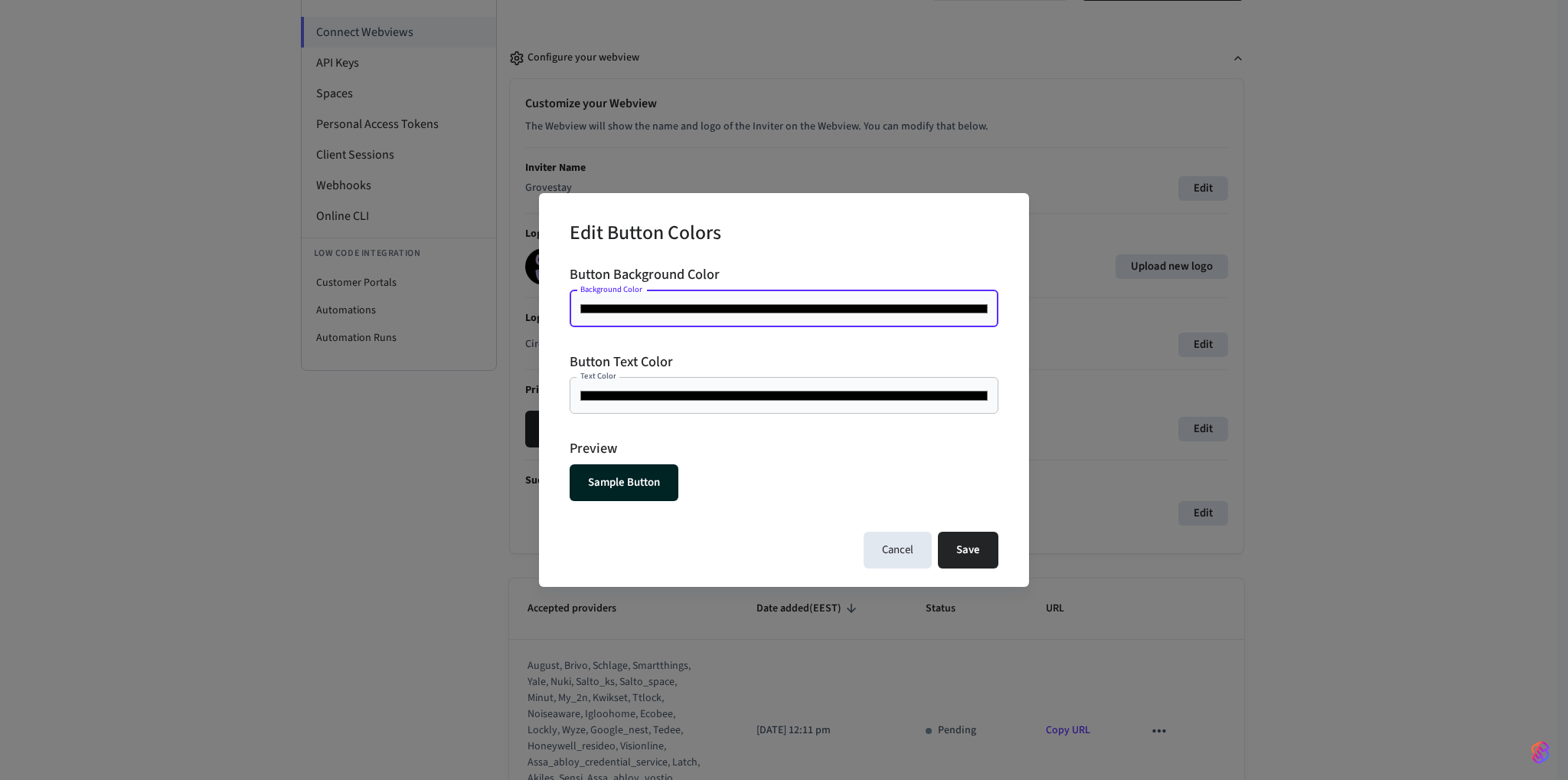
type input "*******"
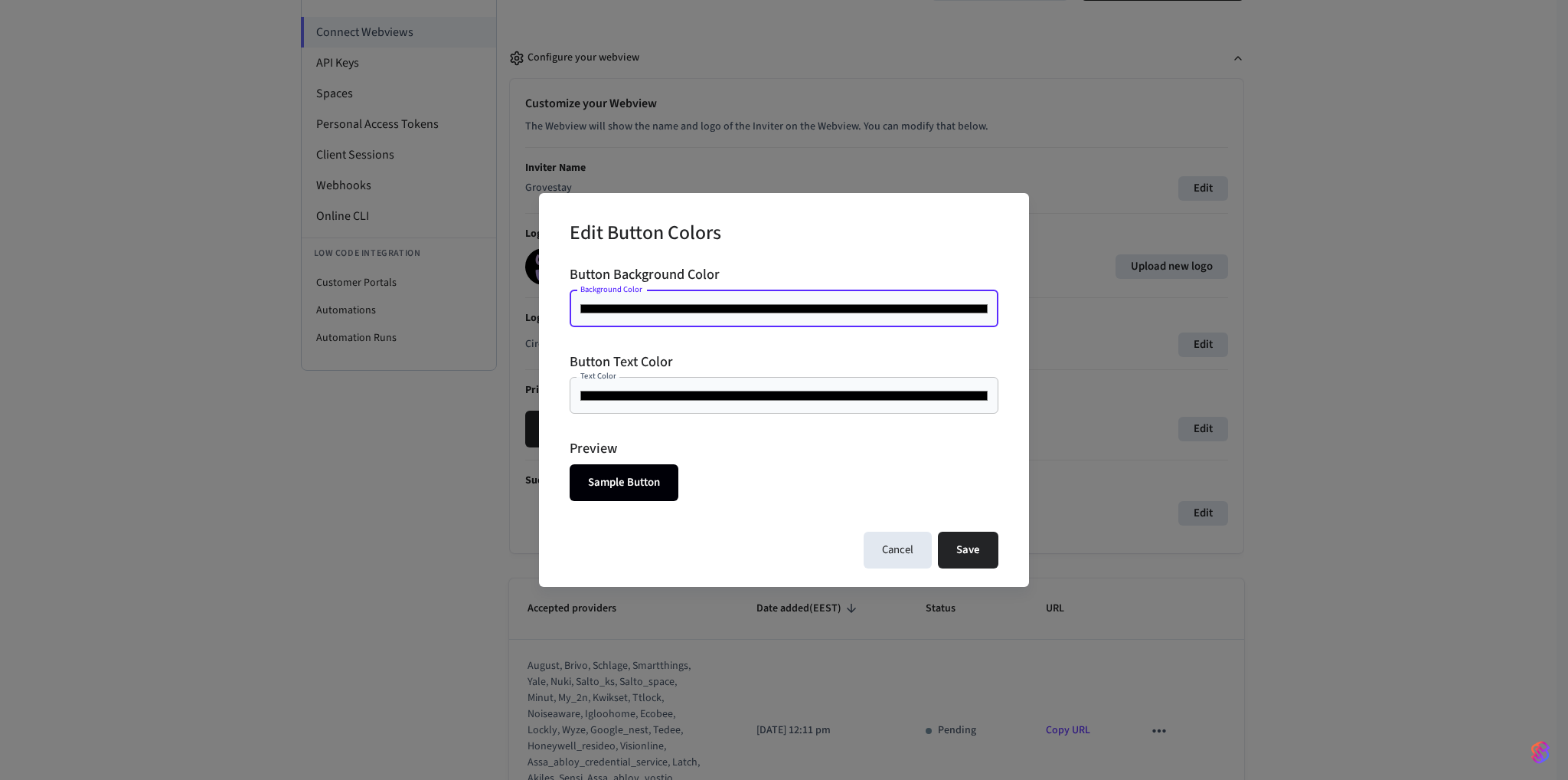
type input "*******"
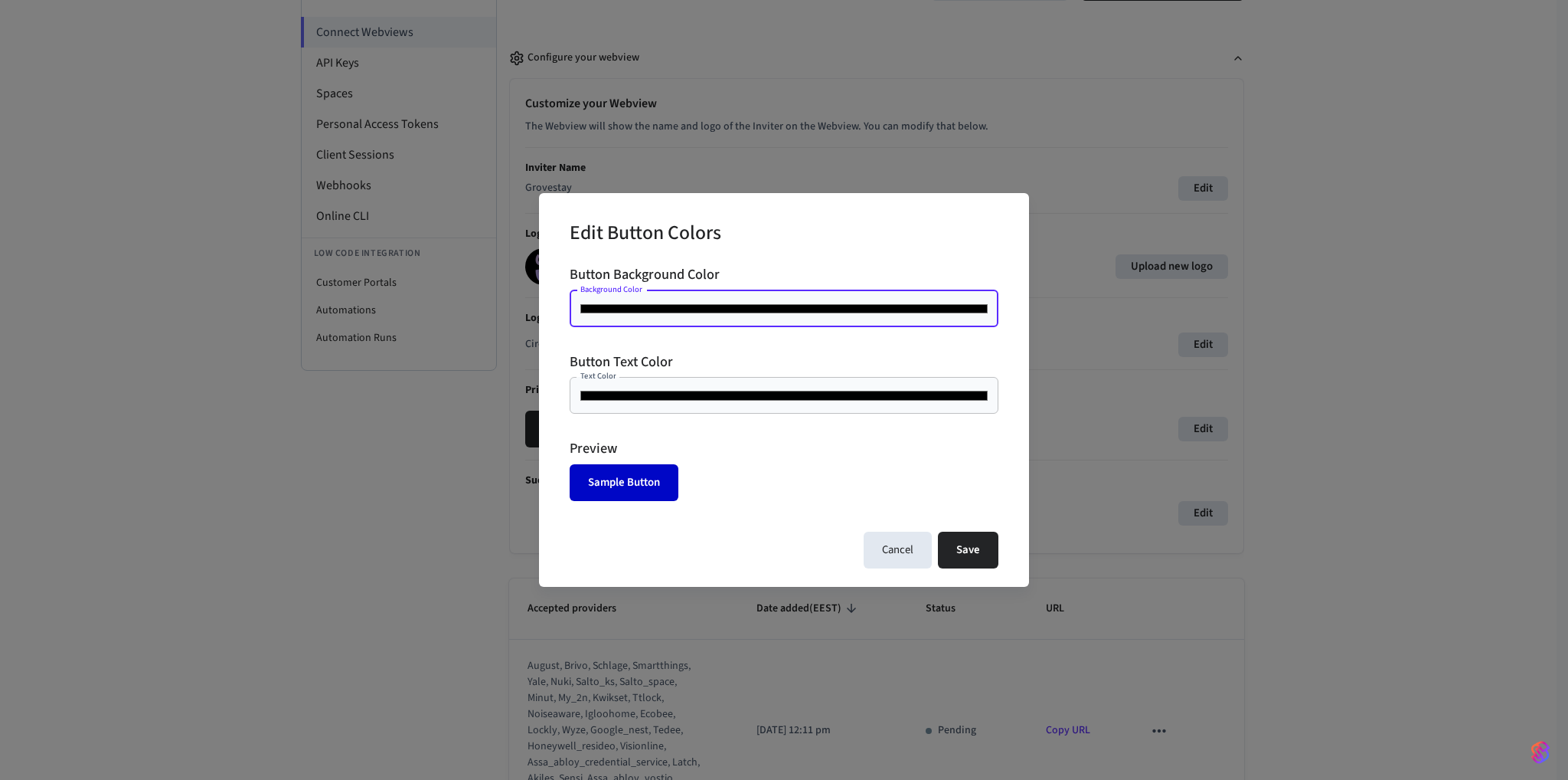
type input "*******"
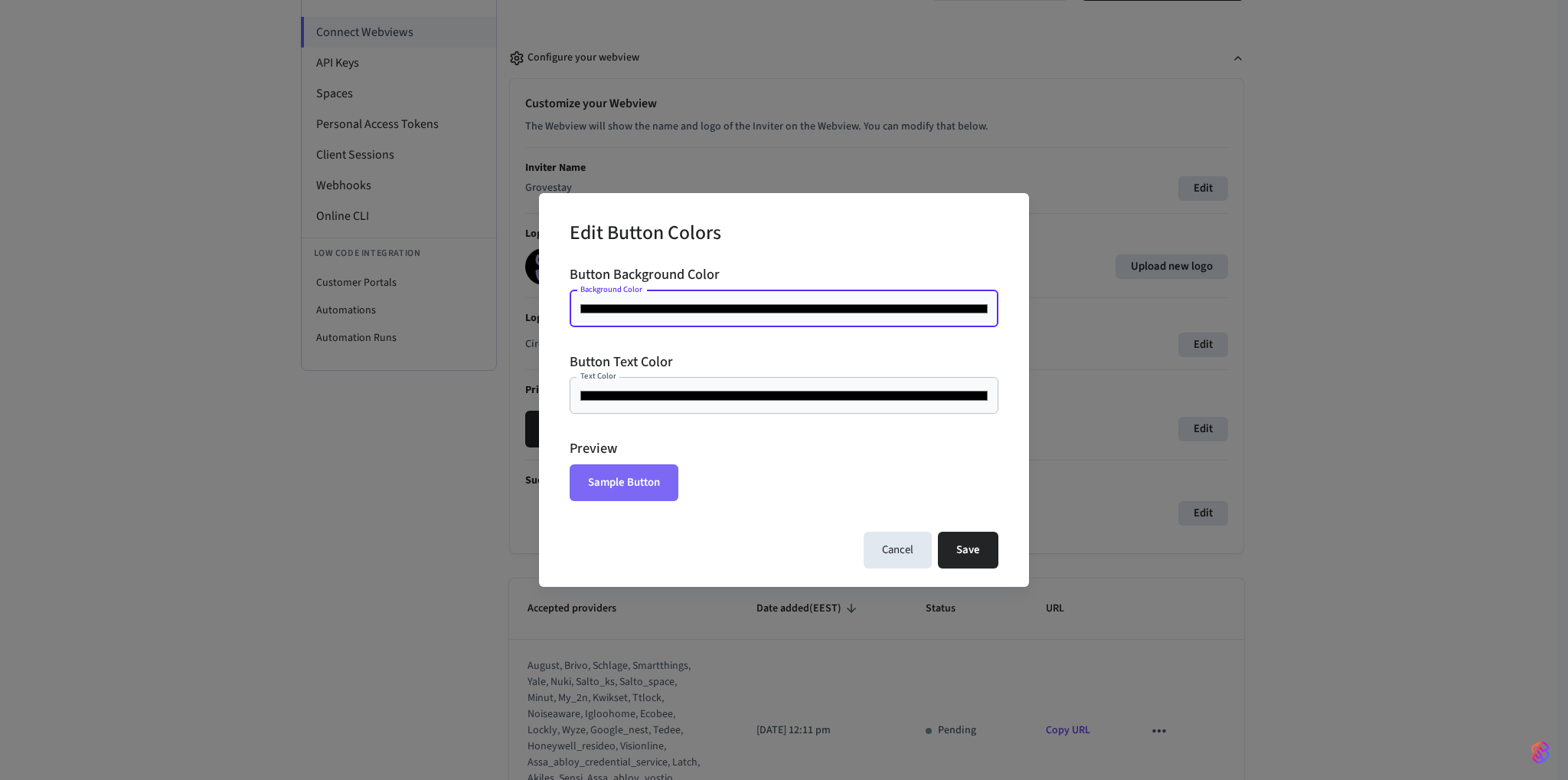
type input "*******"
click at [867, 441] on h6 "Preview" at bounding box center [784, 449] width 429 height 21
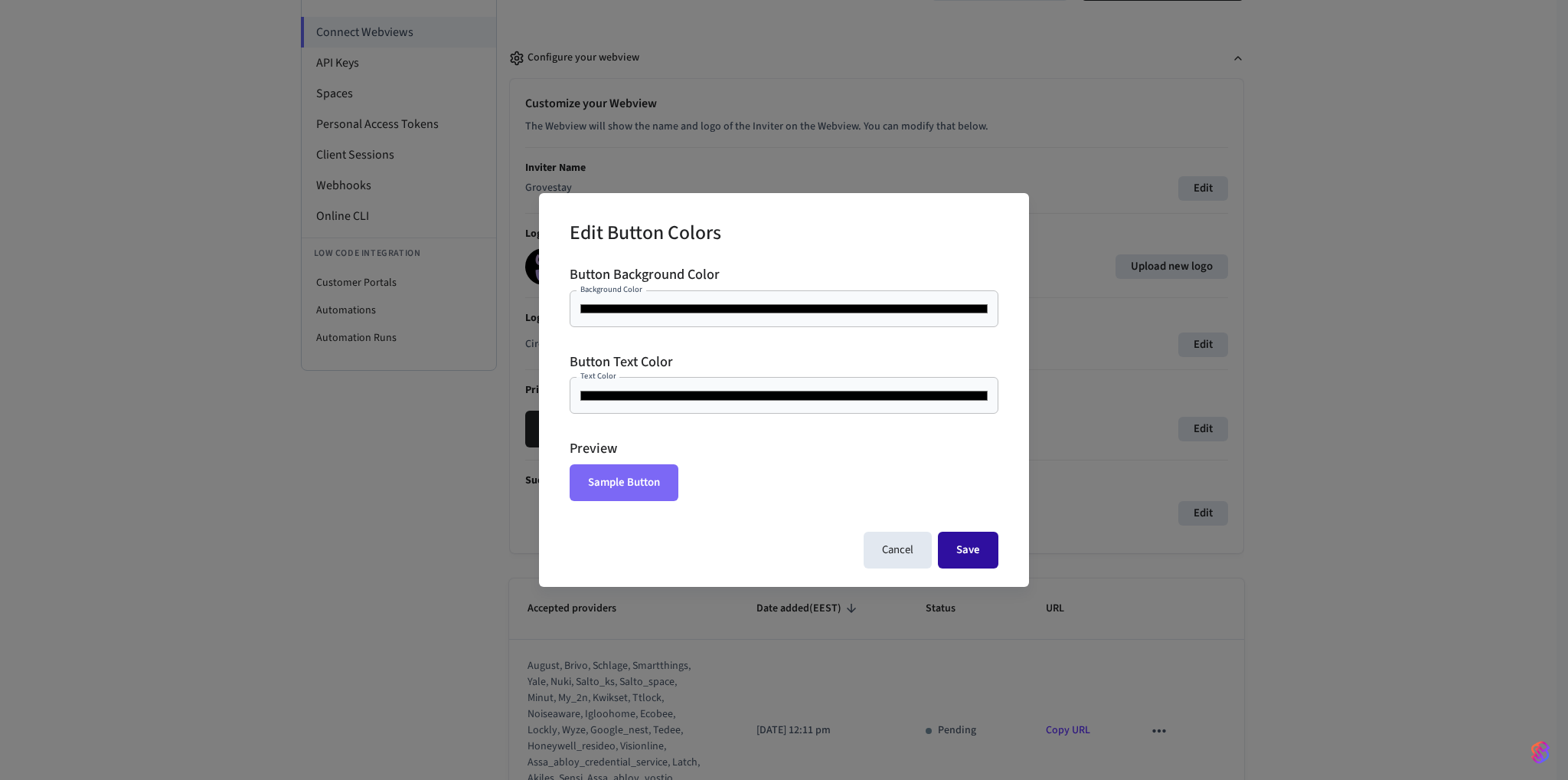
click at [978, 541] on button "Save" at bounding box center [968, 550] width 61 height 37
type input "*******"
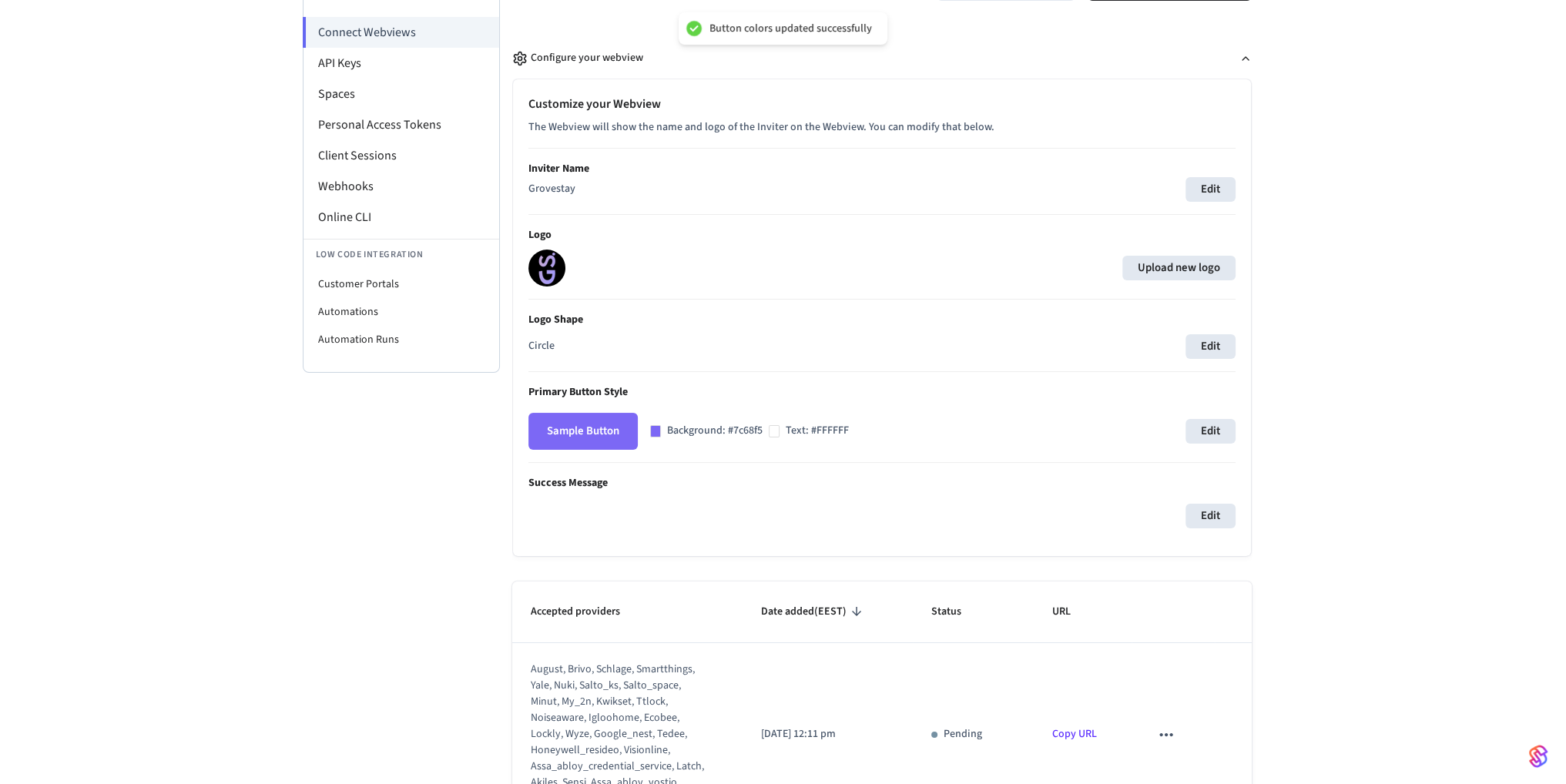
click at [1414, 368] on div "Developer Connect Webviews API Keys Spaces Personal Access Tokens Client Sessio…" at bounding box center [783, 528] width 1566 height 1203
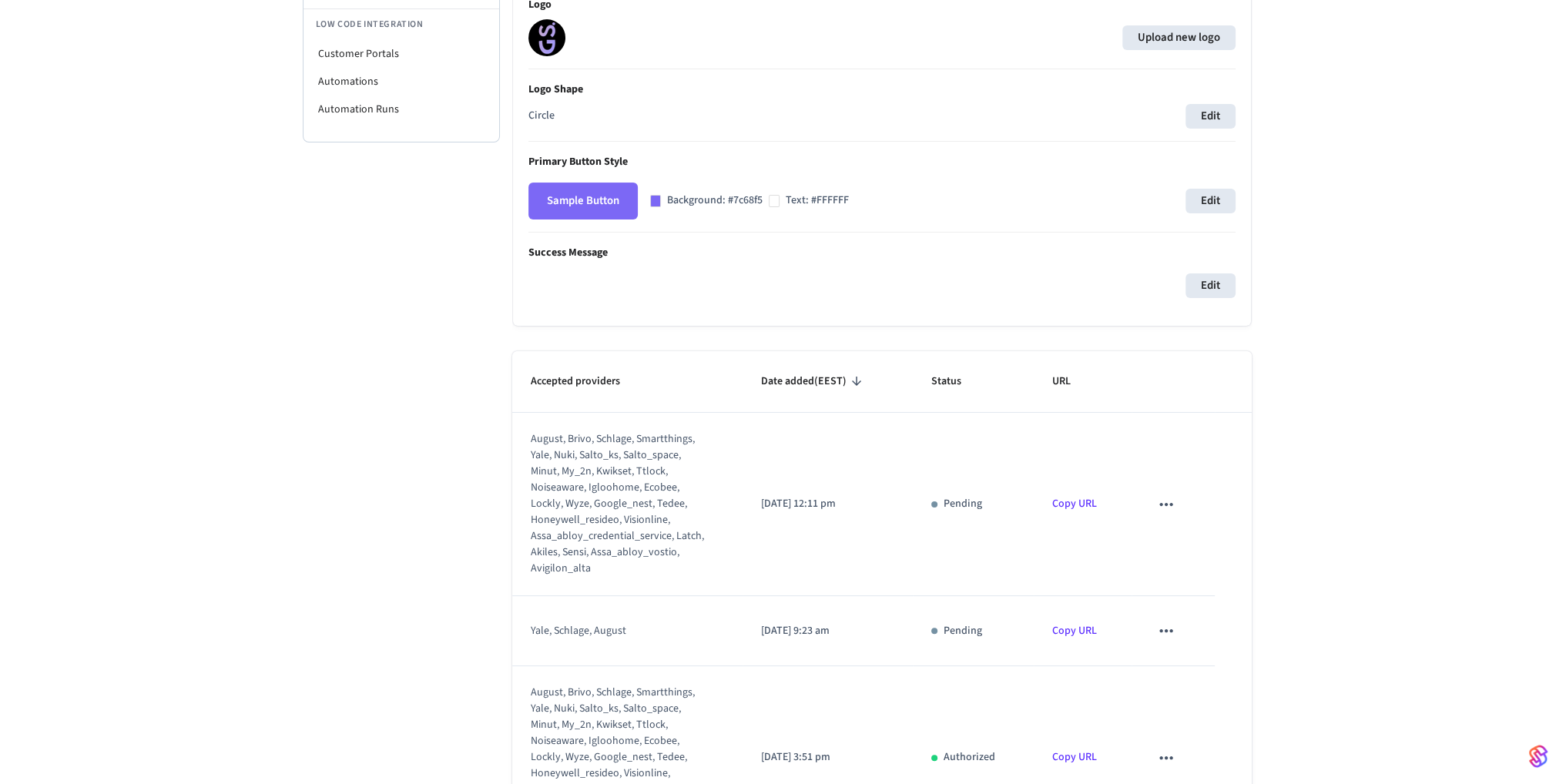
scroll to position [385, 0]
click at [633, 294] on div "Edit" at bounding box center [881, 285] width 707 height 25
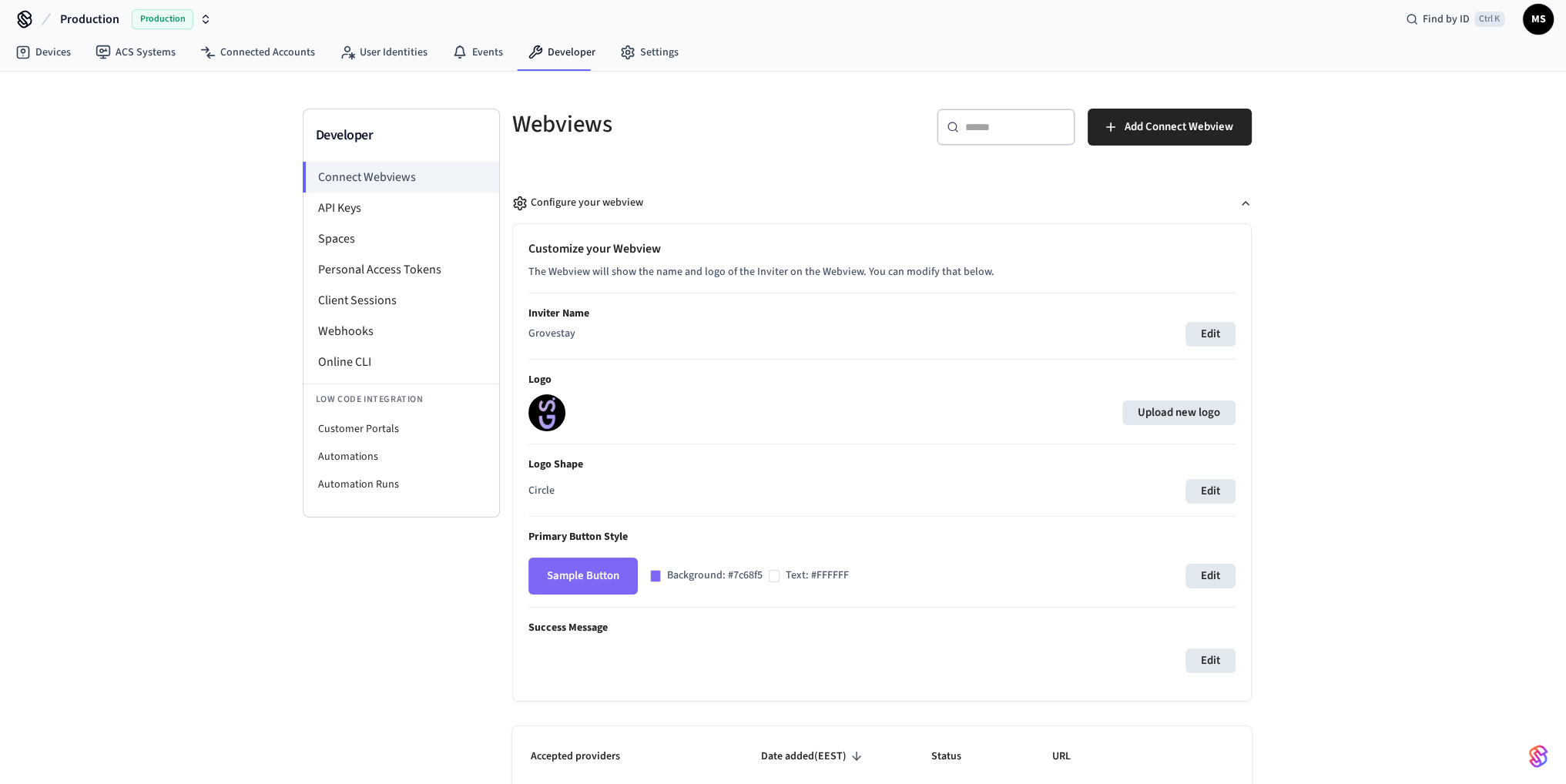
scroll to position [0, 0]
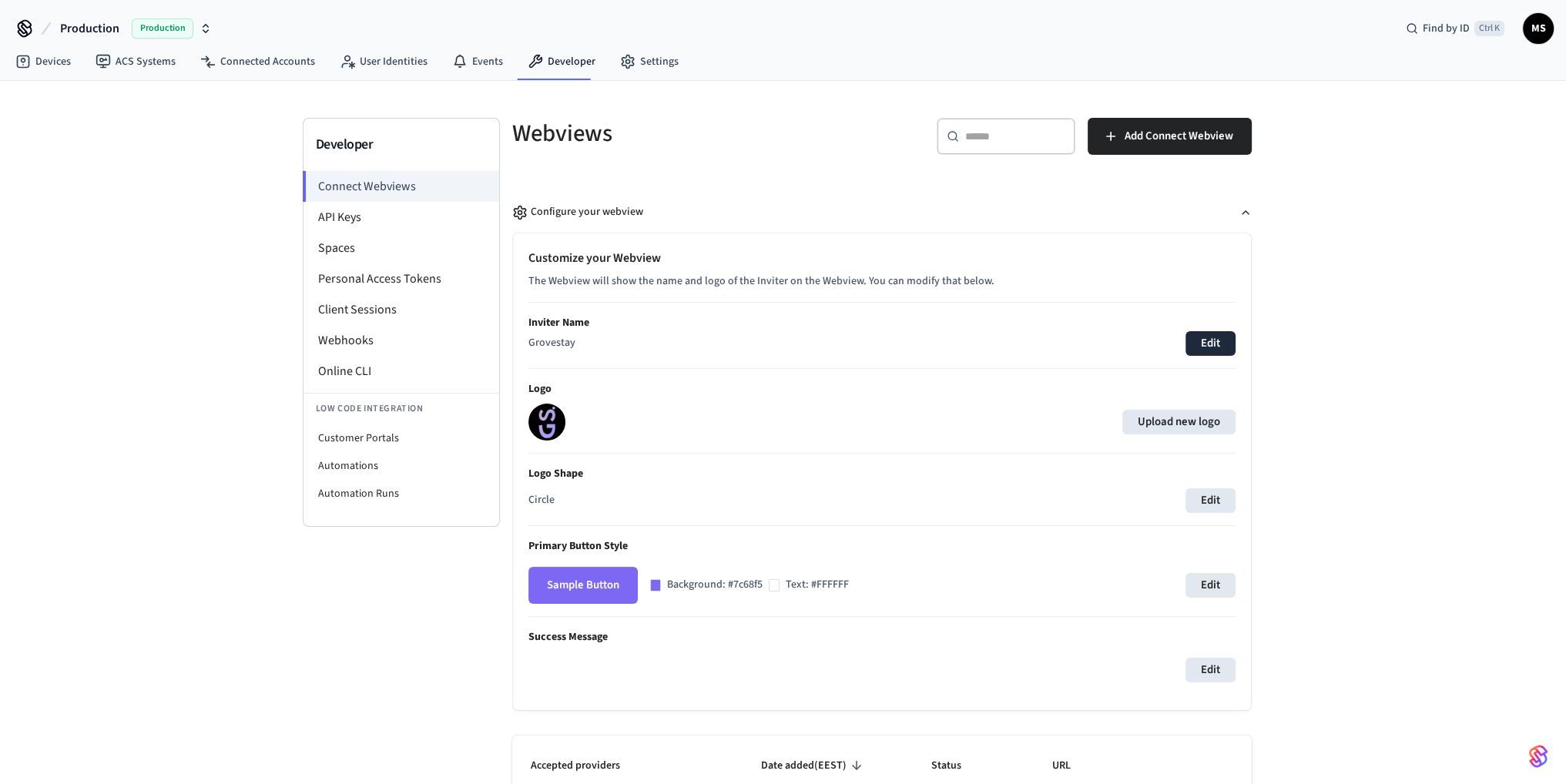
click at [1214, 339] on button "Edit" at bounding box center [1210, 343] width 50 height 25
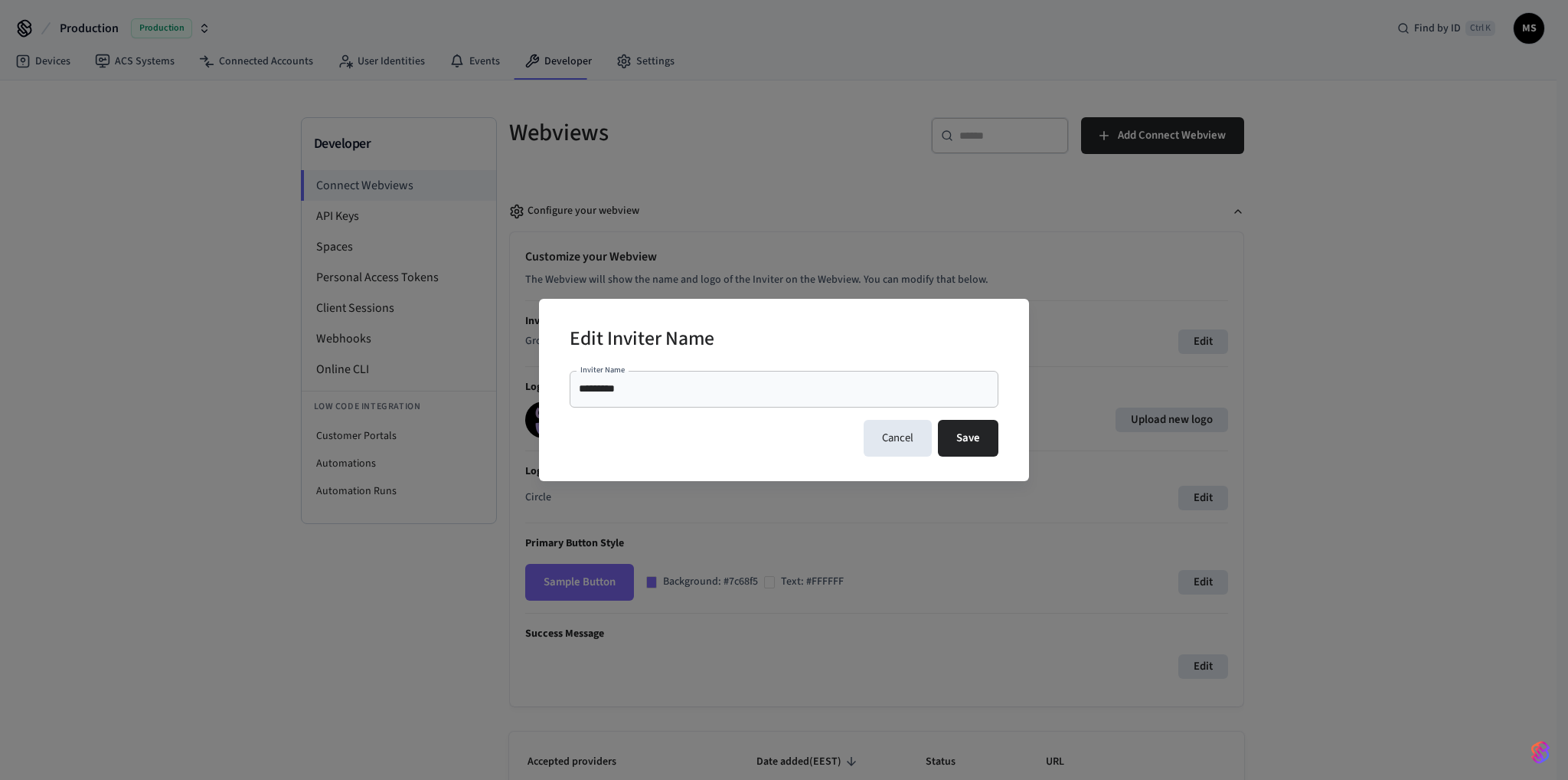
click at [606, 391] on input "*********" at bounding box center [784, 389] width 410 height 15
type input "*********"
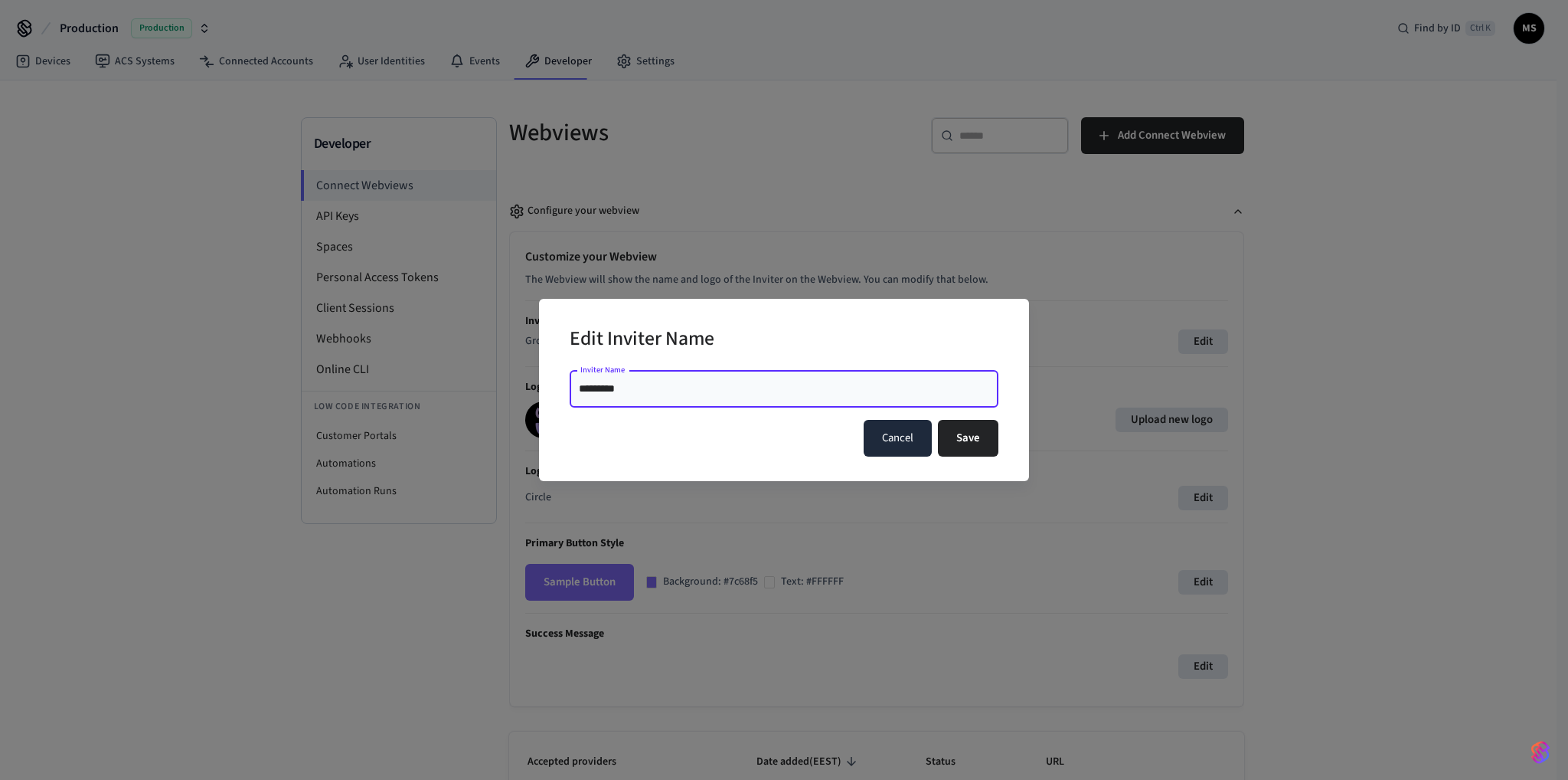
click at [889, 432] on button "Cancel" at bounding box center [897, 438] width 68 height 37
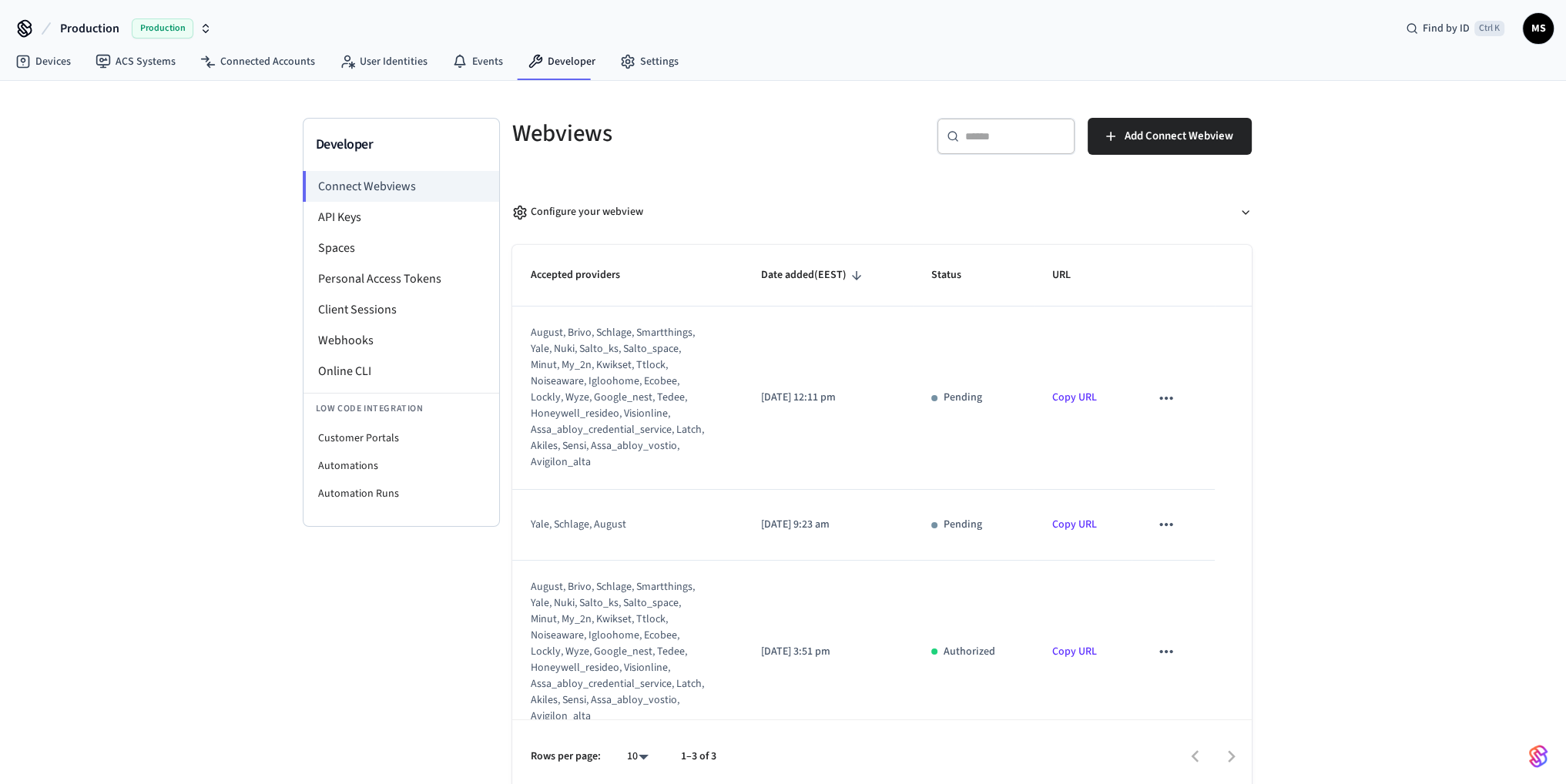
click at [1064, 522] on link "Copy URL" at bounding box center [1075, 524] width 45 height 15
click at [594, 208] on div "Configure your webview" at bounding box center [577, 212] width 131 height 16
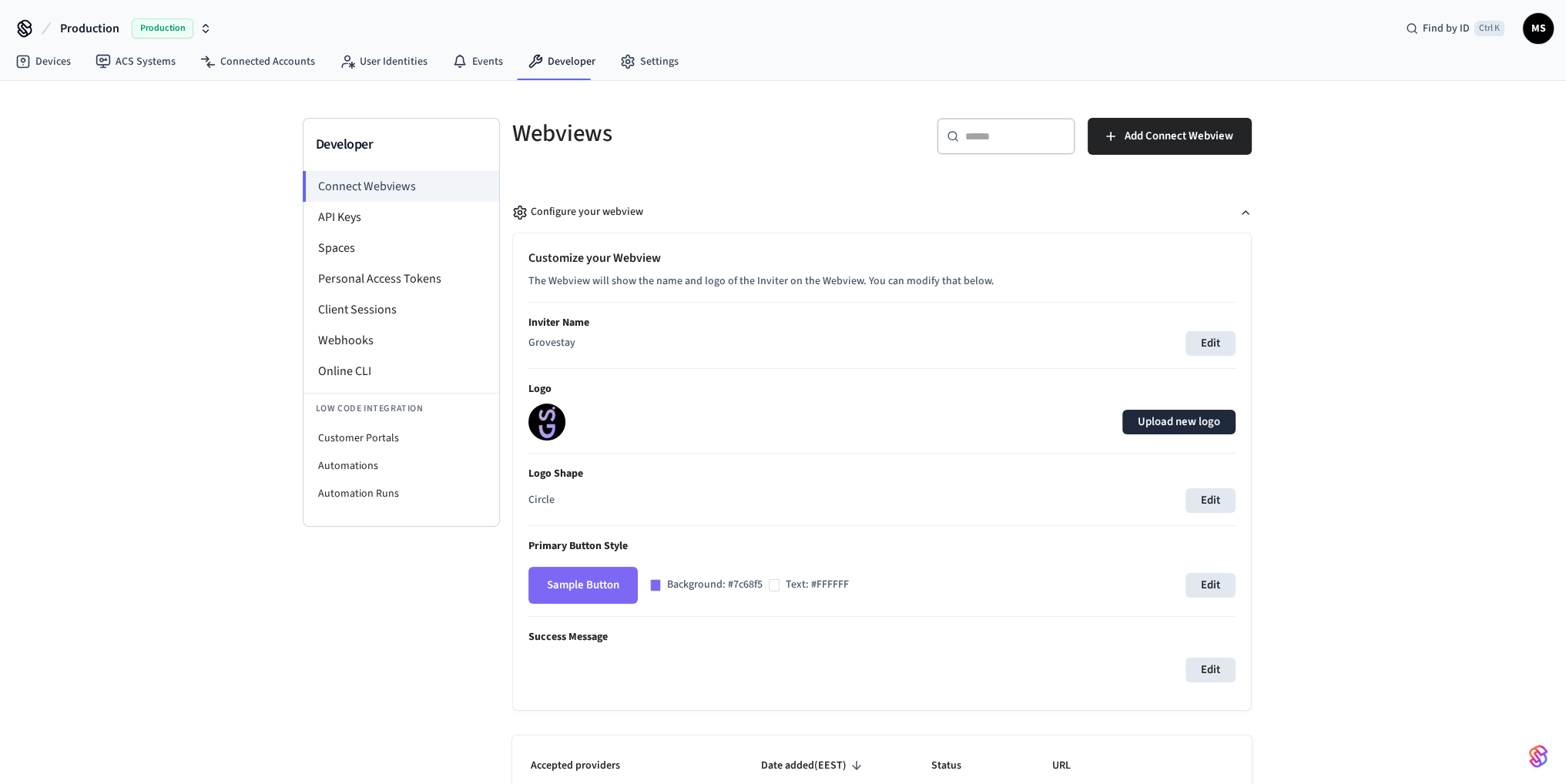
click at [1185, 424] on label "Upload new logo" at bounding box center [1178, 421] width 113 height 25
click at [0, 0] on input "Upload new logo" at bounding box center [0, 0] width 0 height 0
click at [1375, 508] on div "Developer Connect Webviews API Keys Spaces Personal Access Tokens Client Sessio…" at bounding box center [783, 682] width 1566 height 1203
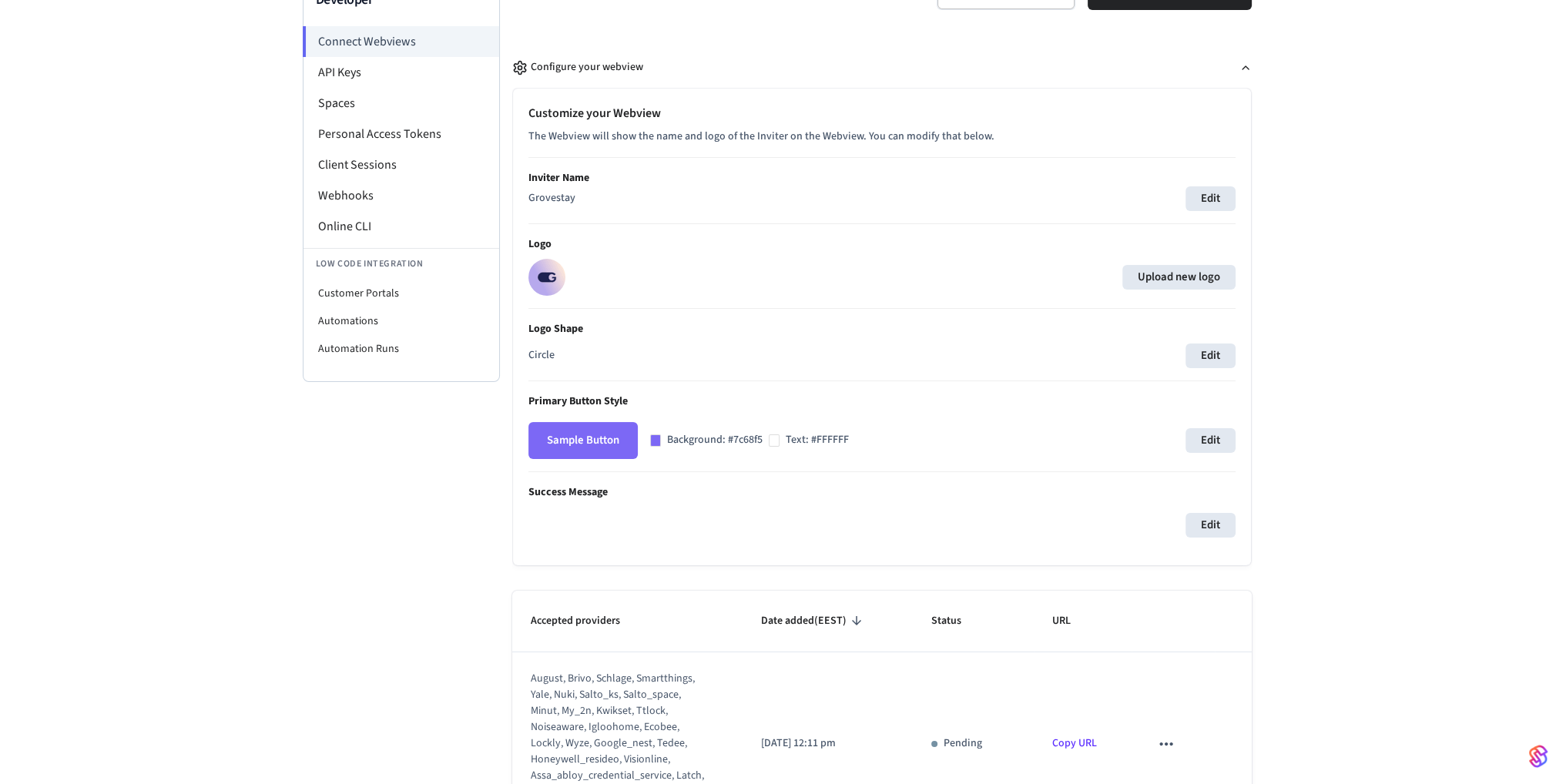
scroll to position [385, 0]
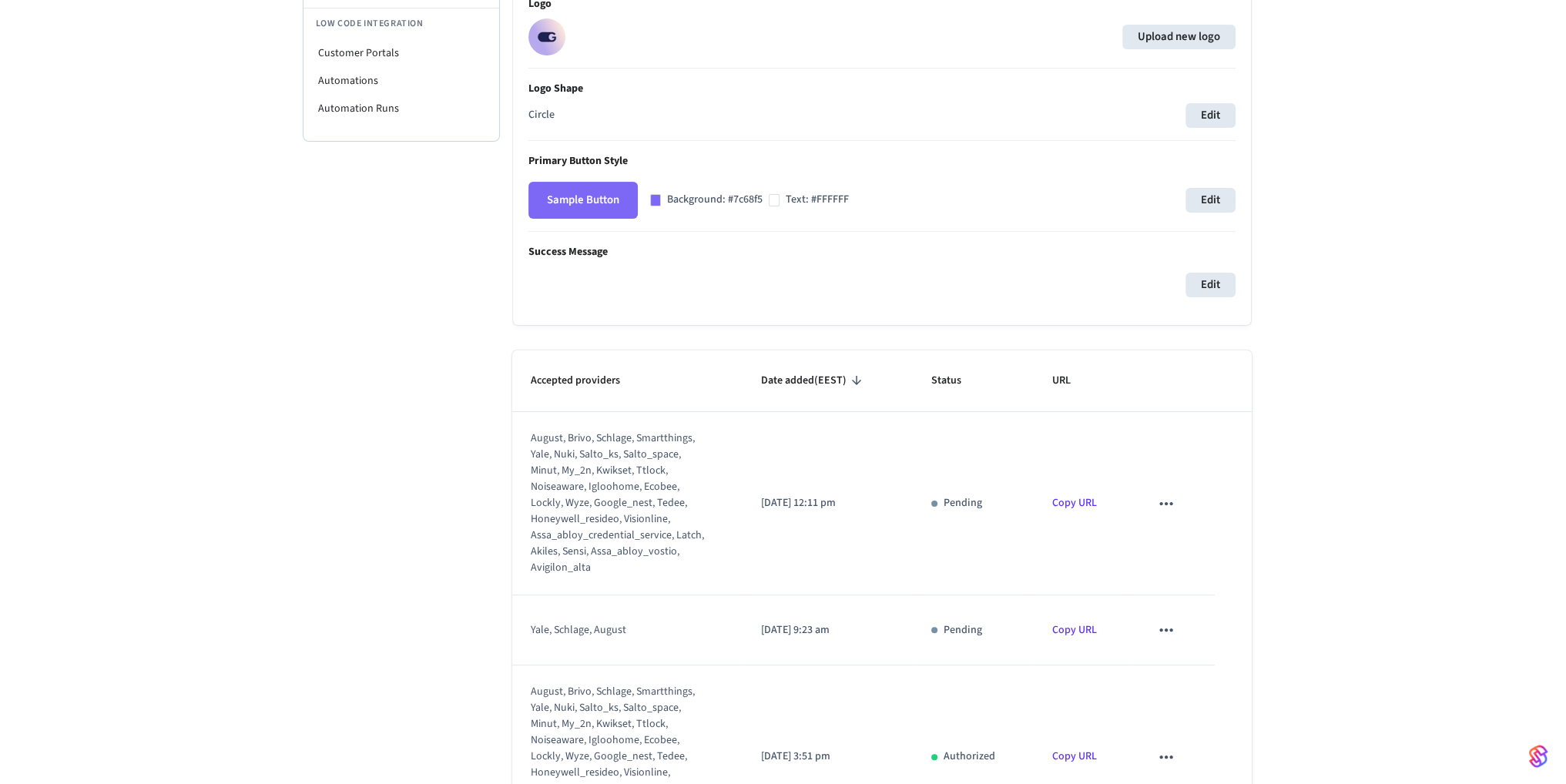
click at [1064, 626] on link "Copy URL" at bounding box center [1075, 629] width 45 height 15
click at [1334, 364] on div "Developer Connect Webviews API Keys Spaces Personal Access Tokens Client Sessio…" at bounding box center [783, 297] width 1566 height 1203
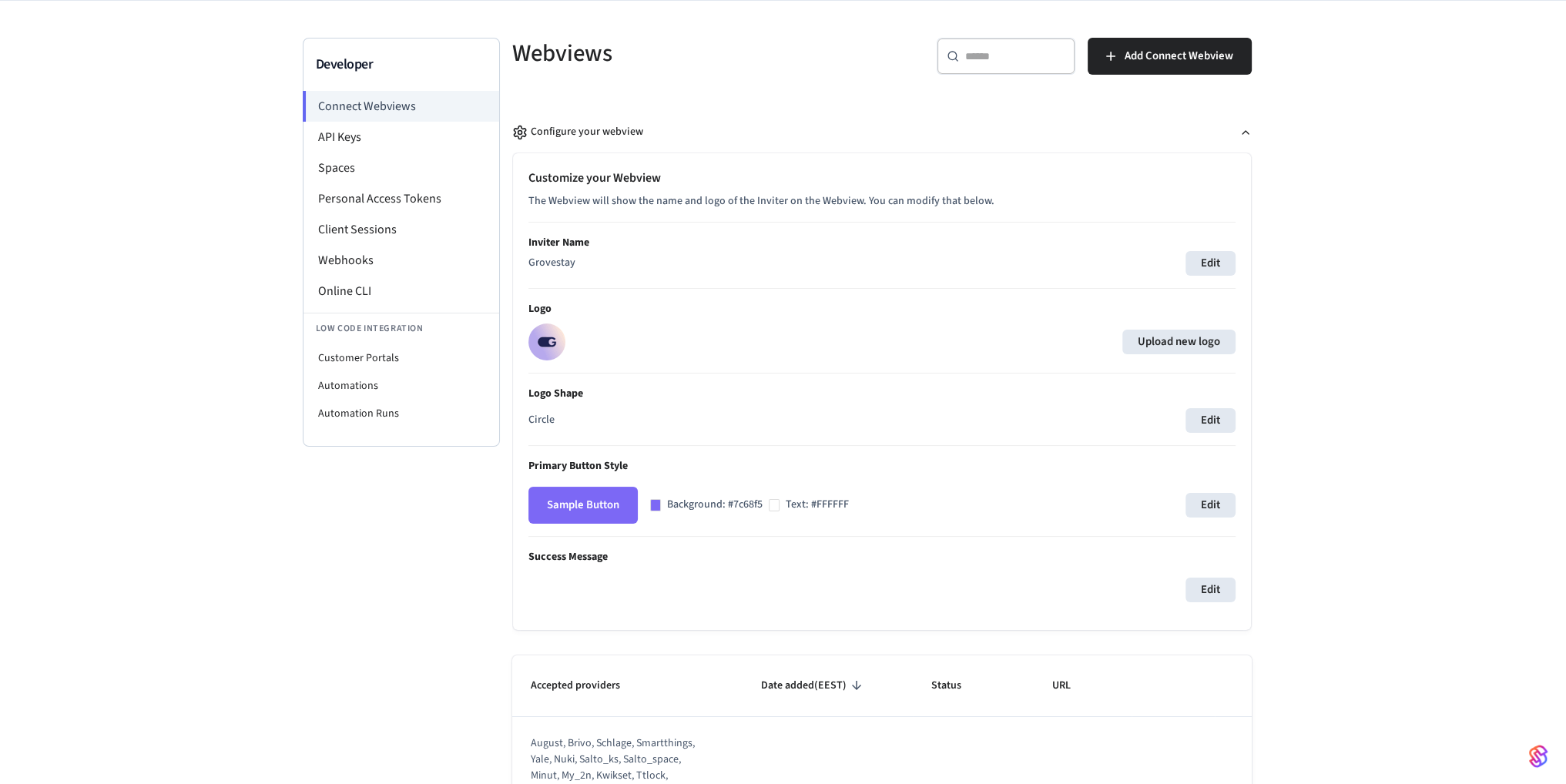
scroll to position [77, 0]
